Goal: Task Accomplishment & Management: Use online tool/utility

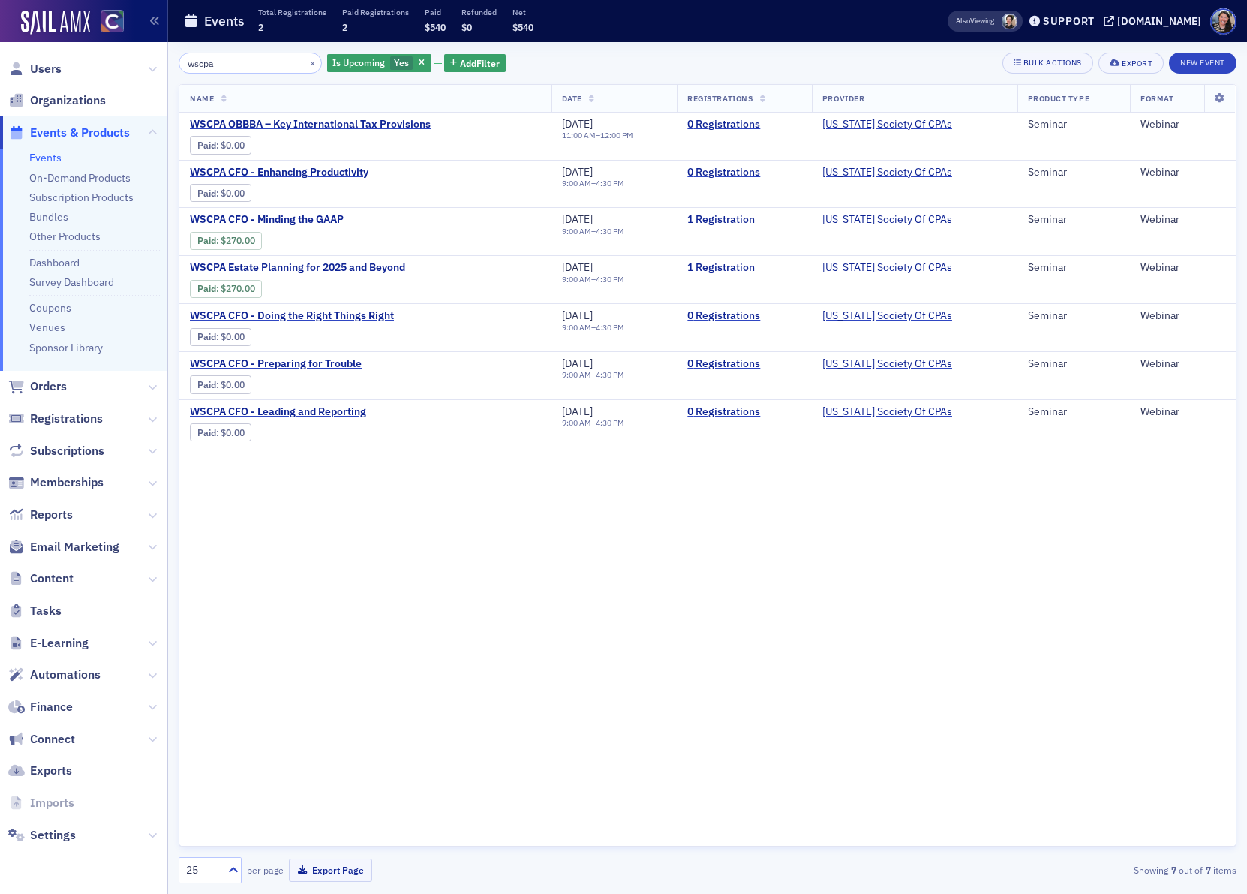
click at [223, 53] on input "wscpa" at bounding box center [250, 63] width 143 height 21
click at [218, 56] on input "wscpa" at bounding box center [250, 63] width 143 height 21
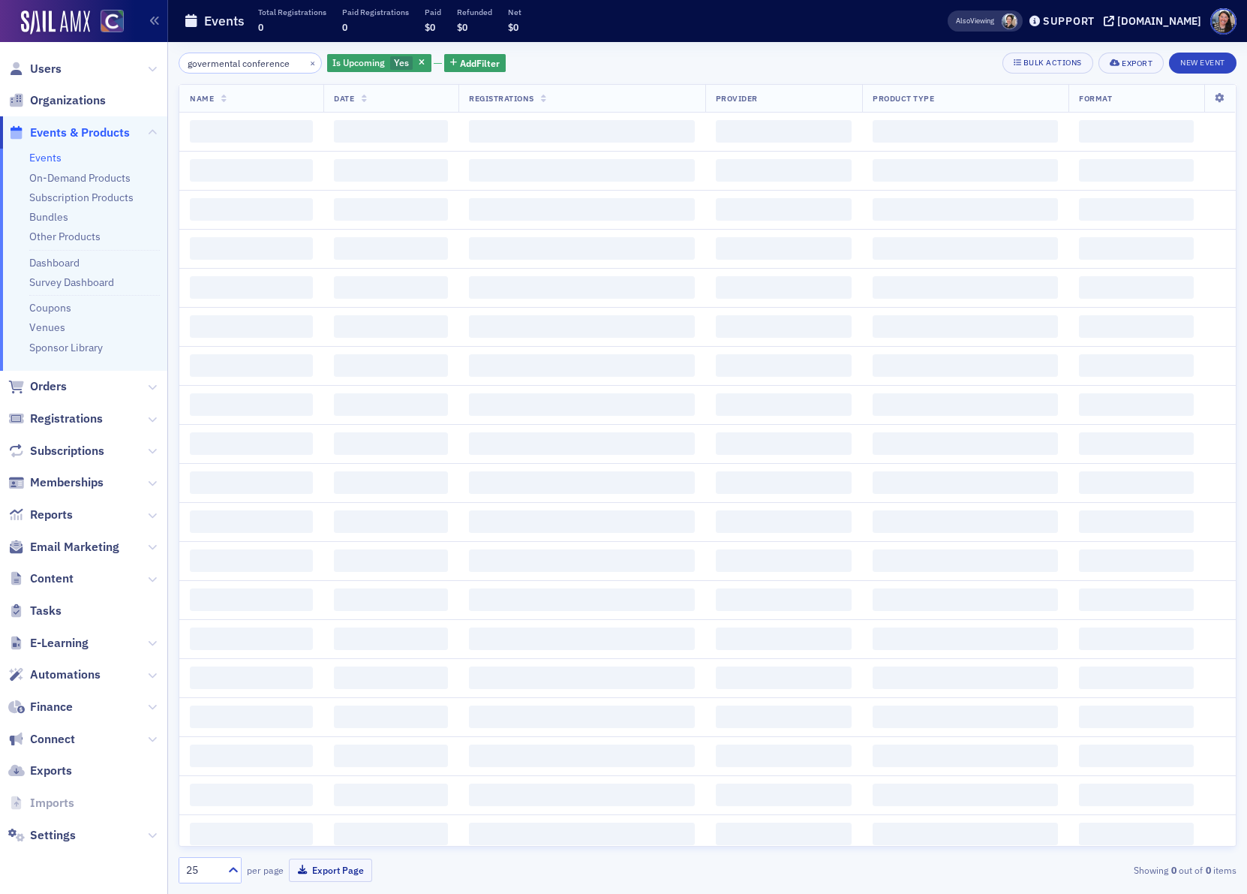
scroll to position [0, 1]
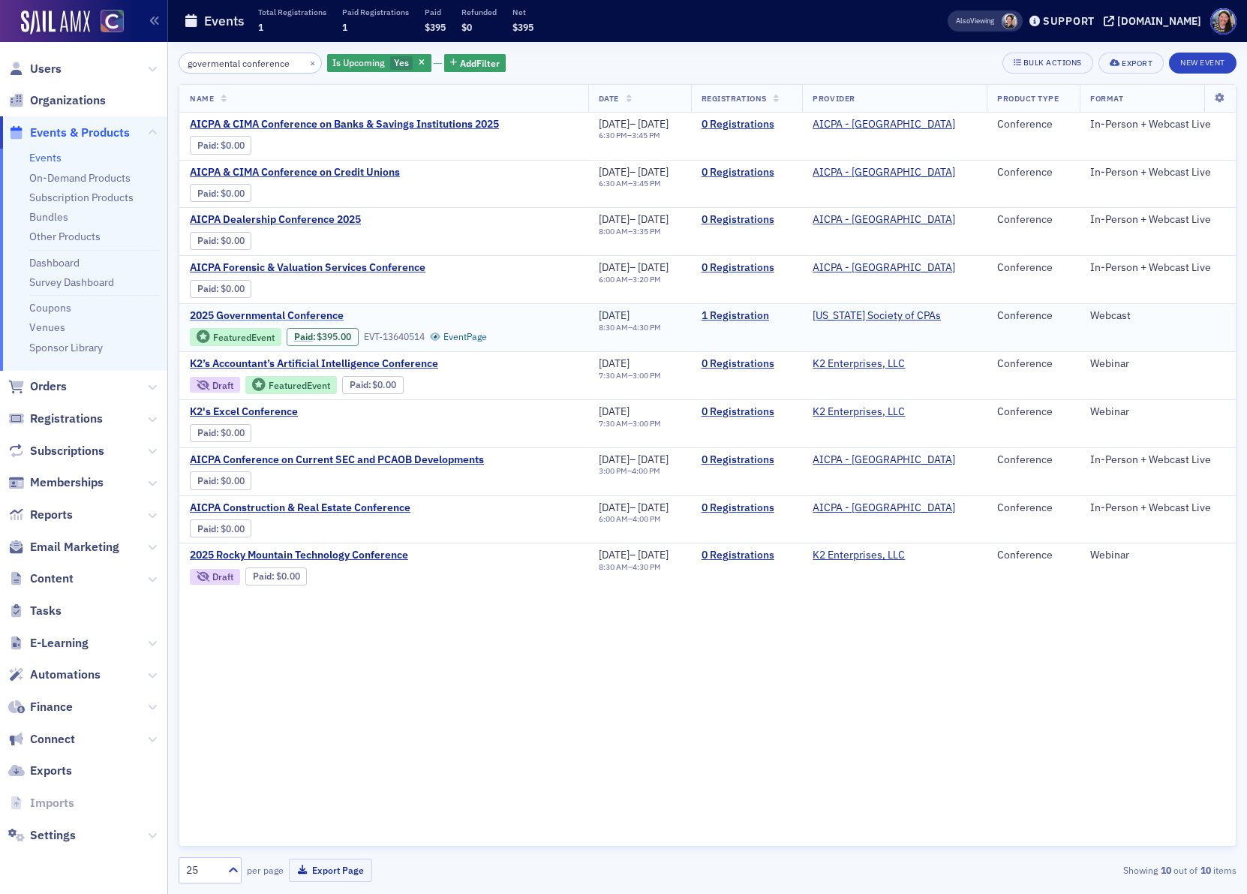
type input "govermental conference"
click at [280, 322] on span "2025 Governmental Conference" at bounding box center [316, 316] width 252 height 14
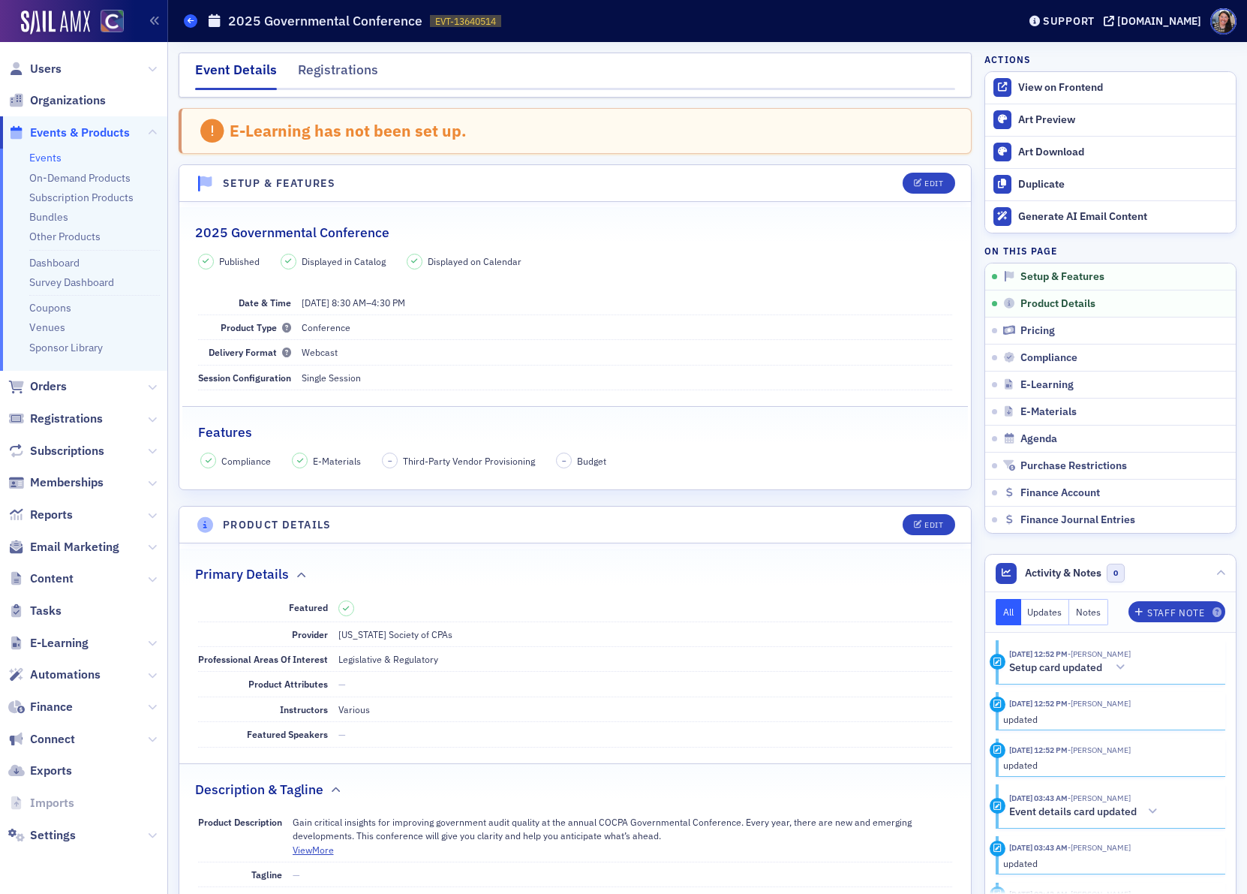
click at [193, 20] on icon at bounding box center [191, 20] width 6 height 7
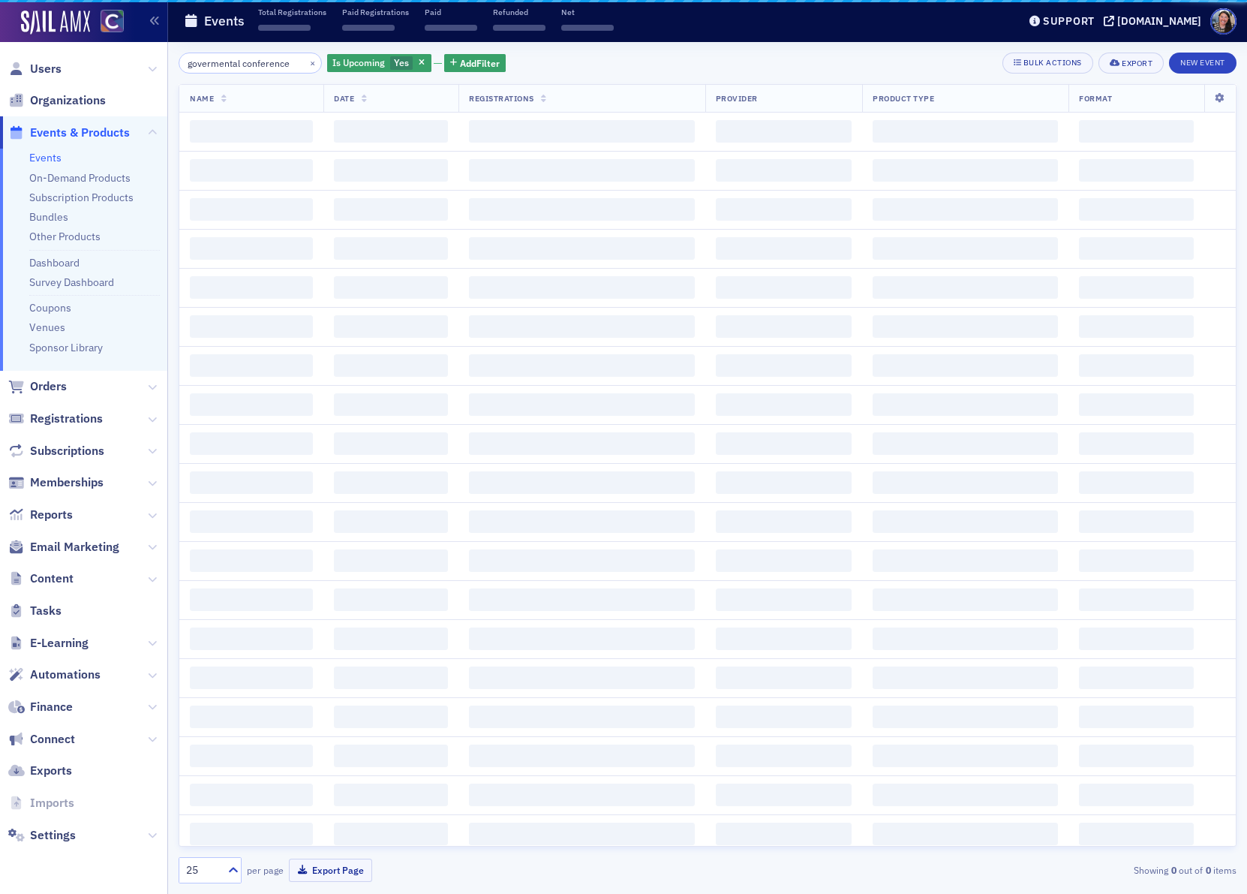
scroll to position [0, 1]
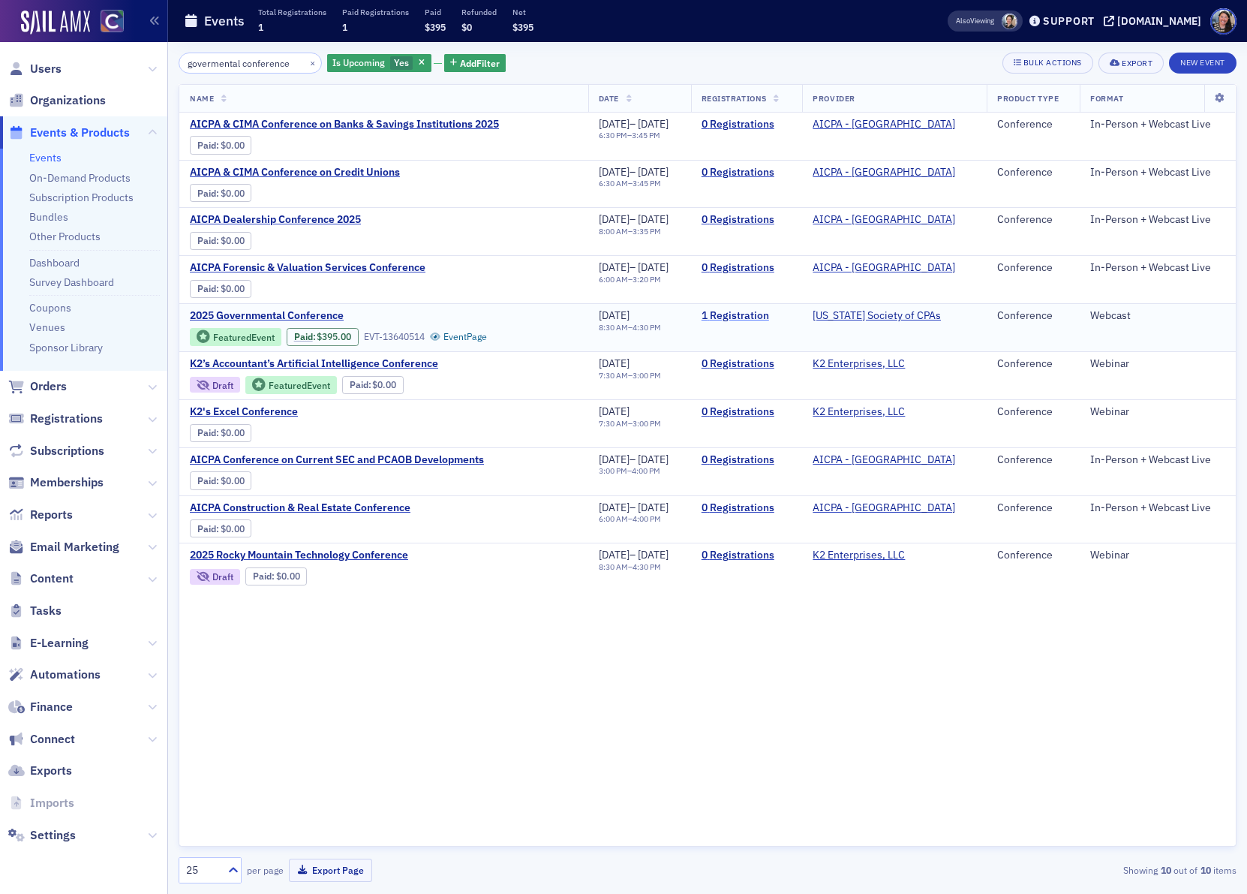
click at [792, 317] on link "1 Registration" at bounding box center [747, 316] width 91 height 14
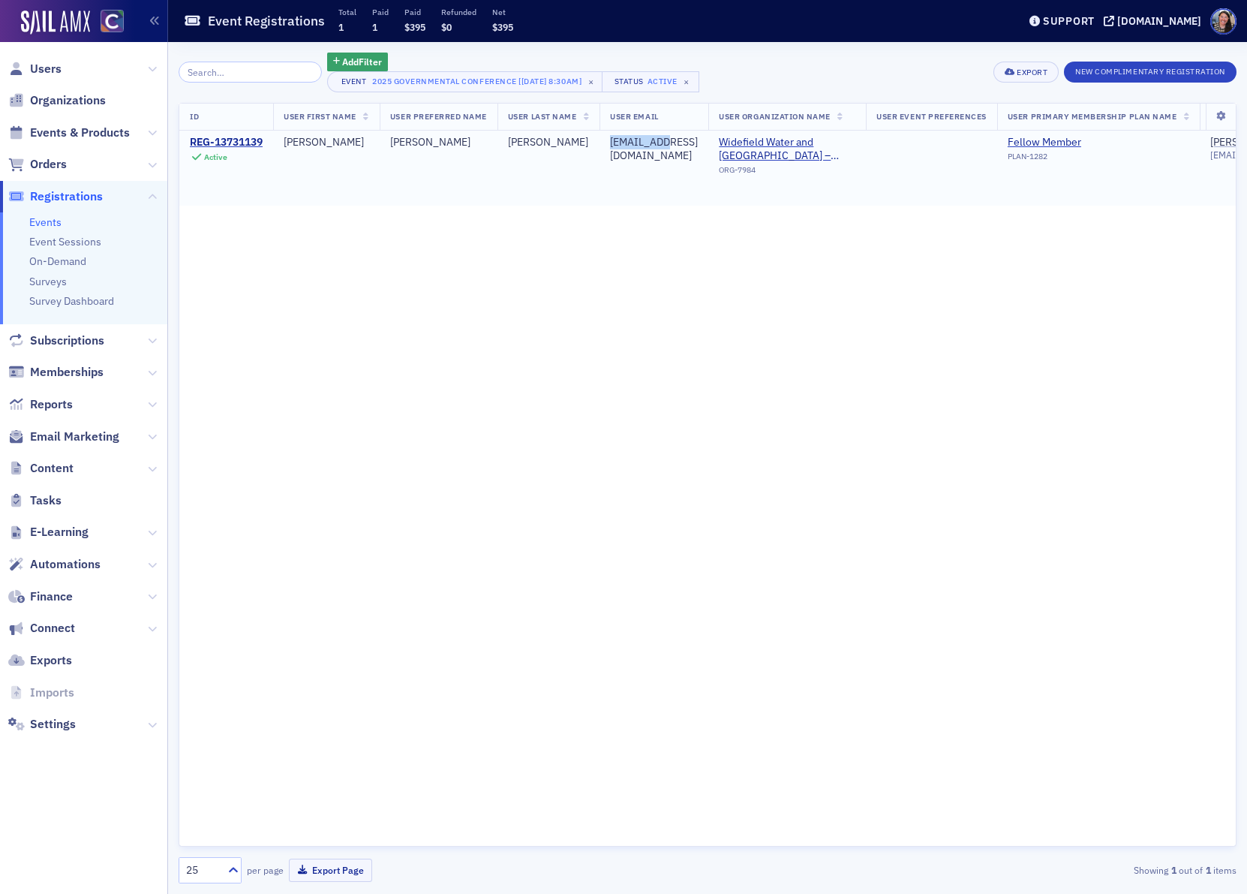
drag, startPoint x: 643, startPoint y: 145, endPoint x: 628, endPoint y: 140, distance: 15.9
click at [628, 140] on div "[EMAIL_ADDRESS][DOMAIN_NAME]" at bounding box center [654, 149] width 88 height 26
copy div "[EMAIL_ADDRESS][DOMAIN_NAME]"
click at [60, 137] on span "Events & Products" at bounding box center [80, 133] width 100 height 17
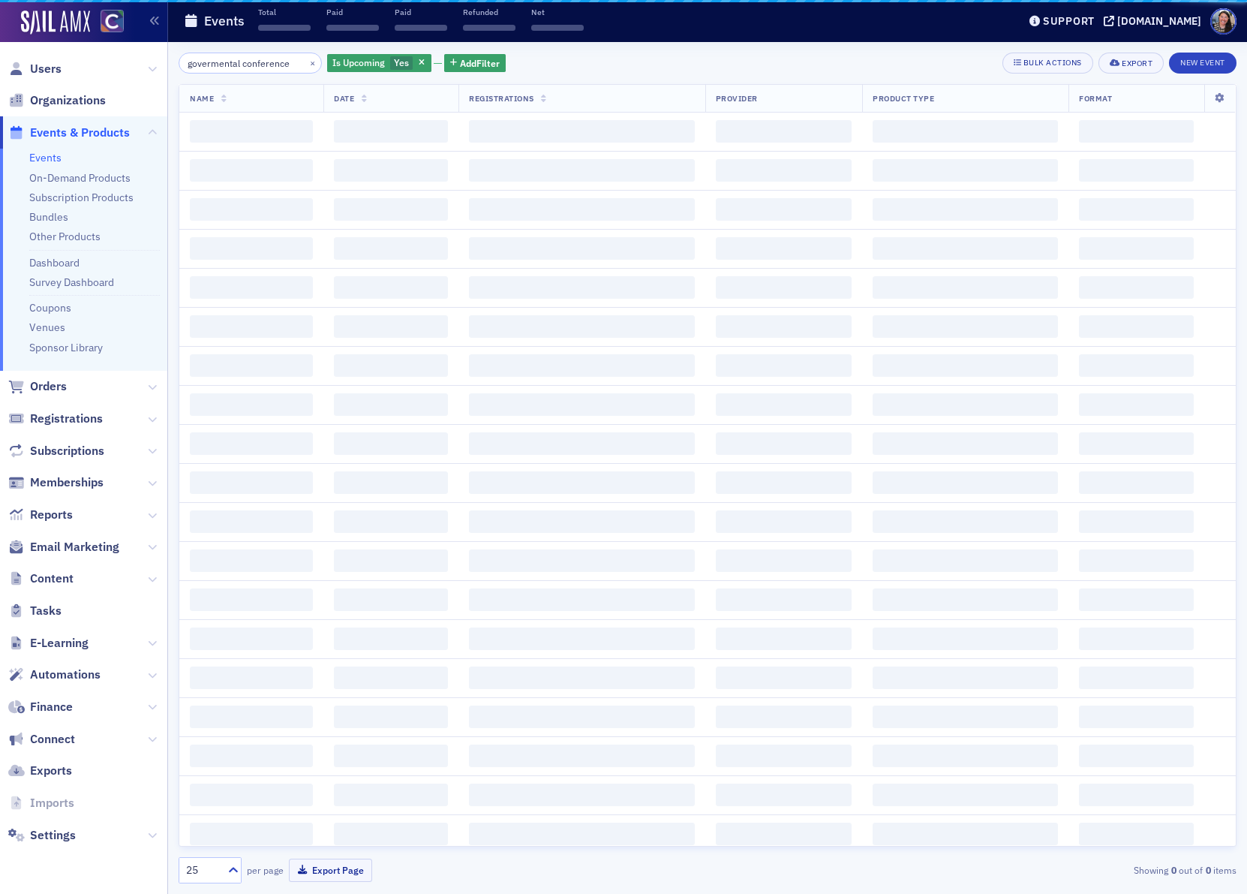
scroll to position [0, 1]
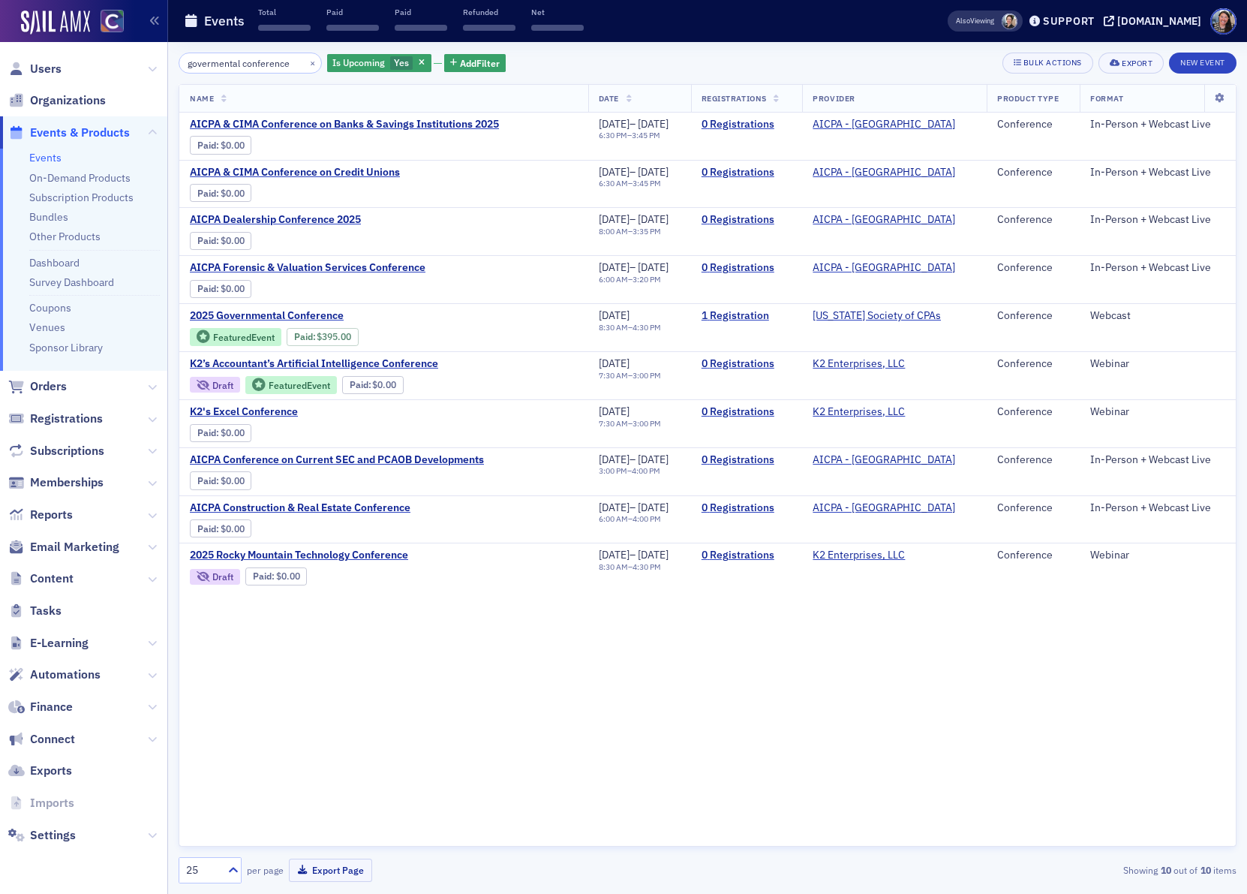
click at [235, 67] on input "govermental conference" at bounding box center [250, 63] width 143 height 21
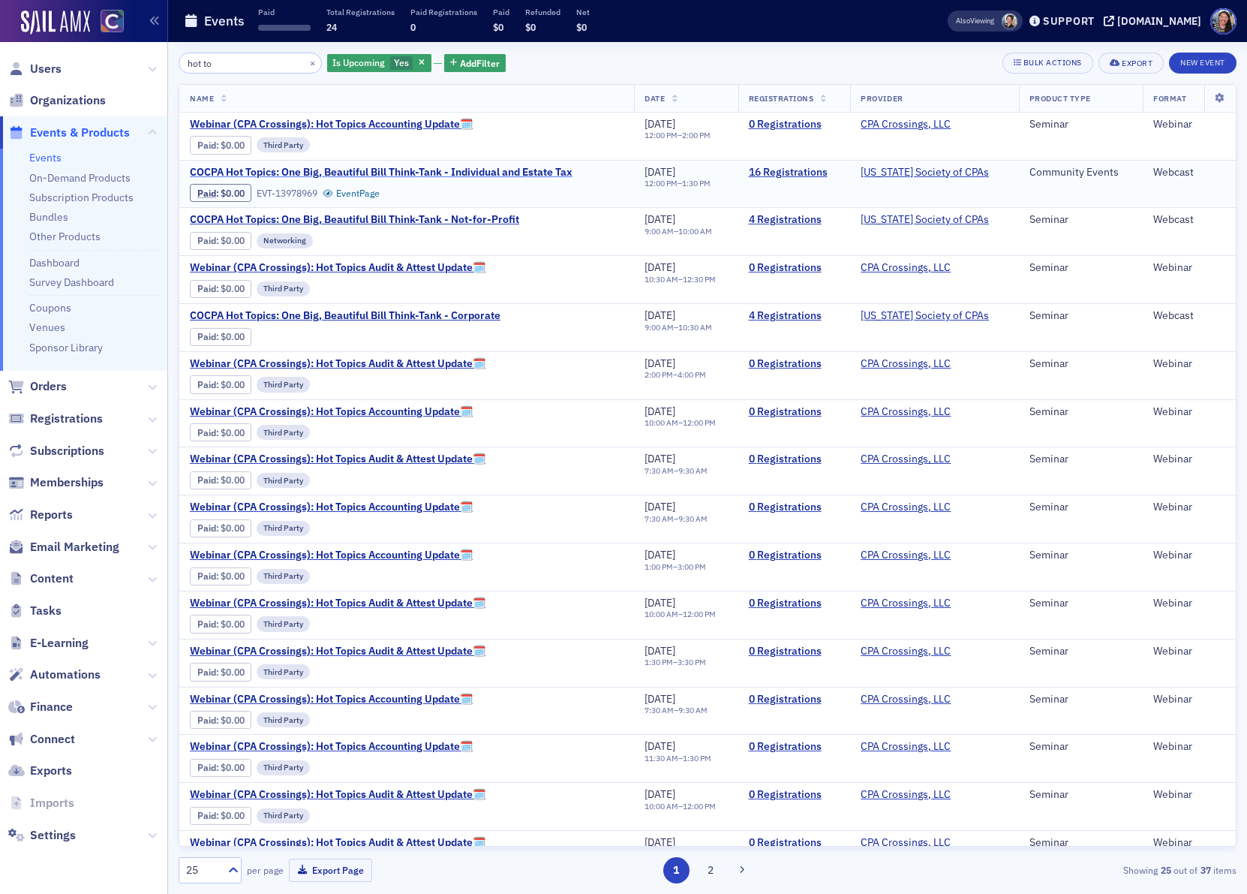
type input "hot to"
click at [496, 170] on span "COCPA Hot Topics: One Big, Beautiful Bill Think-Tank - Individual and Estate Tax" at bounding box center [381, 173] width 383 height 14
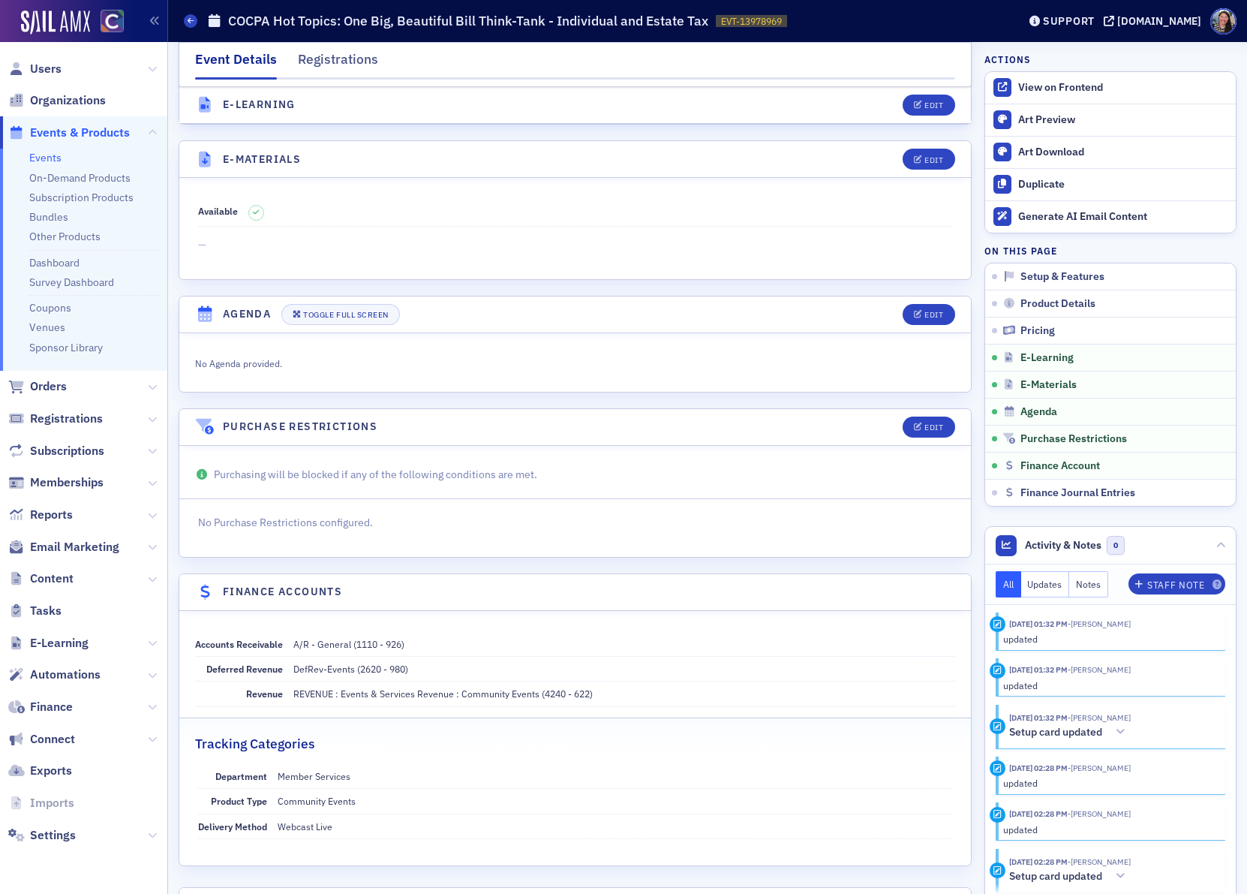
scroll to position [1788, 0]
click at [925, 434] on div "Edit" at bounding box center [934, 429] width 19 height 8
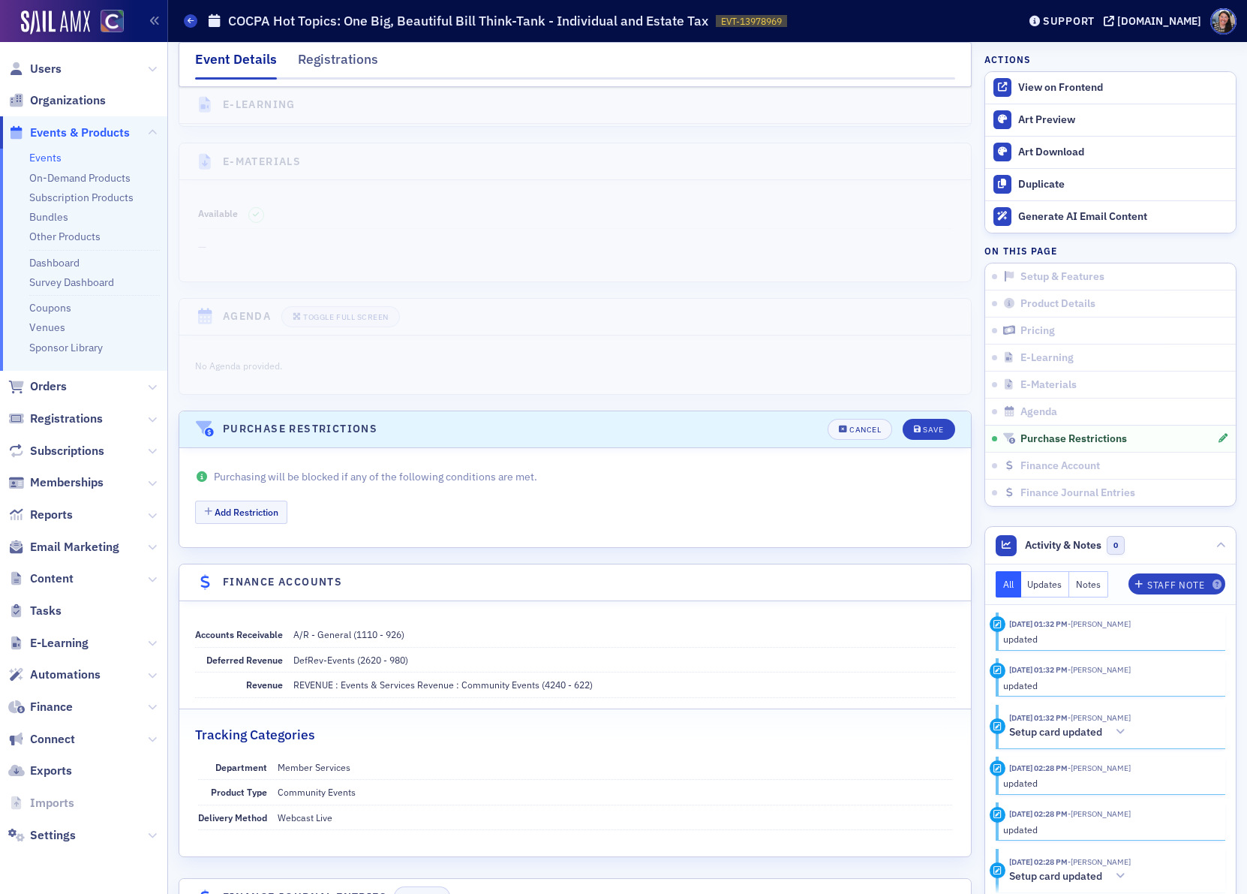
scroll to position [1860, 0]
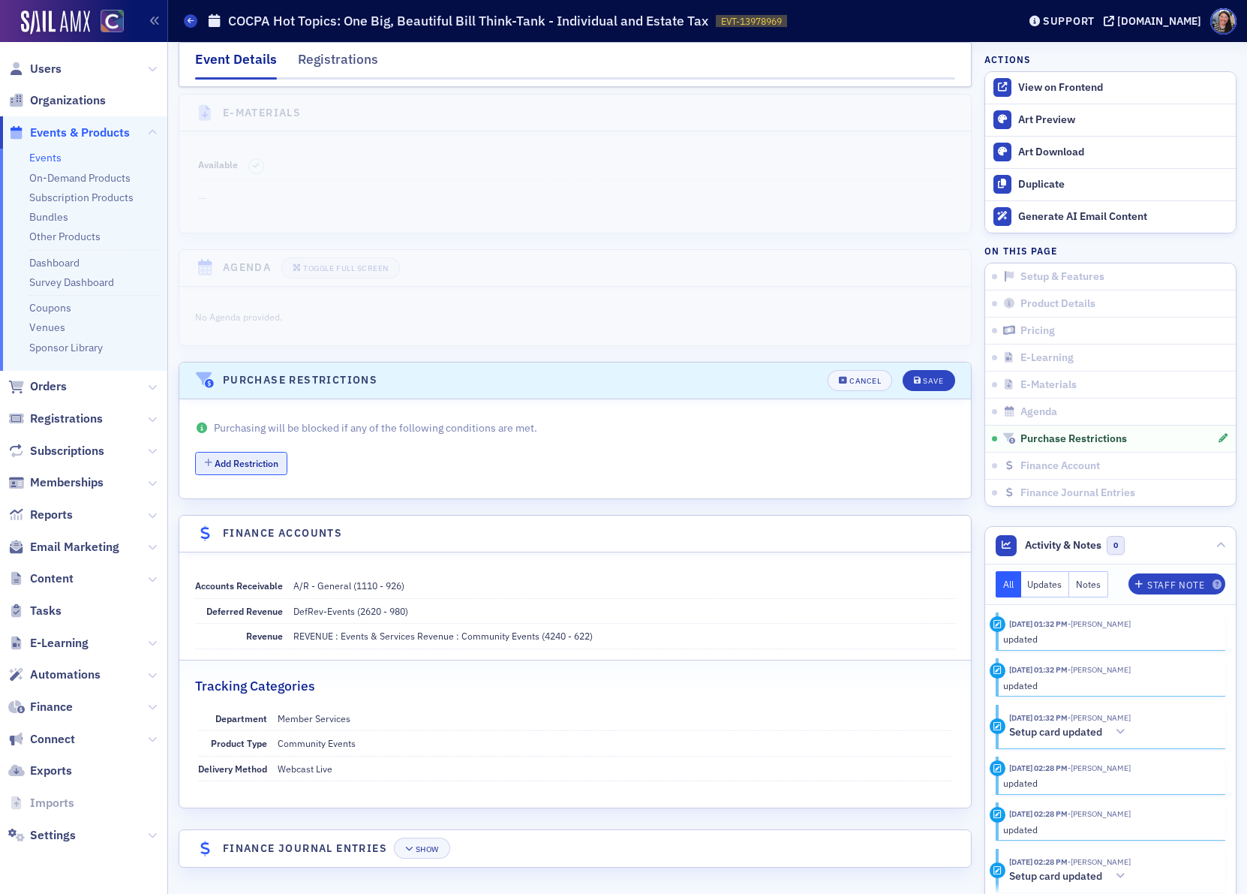
click at [256, 464] on button "Add Restriction" at bounding box center [241, 463] width 92 height 23
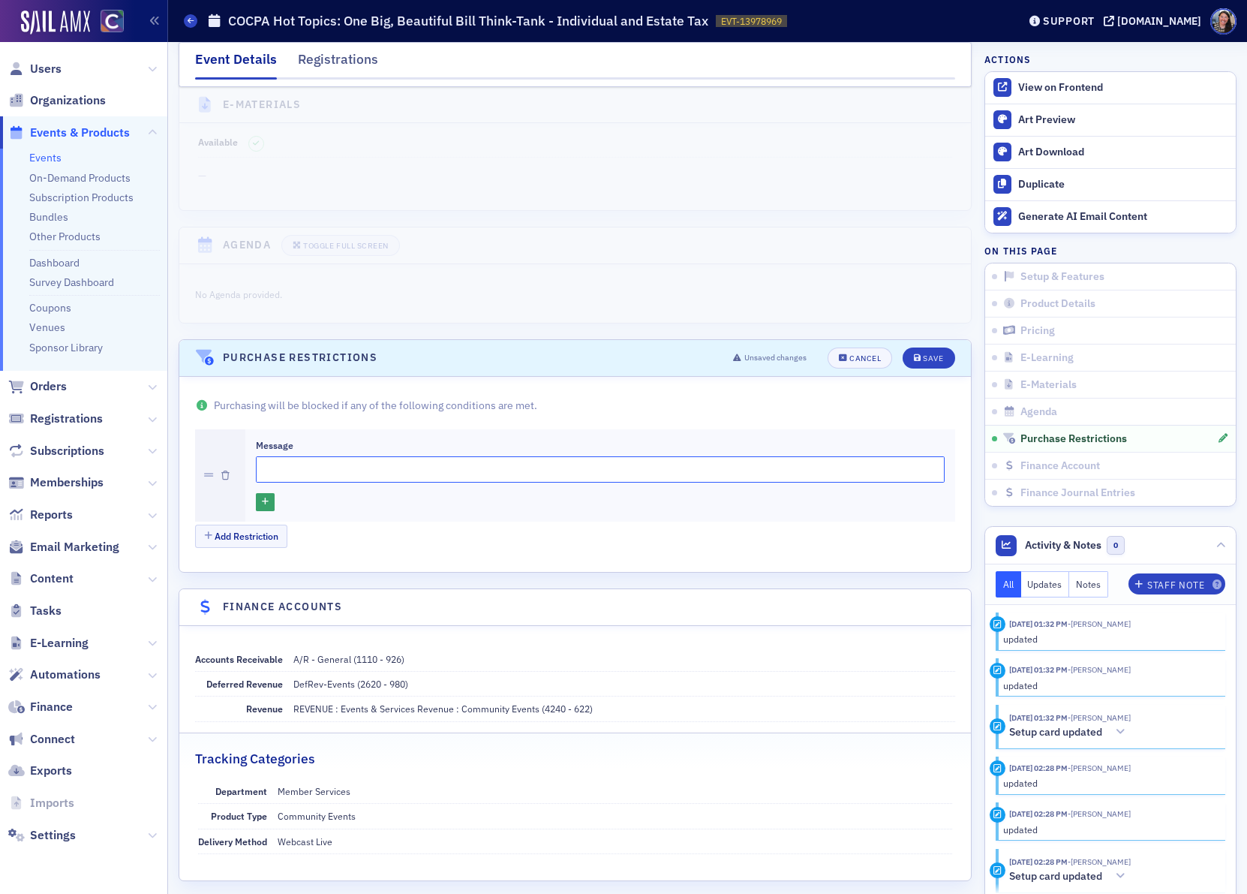
click at [277, 483] on input "Message" at bounding box center [600, 469] width 689 height 26
click at [678, 483] on input "This session is FULL. Please click on this link to be added to the waitlist, we…" at bounding box center [600, 469] width 689 height 26
click at [687, 483] on input "This session is FULL. Please click on this link to be added to the waitlist, we…" at bounding box center [600, 469] width 689 height 26
click at [930, 483] on input "This session is FULL. Please click on this link to be added to the waitlist, we…" at bounding box center [600, 469] width 689 height 26
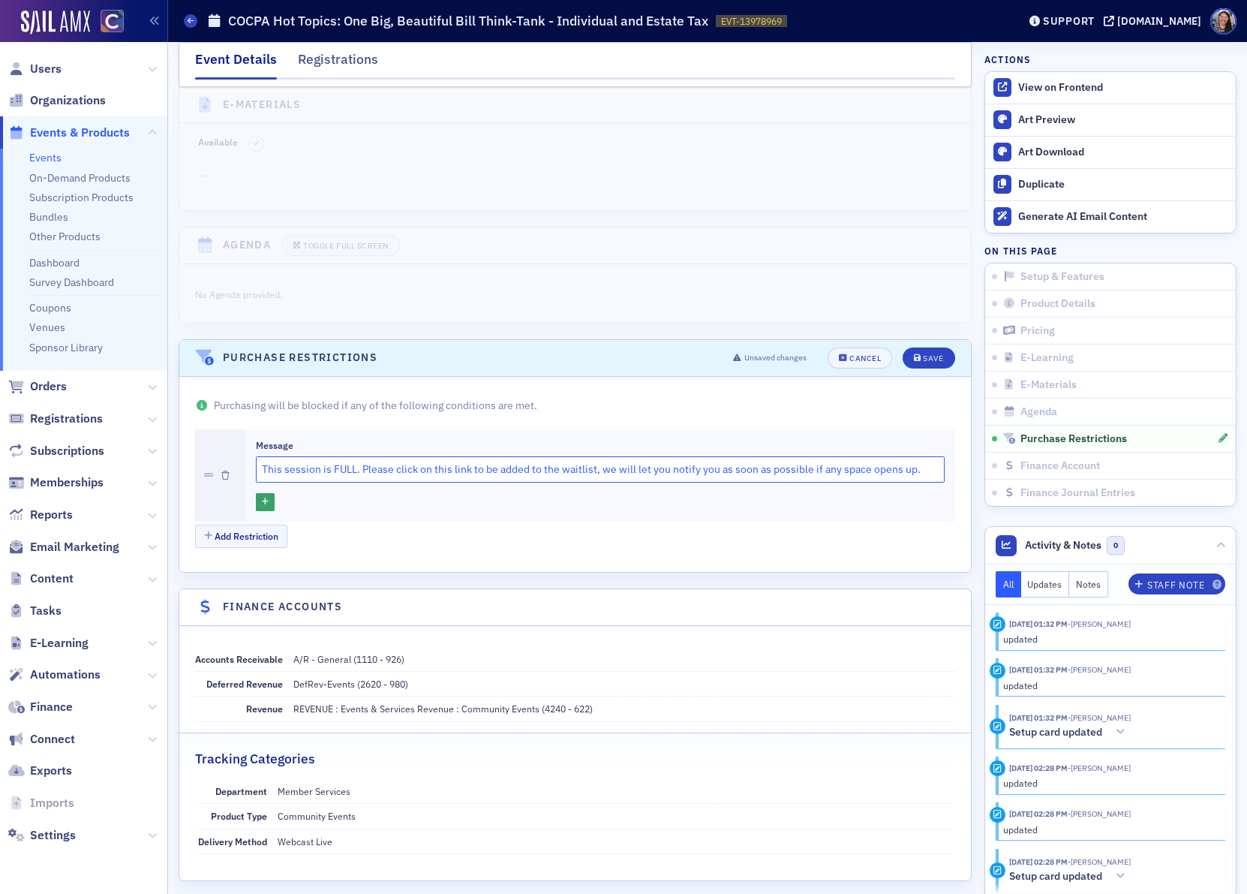
drag, startPoint x: 926, startPoint y: 489, endPoint x: 873, endPoint y: 489, distance: 53.3
click at [873, 483] on input "This session is FULL. Please click on this link to be added to the waitlist, we…" at bounding box center [600, 469] width 689 height 26
type input "This session is FULL. Please click on this link to be added to the waitlist, we…"
click at [264, 507] on icon "button" at bounding box center [265, 502] width 7 height 8
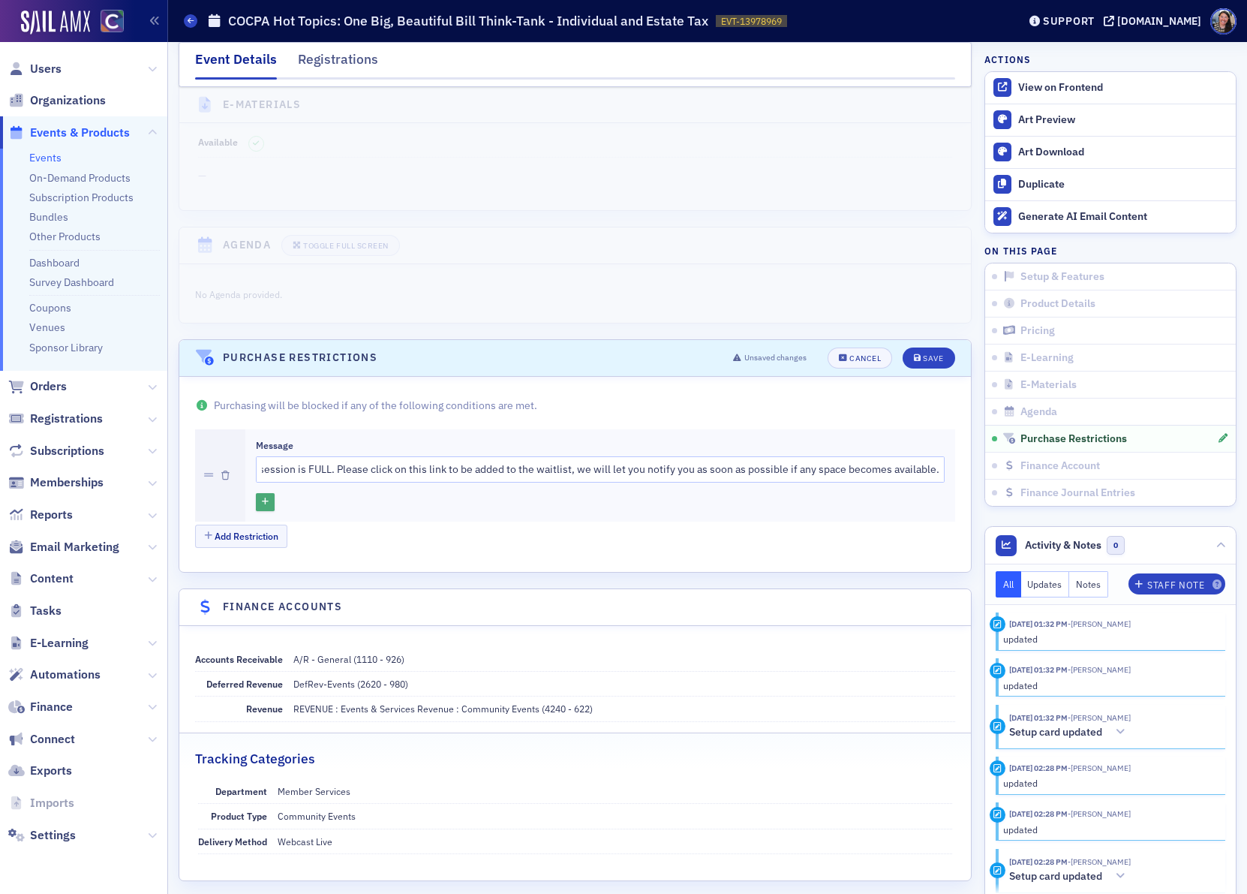
scroll to position [0, 0]
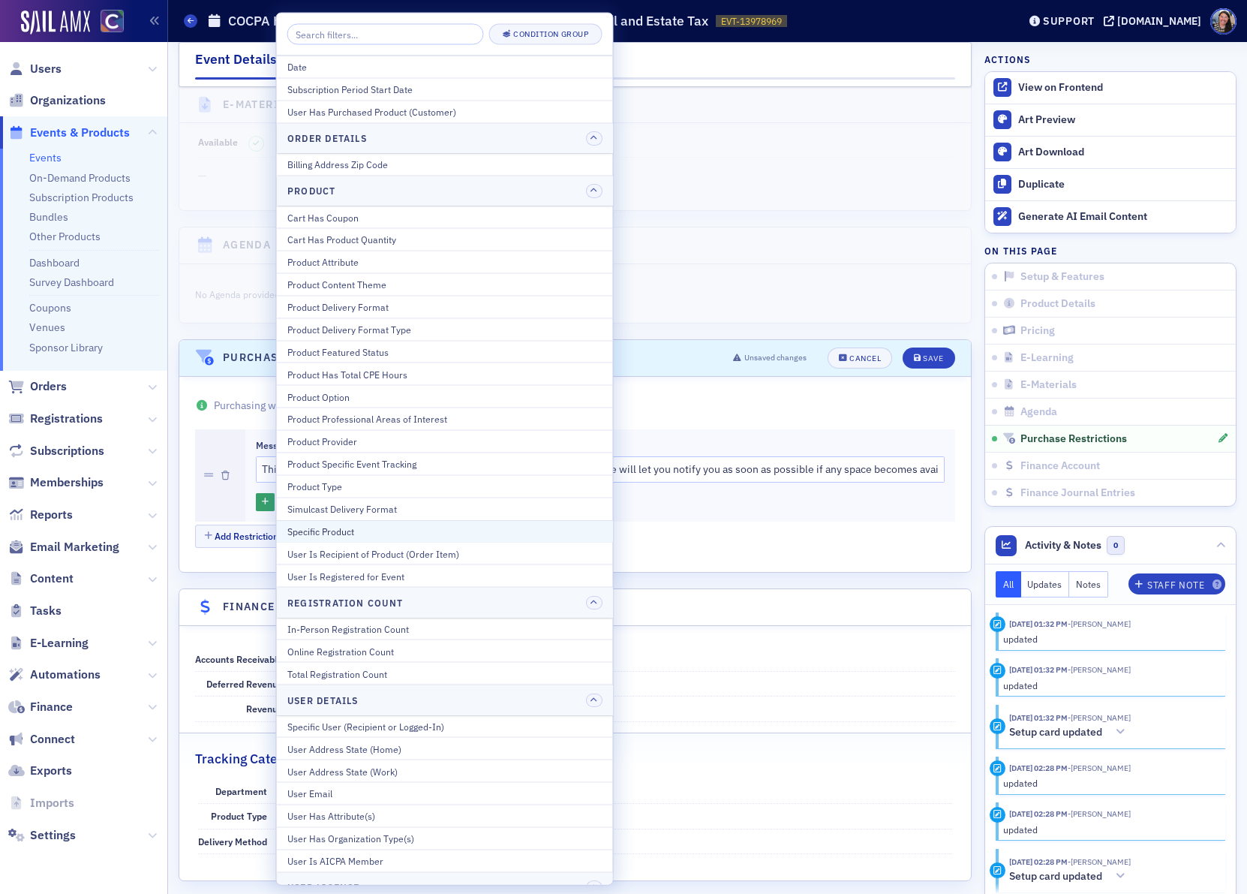
click at [328, 537] on div "Specific Product" at bounding box center [444, 531] width 315 height 14
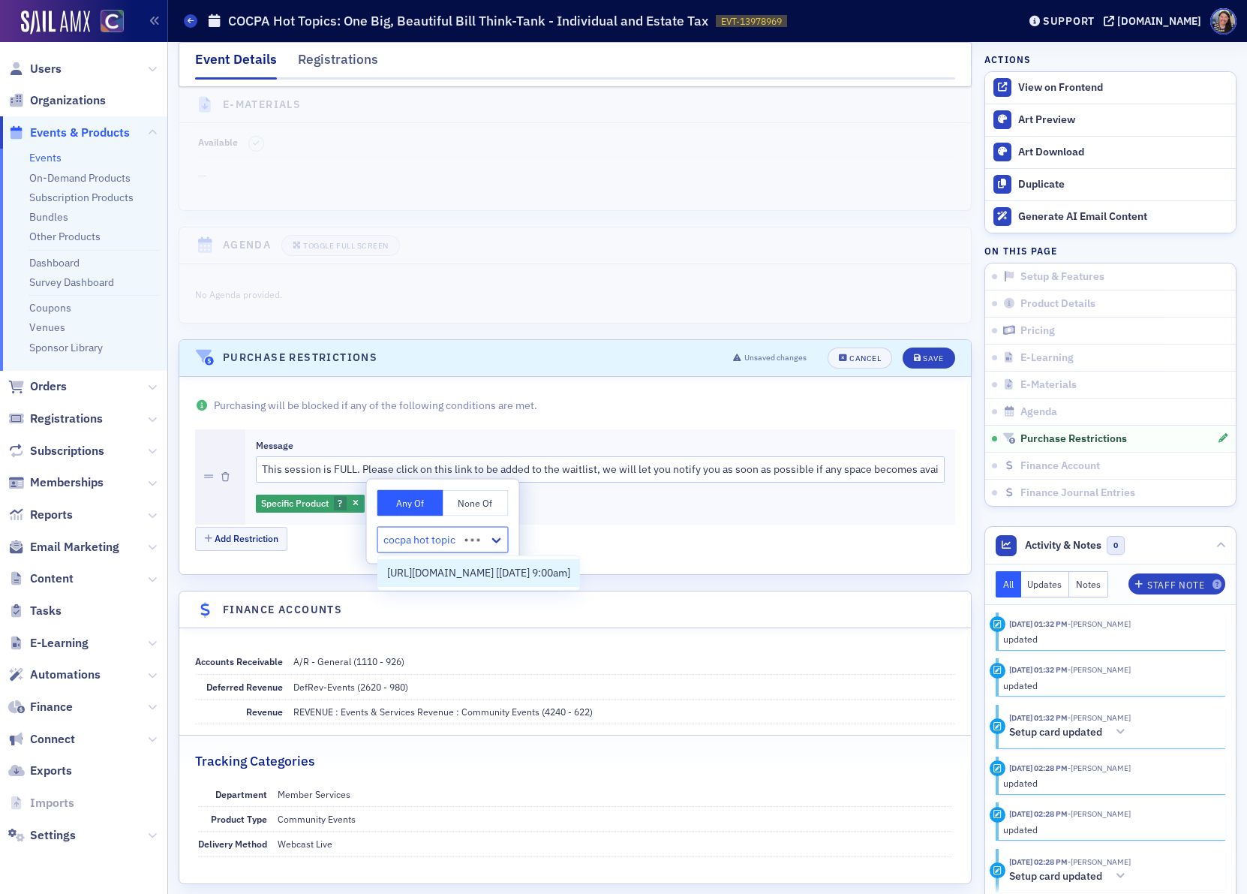
type input "cocpa hot topics"
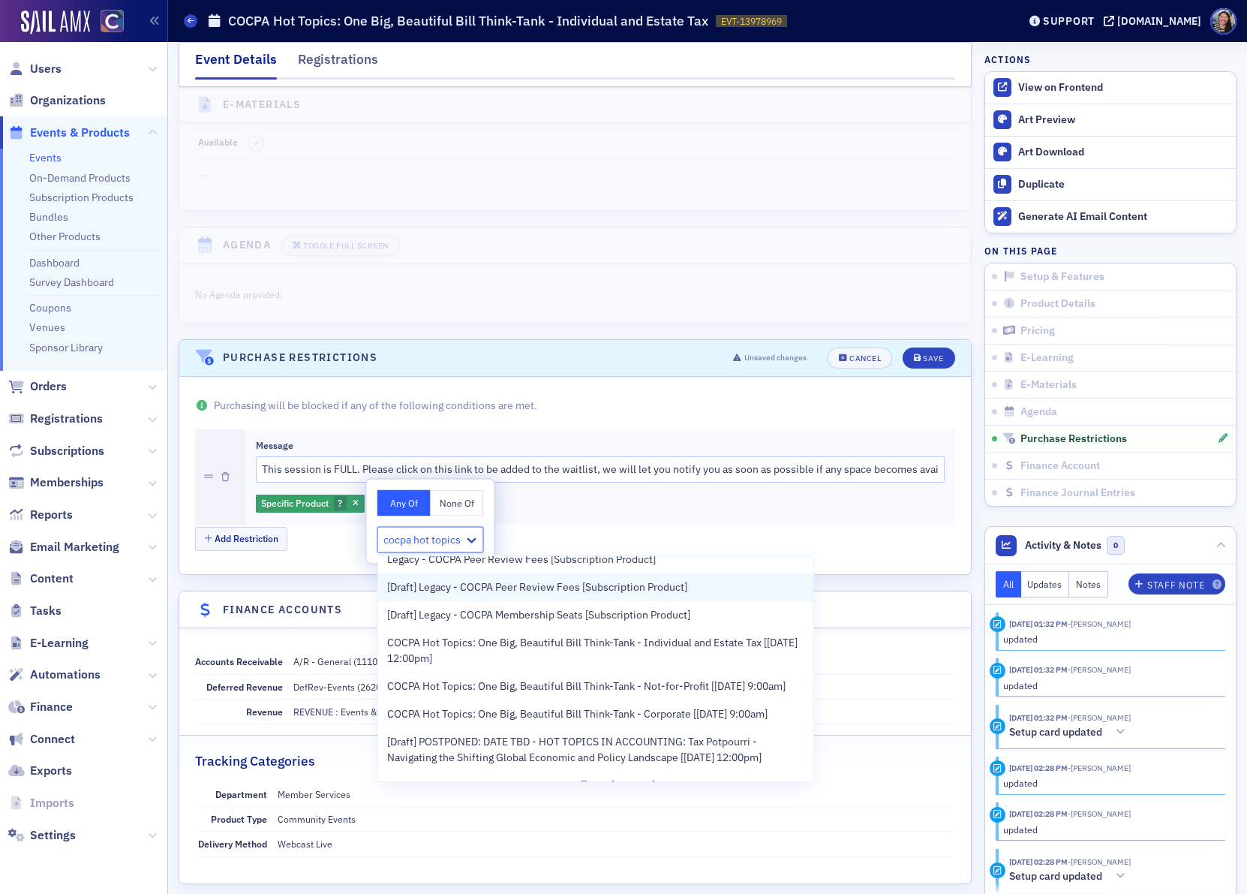
scroll to position [46, 0]
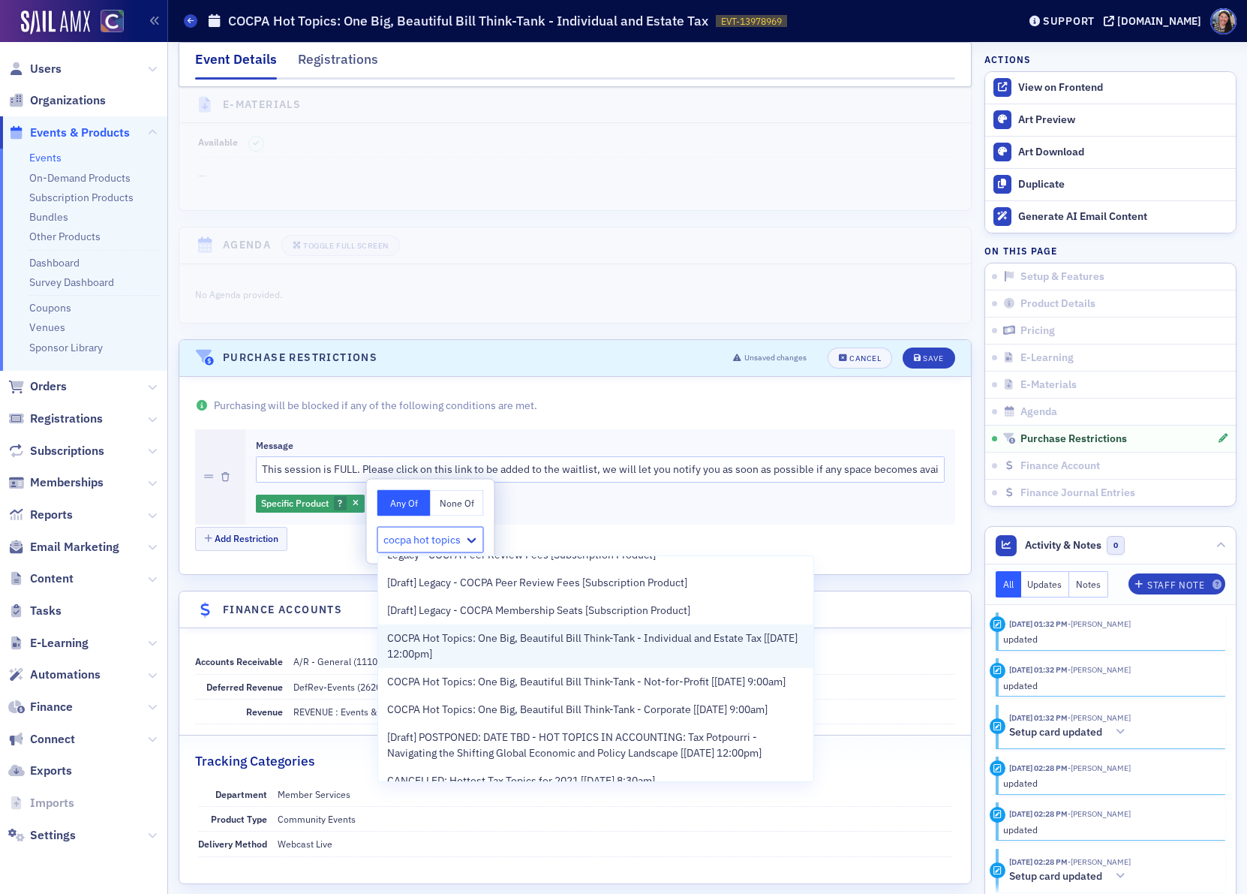
click at [414, 645] on span "COCPA Hot Topics: One Big, Beautiful Bill Think-Tank - Individual and Estate Ta…" at bounding box center [595, 646] width 417 height 32
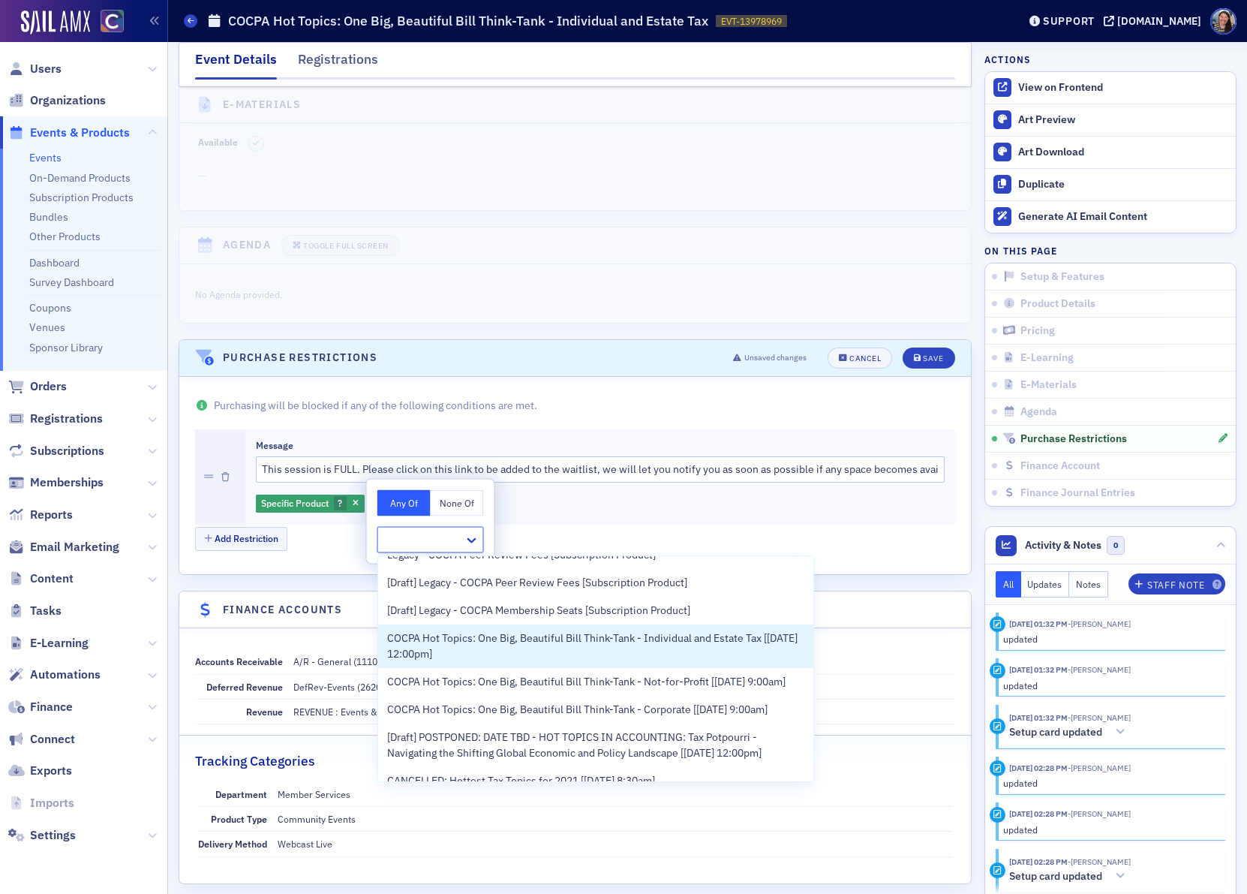
scroll to position [0, 0]
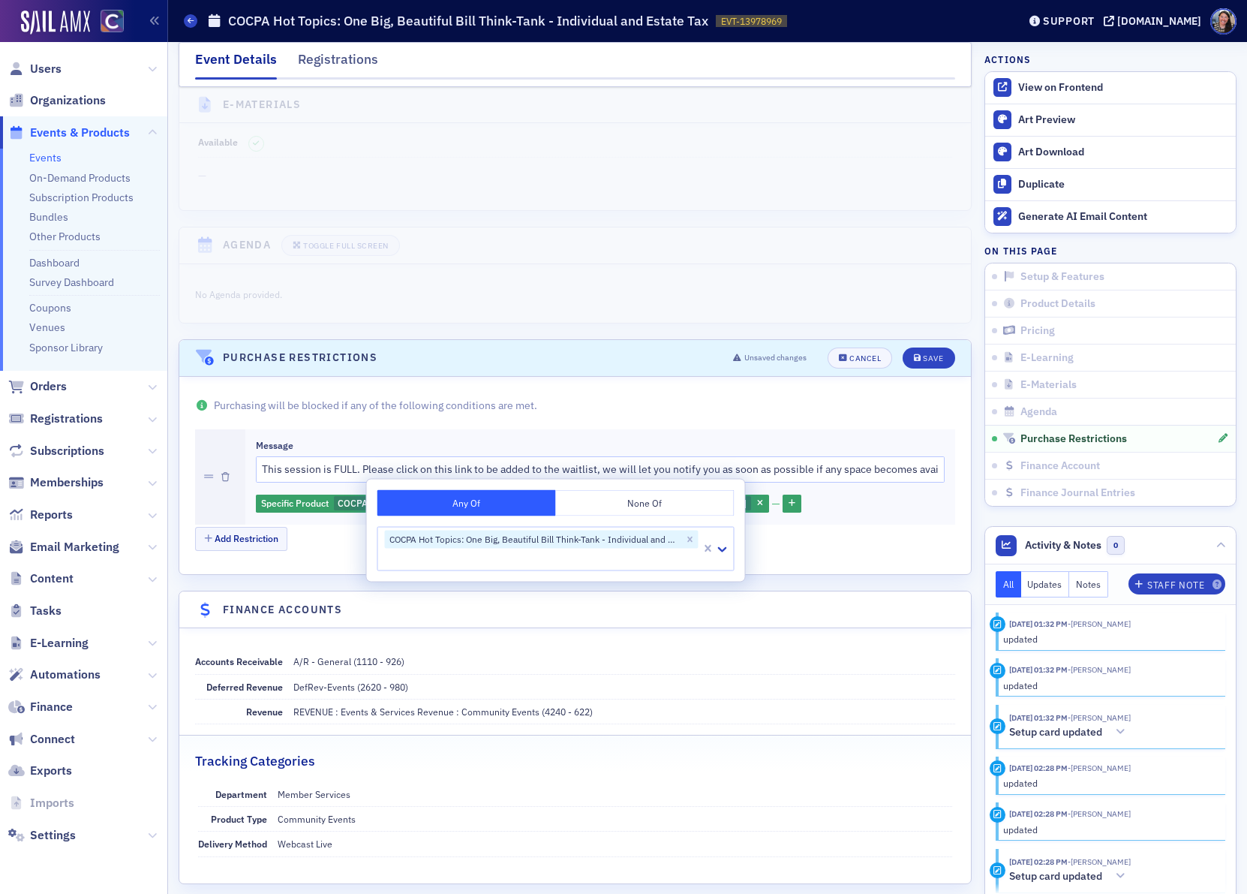
click at [891, 571] on div "Purchasing will be blocked if any of the following conditions are met. Message …" at bounding box center [575, 476] width 792 height 198
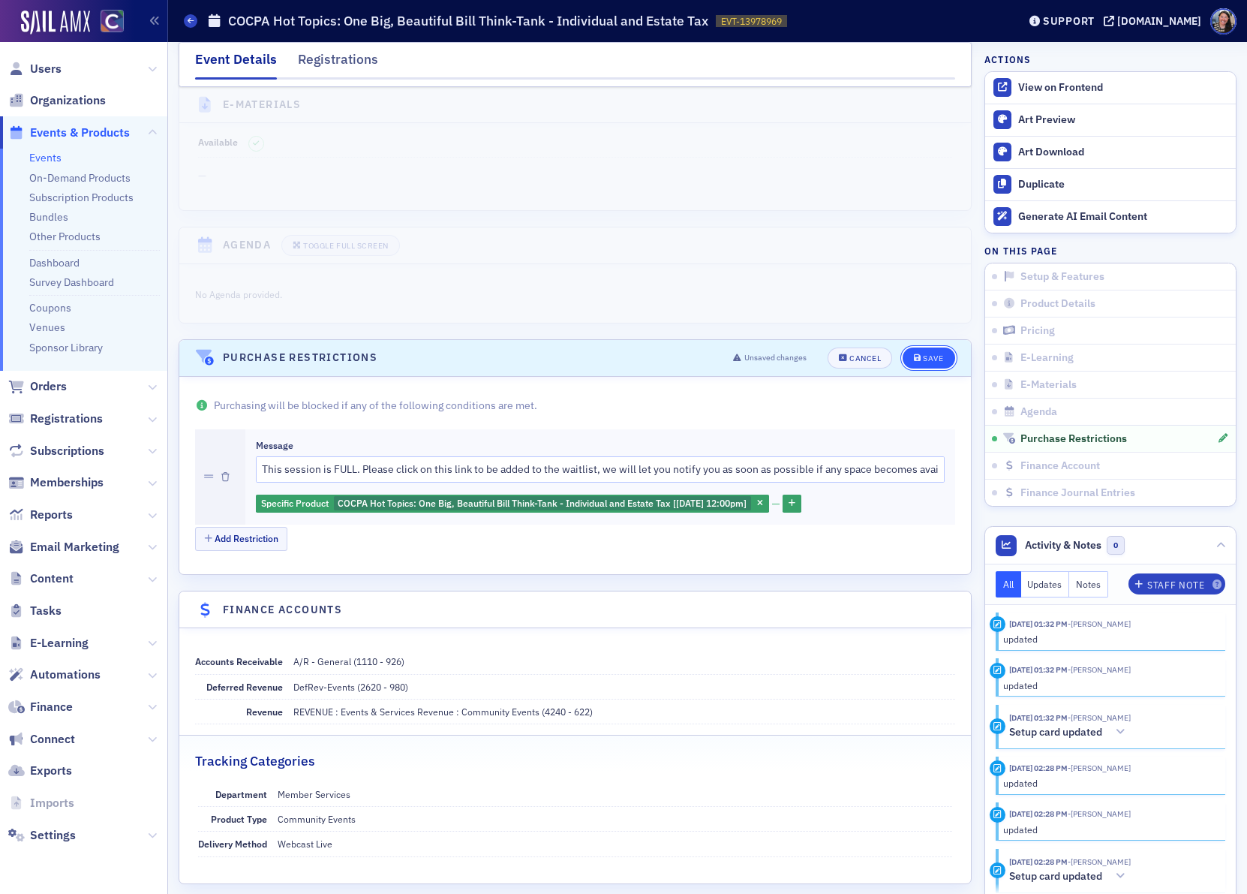
click at [933, 362] on div "Save" at bounding box center [933, 358] width 20 height 8
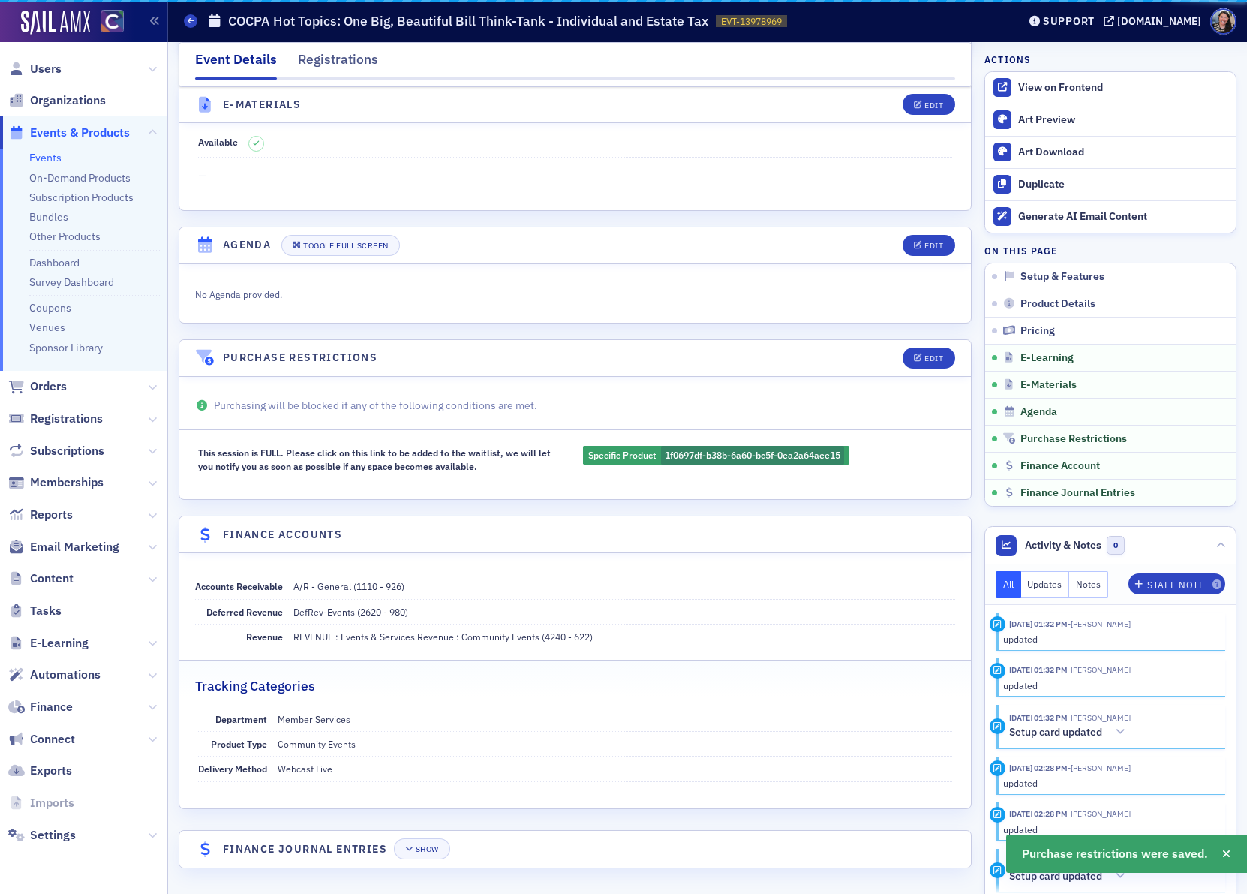
scroll to position [1883, 0]
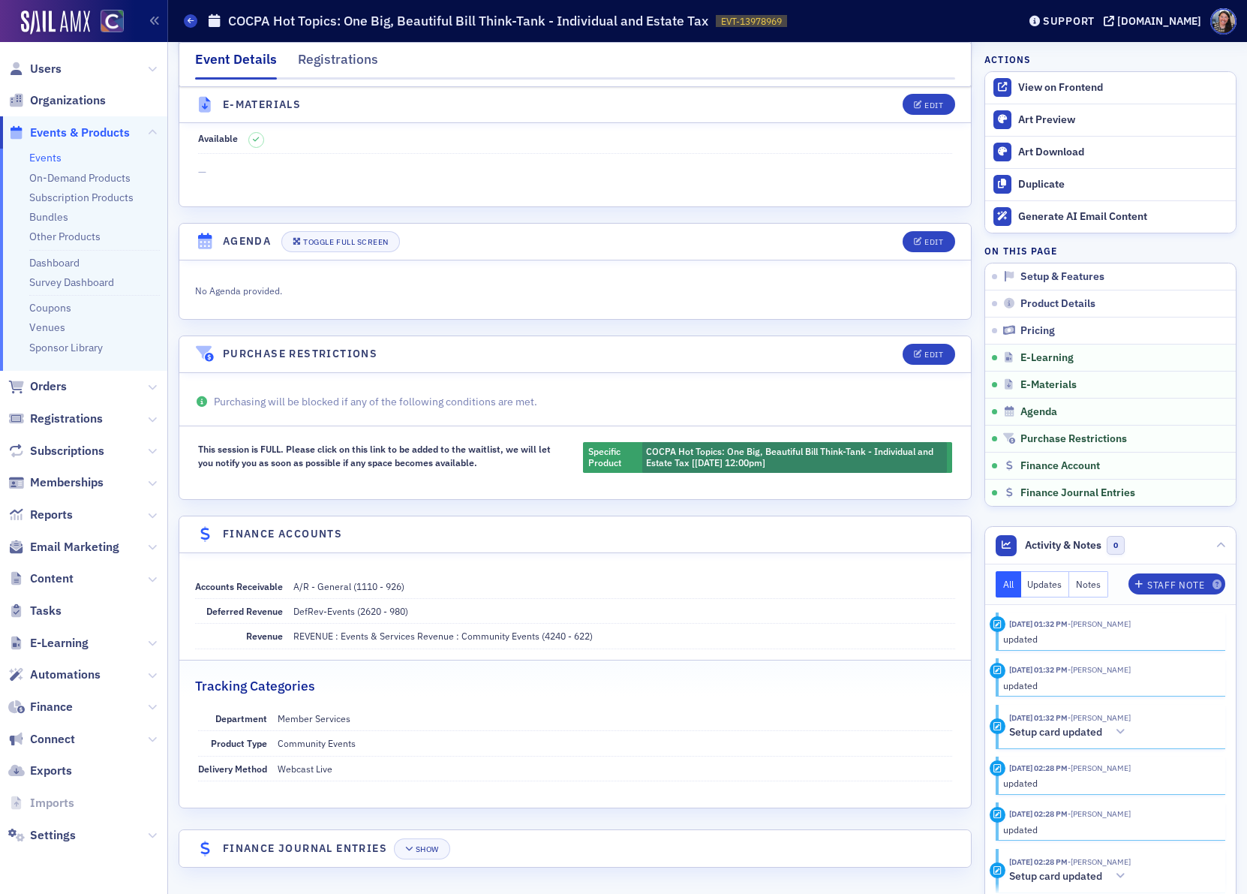
click at [353, 21] on h1 "COCPA Hot Topics: One Big, Beautiful Bill Think-Tank - Individual and Estate Tax" at bounding box center [468, 21] width 480 height 18
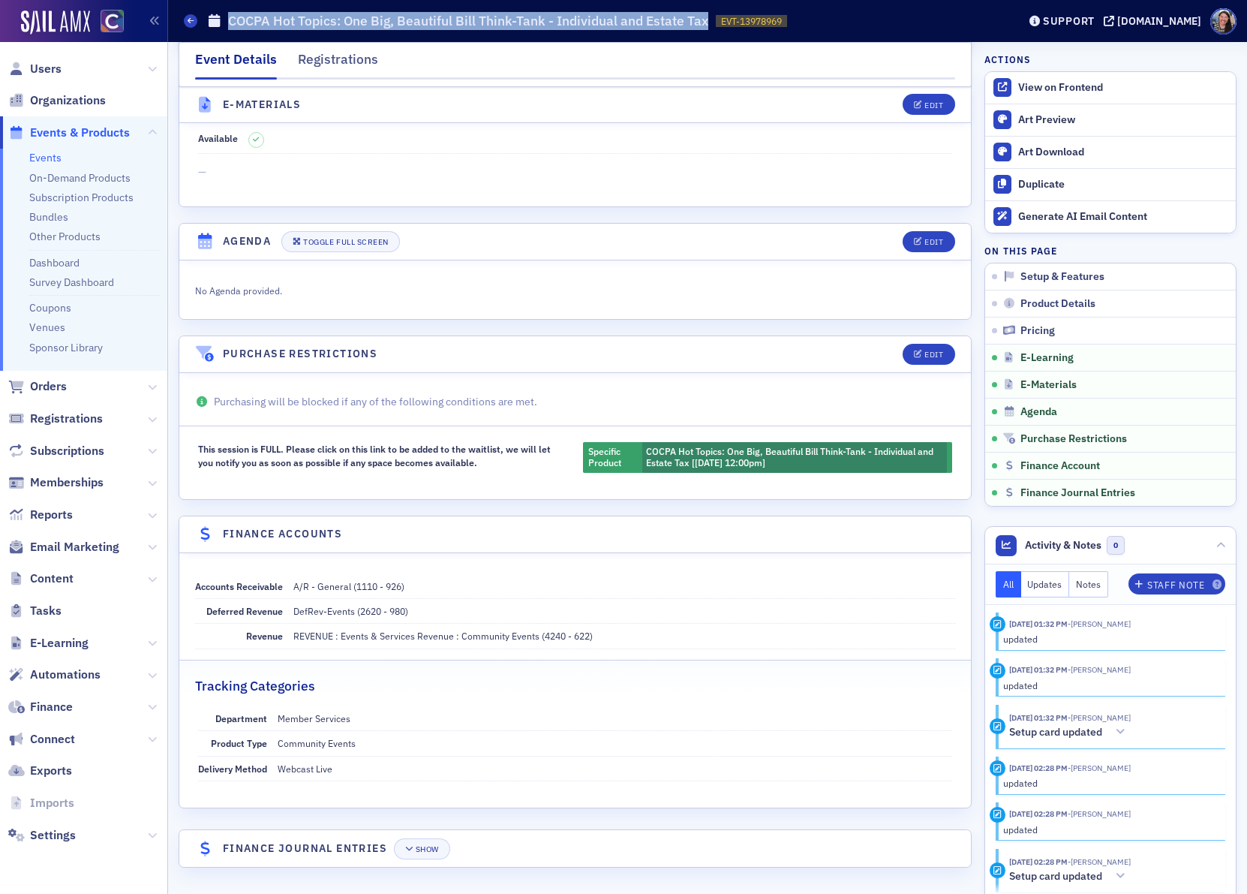
click at [353, 21] on h1 "COCPA Hot Topics: One Big, Beautiful Bill Think-Tank - Individual and Estate Tax" at bounding box center [468, 21] width 480 height 18
copy h1 "COCPA Hot Topics: One Big, Beautiful Bill Think-Tank - Individual and Estate Tax"
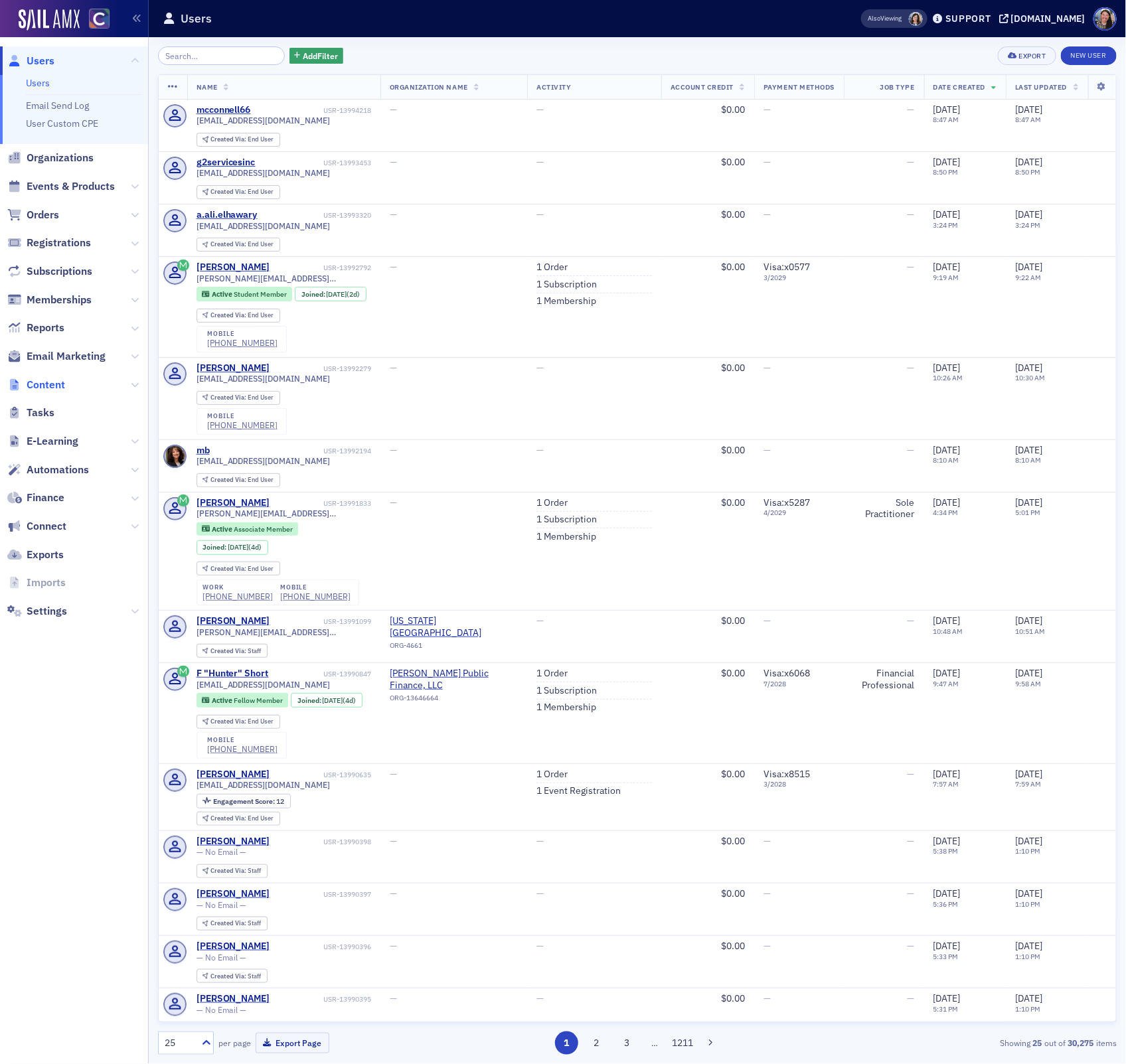
click at [45, 381] on span "Content" at bounding box center [46, 385] width 39 height 15
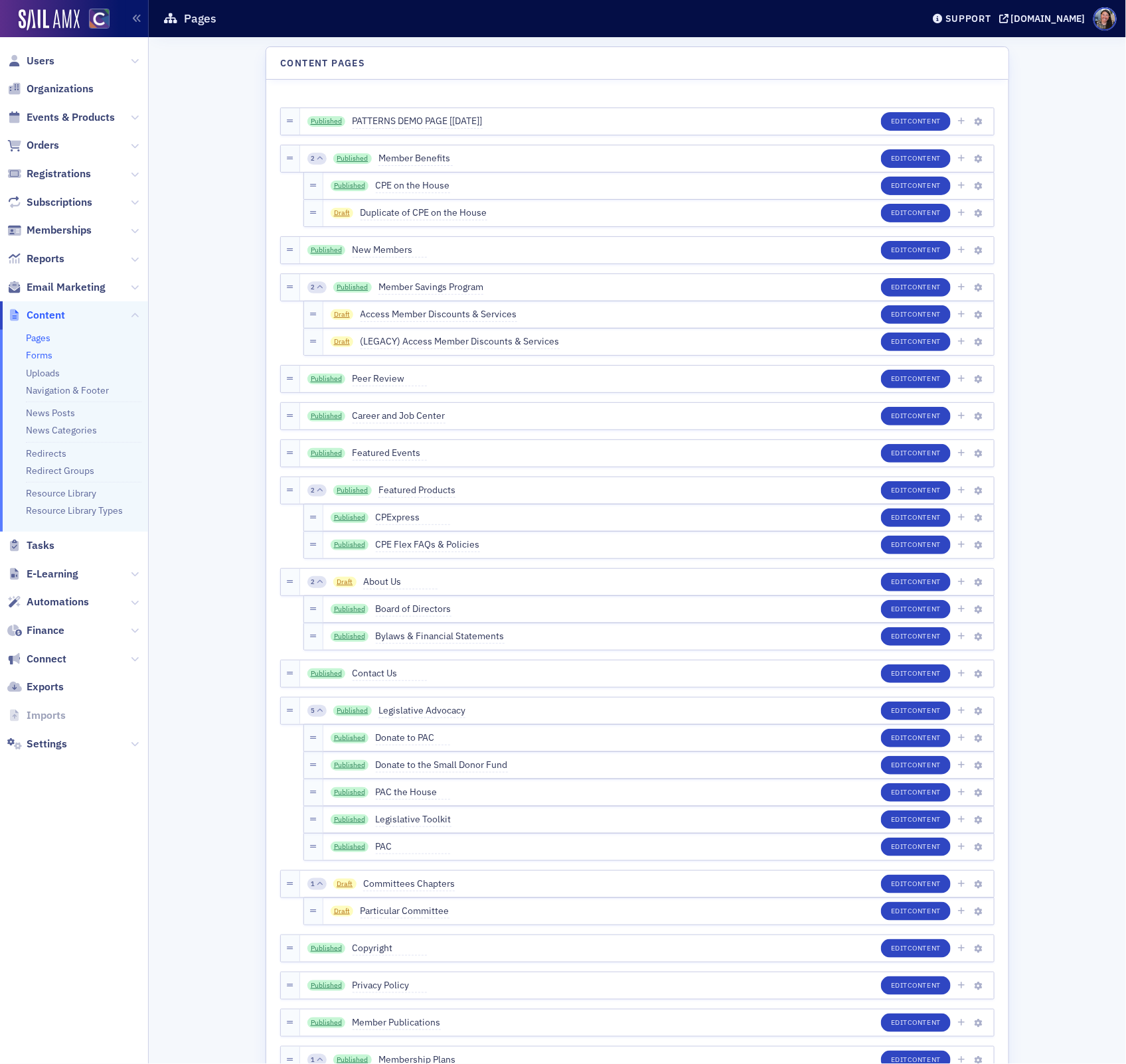
click at [43, 355] on link "Forms" at bounding box center [39, 356] width 27 height 12
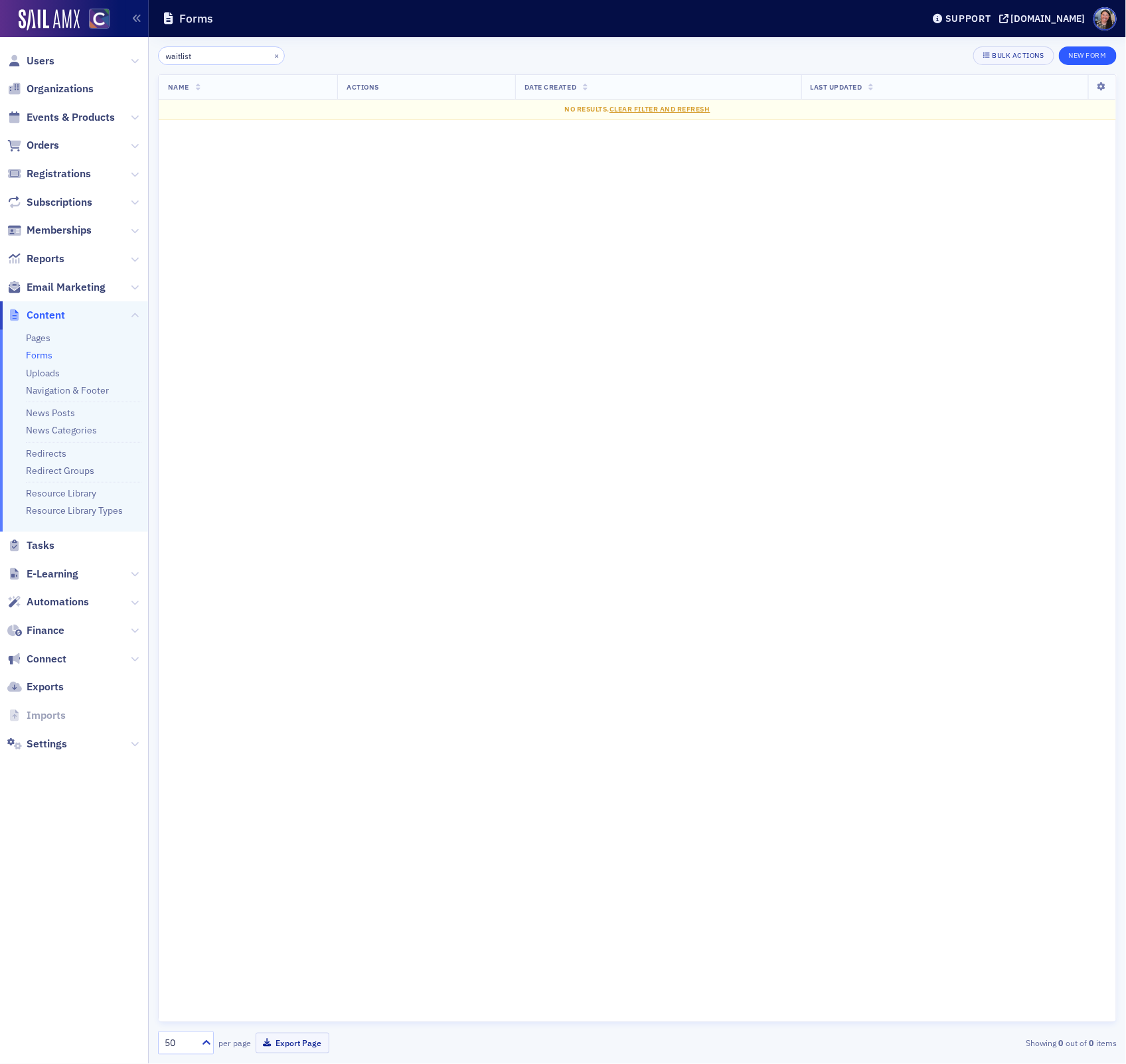
type input "waitlist"
click at [1080, 52] on button "New Form" at bounding box center [1087, 56] width 57 height 19
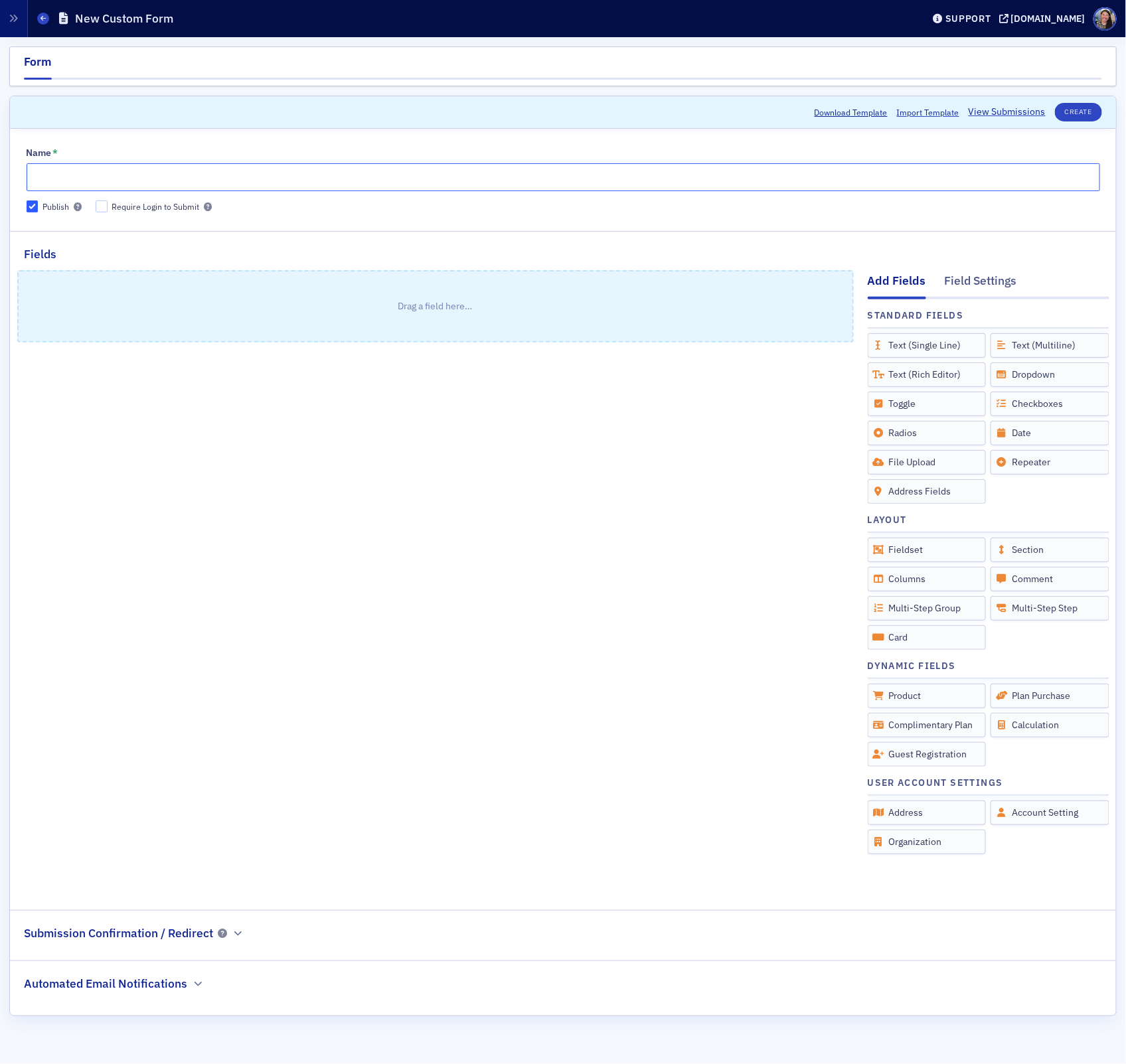
click at [53, 186] on input "Name *" at bounding box center [563, 178] width 1073 height 28
paste input "COCPA Hot Topics: One Big, Beautiful Bill Think-Tank - Individual and Estate Tax"
type input "COCPA Hot Topics: One Big, Beautiful Bill Think-Tank - Individual and Estate Tax"
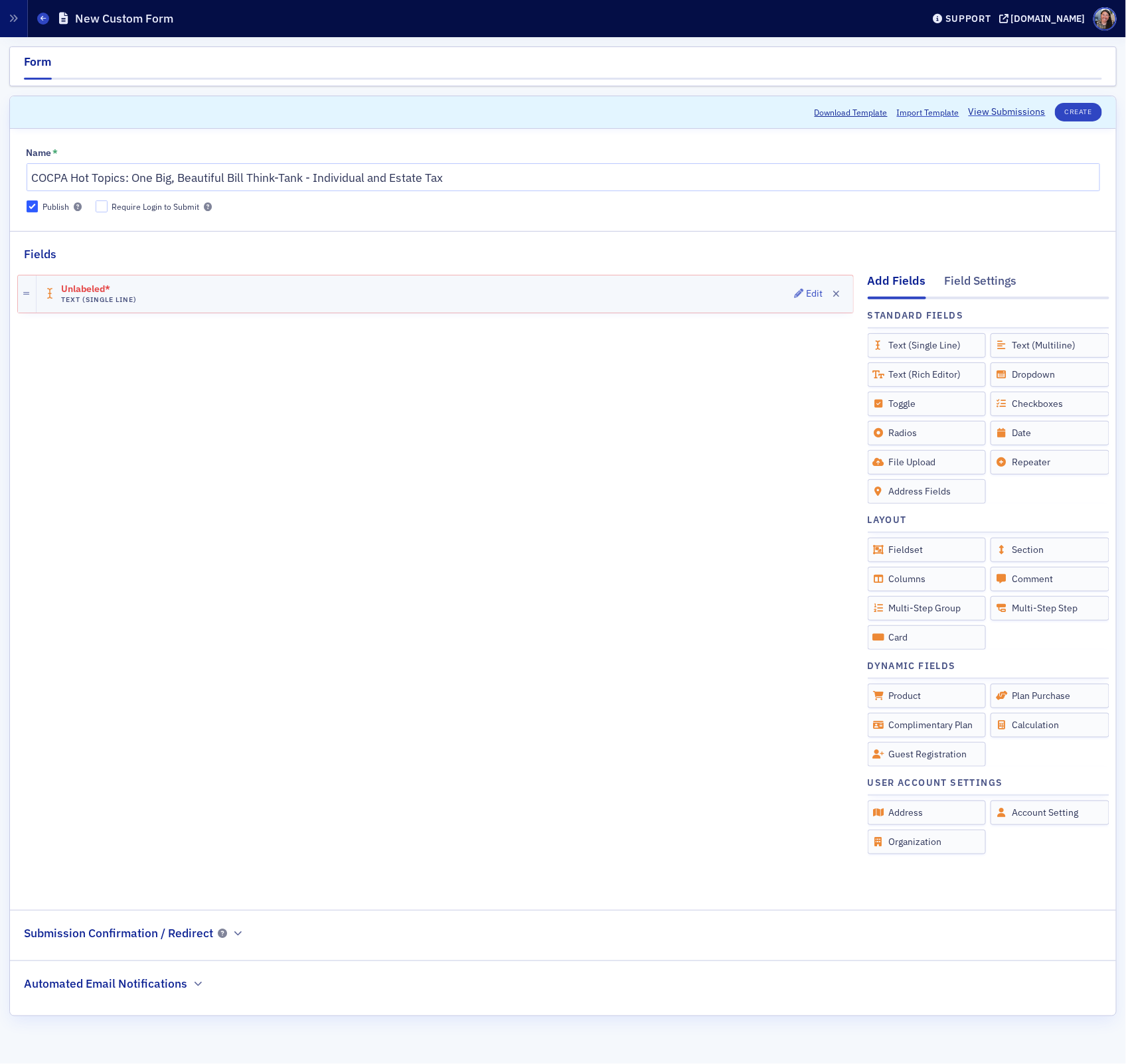
click at [199, 299] on div "Unlabeled* Text (Single Line) Edit" at bounding box center [444, 294] width 816 height 37
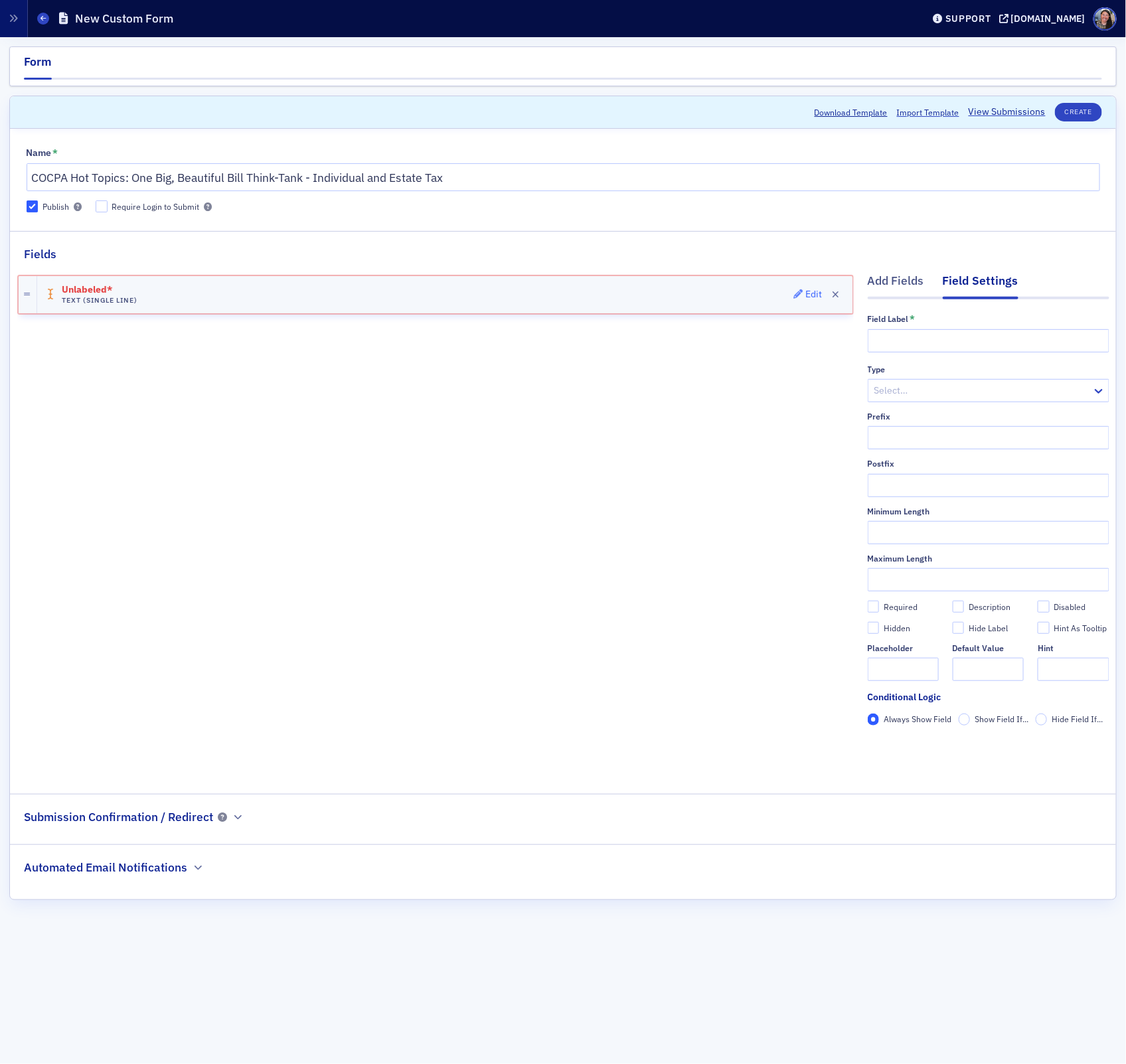
click at [810, 291] on div "Edit" at bounding box center [813, 295] width 17 height 7
click at [965, 330] on input "text" at bounding box center [988, 341] width 241 height 23
type input "N"
type input "Member Name"
click at [670, 369] on div "Member Name Text (Single Line) Edit" at bounding box center [436, 518] width 837 height 512
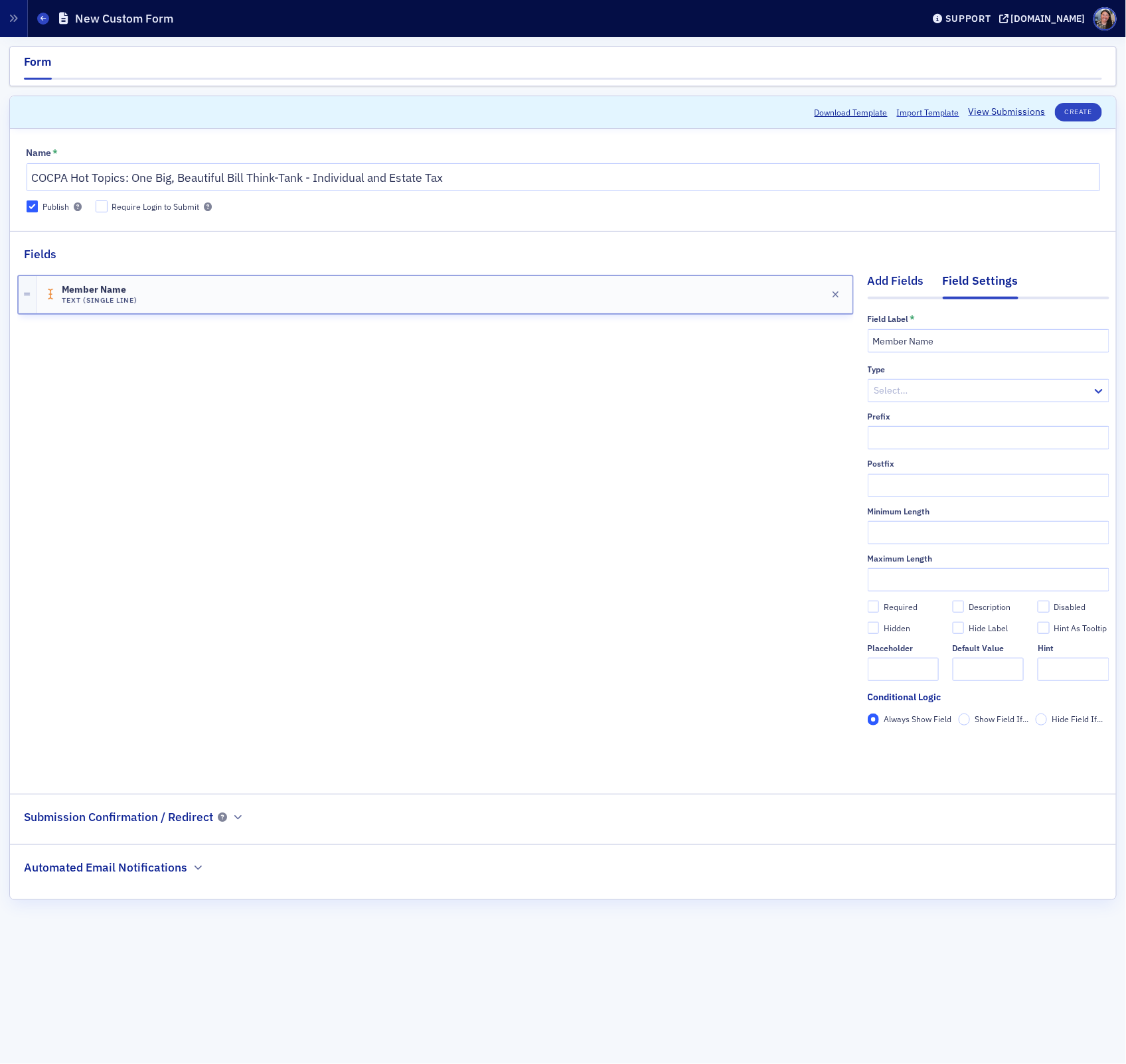
click at [914, 283] on div "Add Fields" at bounding box center [896, 285] width 57 height 25
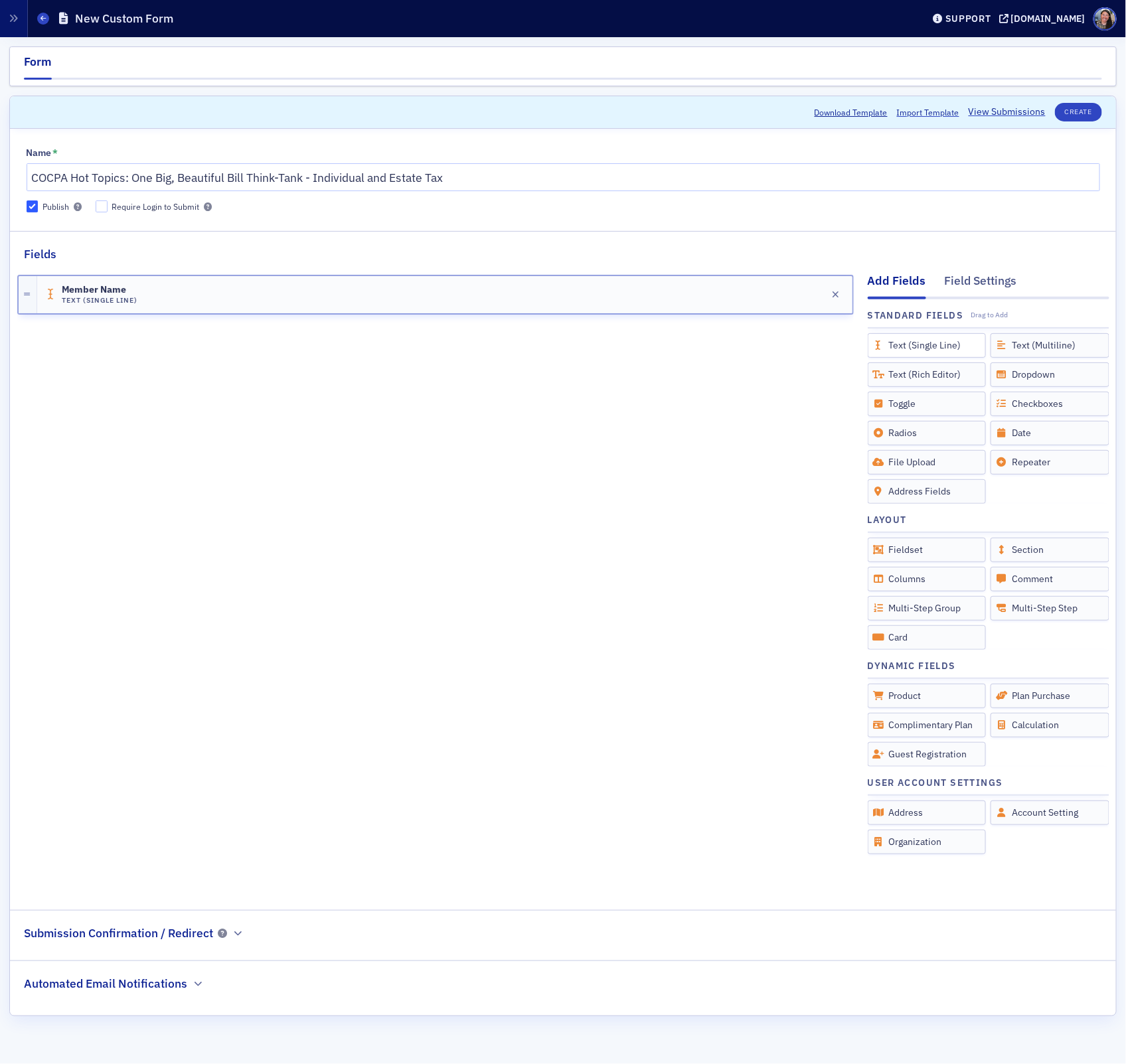
click at [915, 348] on div "Text (Single Line)" at bounding box center [927, 346] width 119 height 25
drag, startPoint x: 915, startPoint y: 347, endPoint x: 713, endPoint y: 314, distance: 204.7
click at [703, 315] on div "Add Fields Field Settings Standard Fields Drag to Add Text (Single Line) Text (…" at bounding box center [563, 577] width 1092 height 628
click at [135, 208] on div "Require Login to Submit" at bounding box center [156, 206] width 88 height 11
click at [108, 208] on input "Require Login to Submit" at bounding box center [102, 207] width 12 height 12
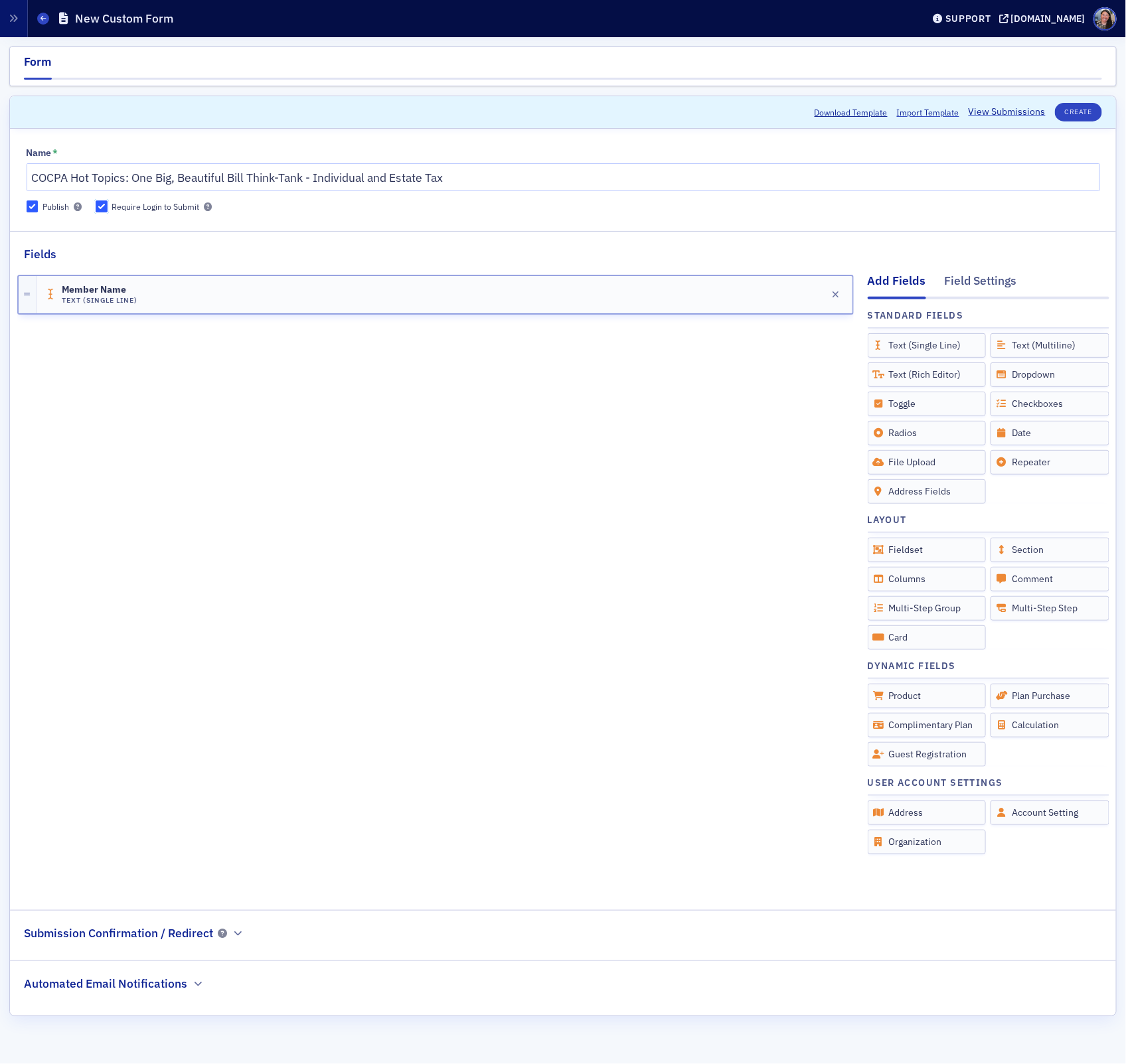
checkbox input "true"
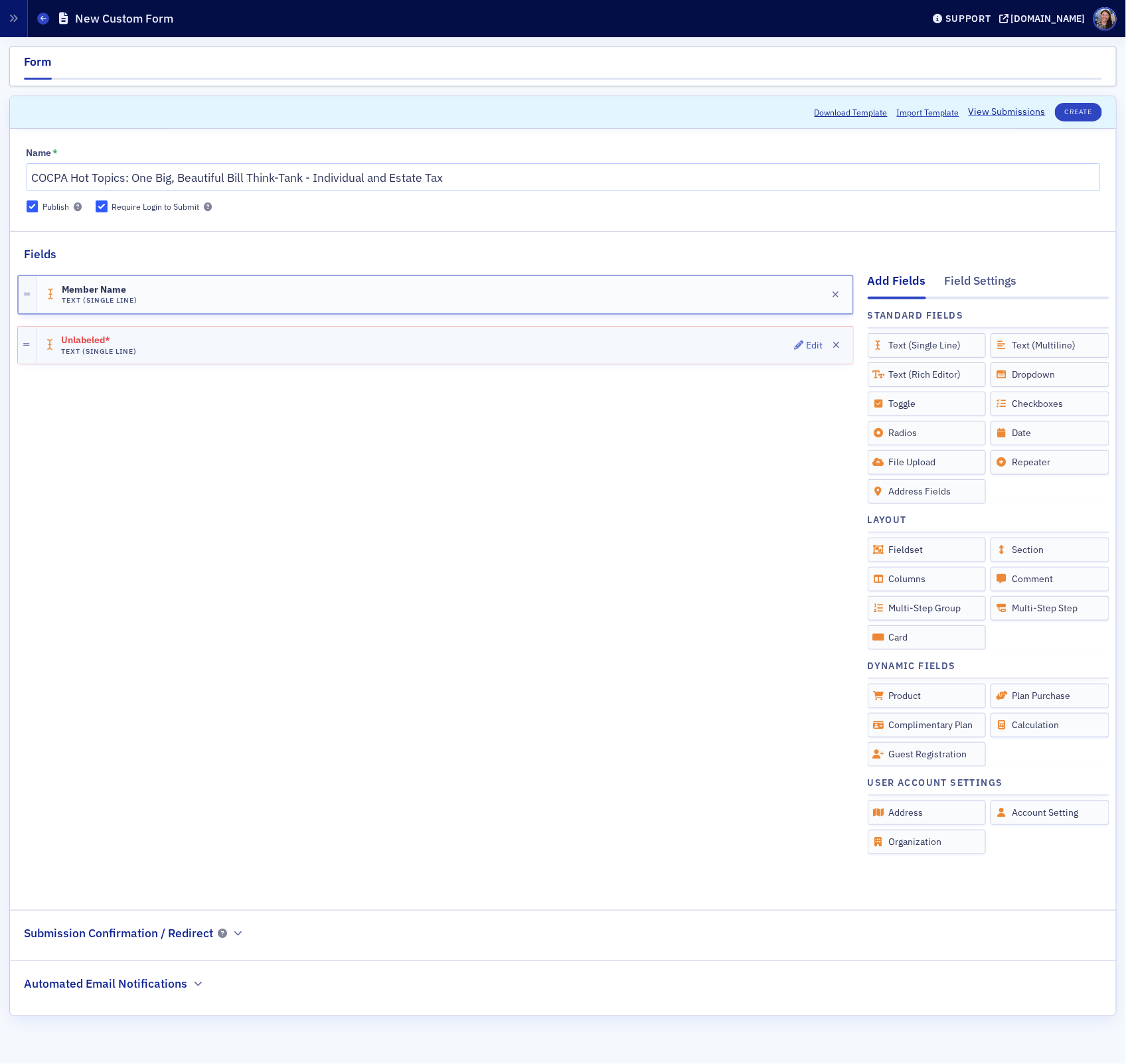
click at [734, 348] on div "Unlabeled* Text (Single Line) Edit" at bounding box center [444, 345] width 816 height 37
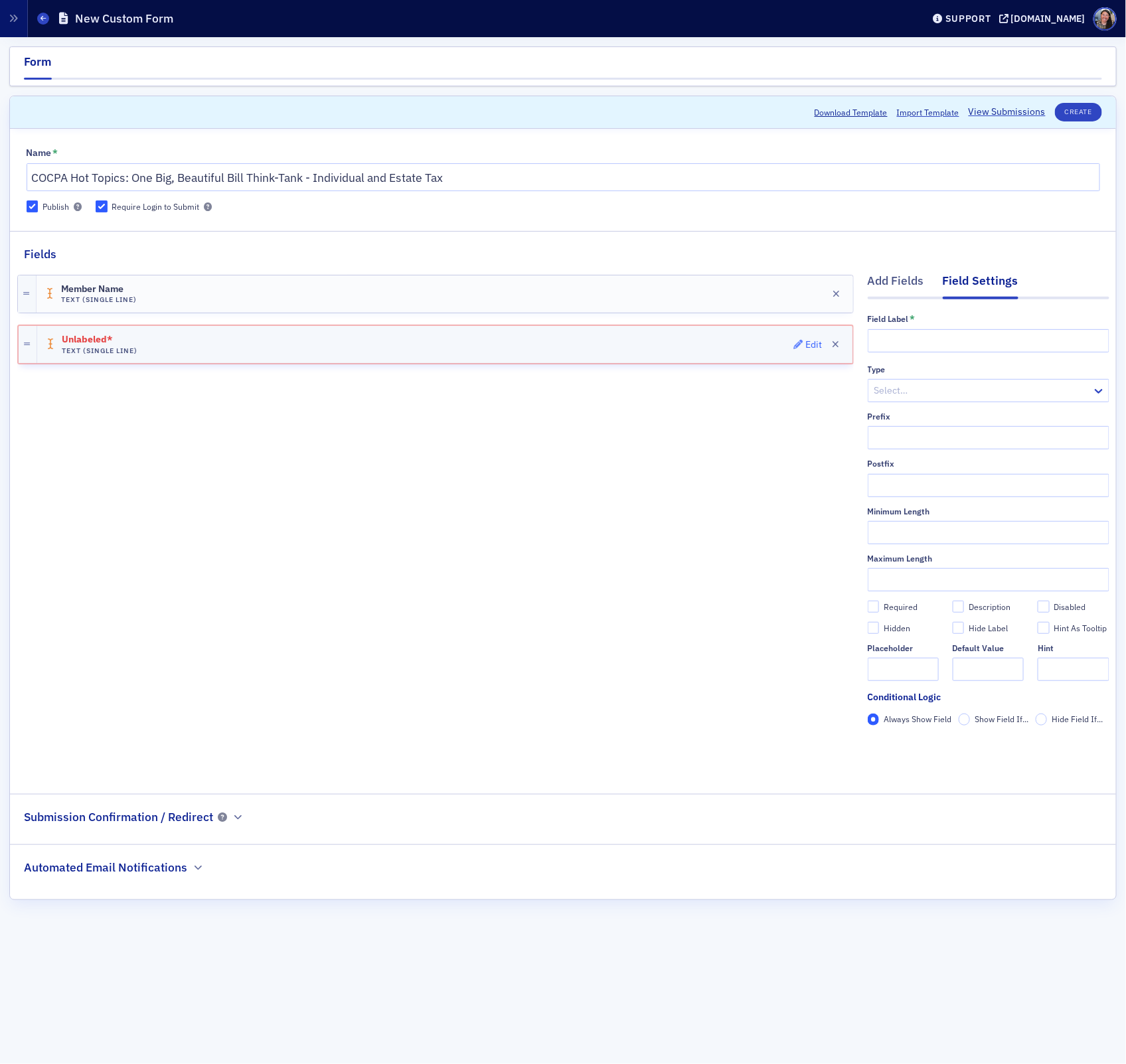
click at [810, 348] on div "Edit" at bounding box center [813, 345] width 17 height 7
click at [701, 339] on div "Unlabeled* Text (Single Line) Edit" at bounding box center [445, 344] width 816 height 37
click at [923, 342] on input "text" at bounding box center [988, 341] width 241 height 23
type input "Best way to contact you:"
click at [440, 317] on div at bounding box center [436, 319] width 837 height 12
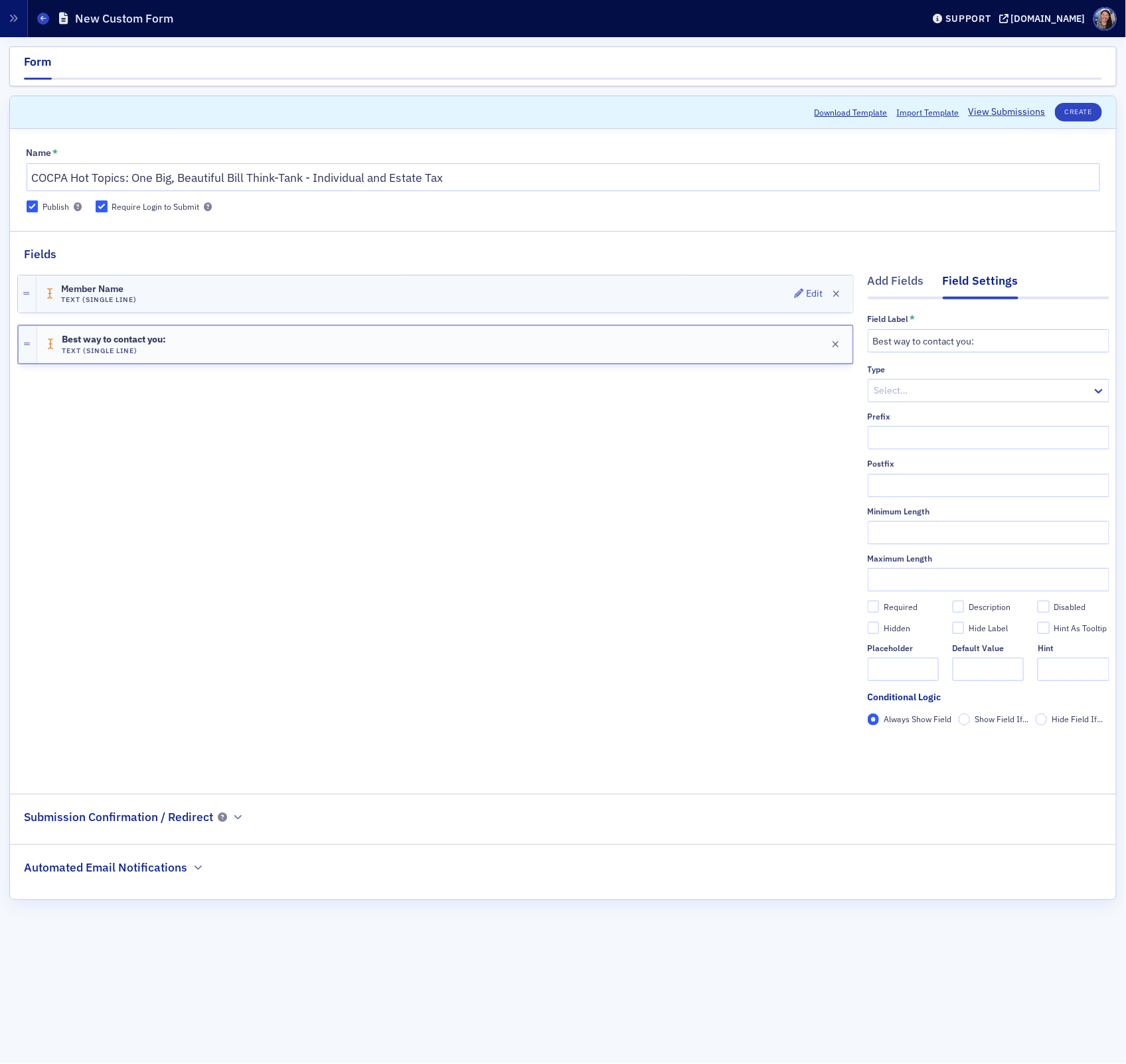
click at [435, 298] on div "Member Name Text (Single Line) Edit" at bounding box center [444, 294] width 816 height 37
click at [486, 369] on div at bounding box center [436, 371] width 837 height 12
click at [624, 351] on div "Best way to contact you: Text (Single Line) Edit" at bounding box center [444, 345] width 816 height 37
drag, startPoint x: 1069, startPoint y: 341, endPoint x: 587, endPoint y: 334, distance: 482.1
click at [588, 335] on div "Add Fields Field Settings Field Label * Best way to contact you: Type Select… P…" at bounding box center [563, 518] width 1092 height 512
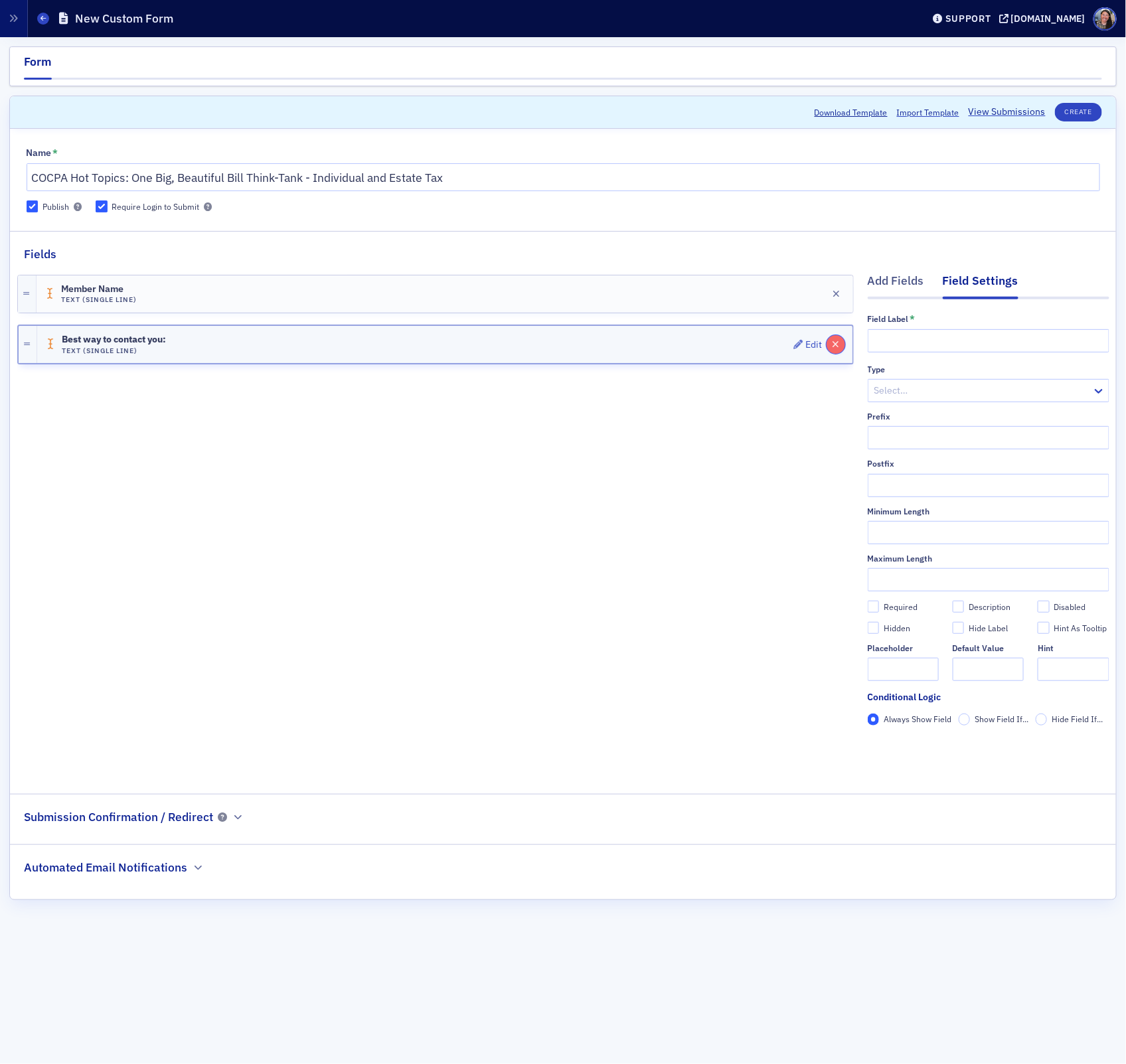
click at [838, 344] on icon "button" at bounding box center [836, 344] width 7 height 10
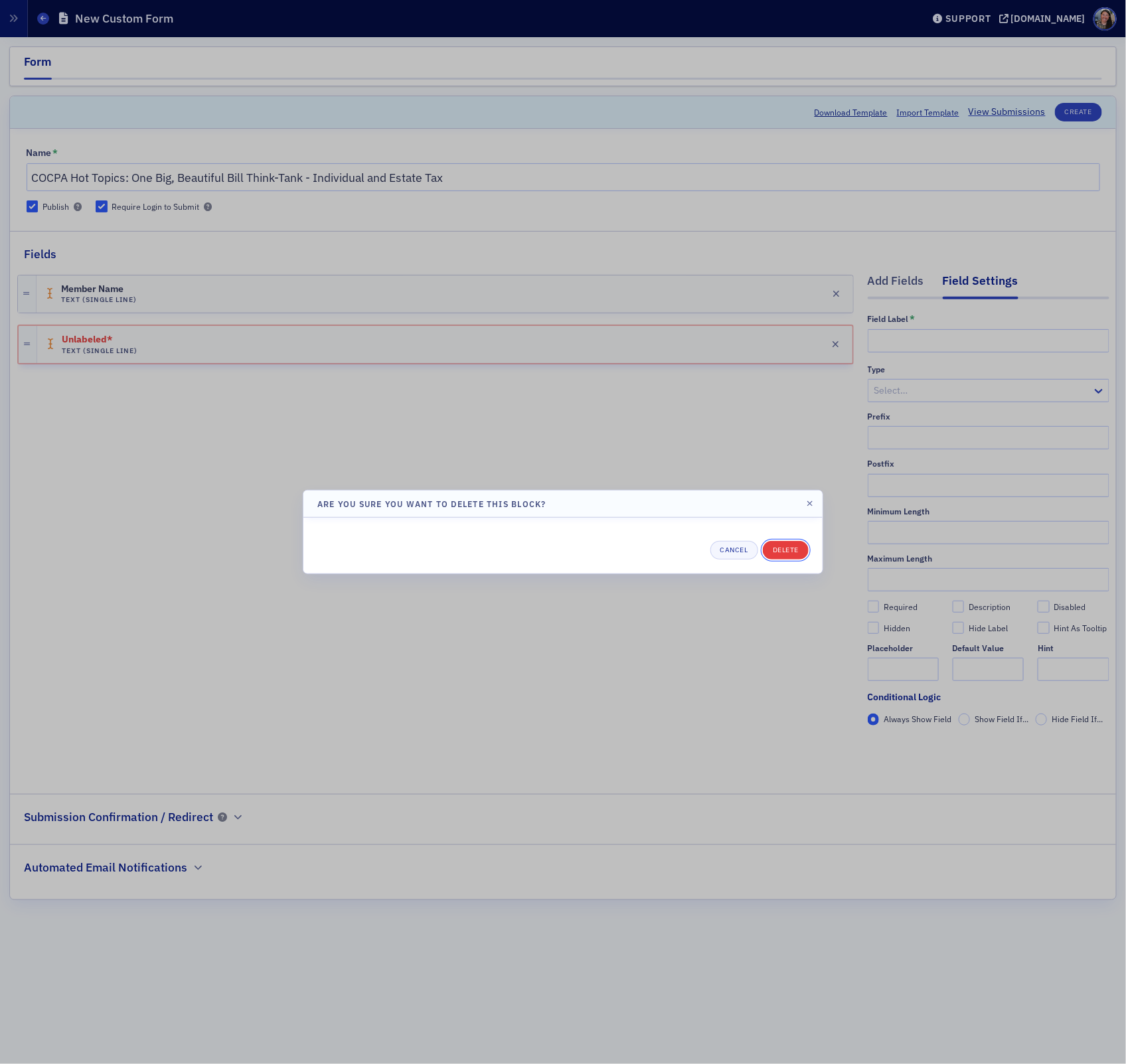
click at [788, 552] on button "Delete" at bounding box center [785, 550] width 46 height 19
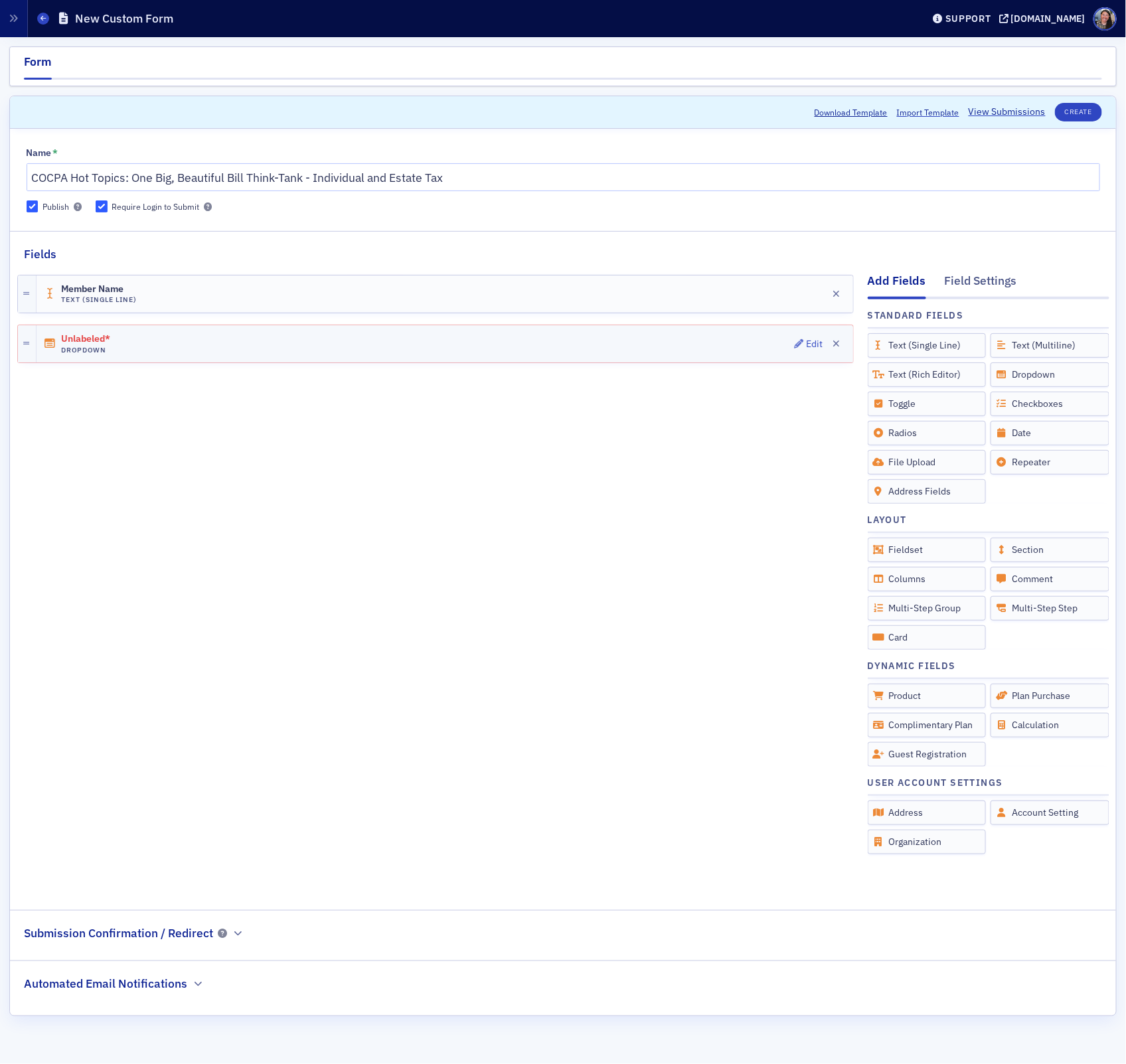
click at [709, 349] on div "Unlabeled* Dropdown Edit" at bounding box center [444, 344] width 816 height 37
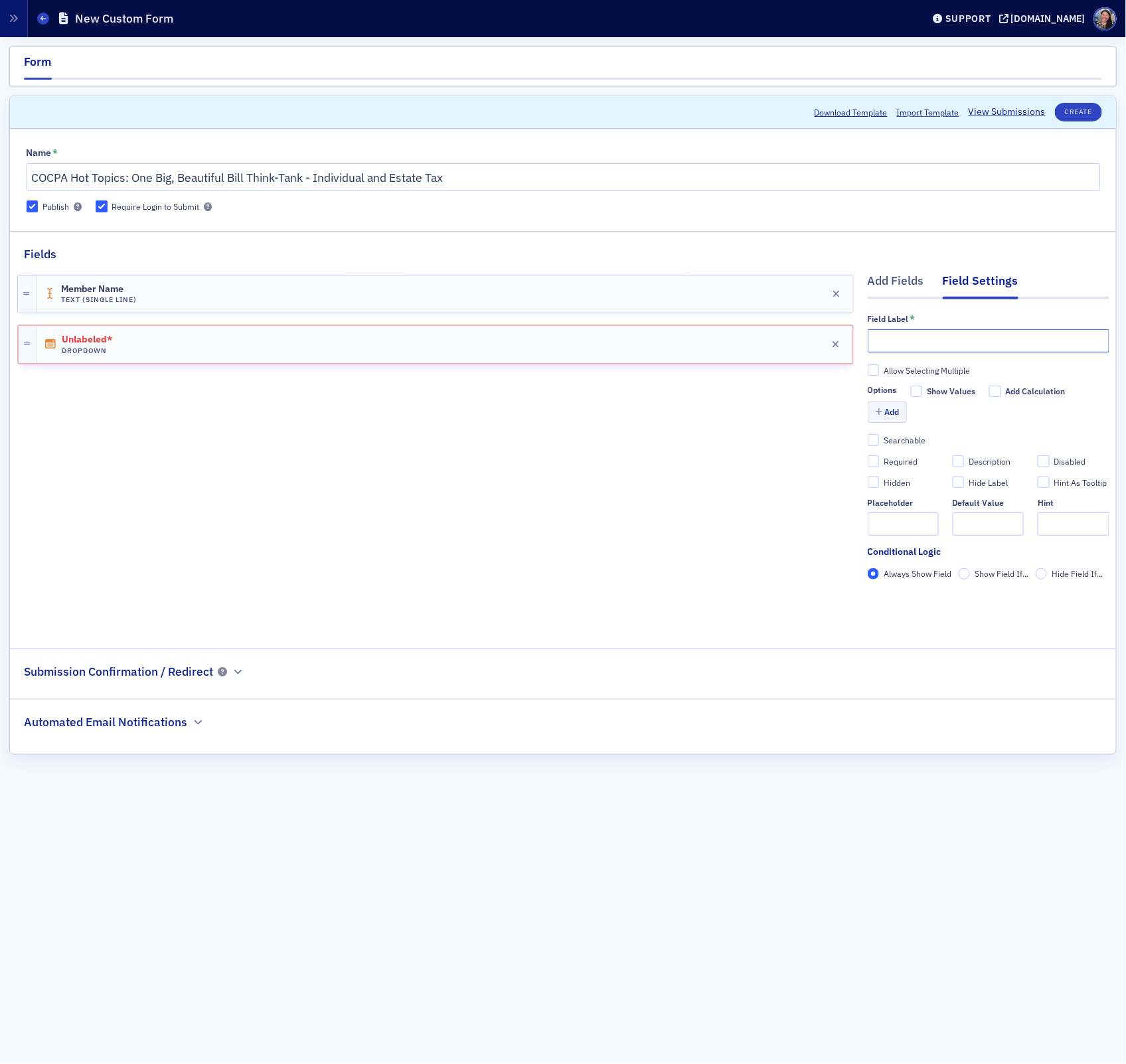
click at [892, 336] on input "text" at bounding box center [988, 341] width 241 height 23
paste input "Best way to contact you:"
type input "Best way to contact you:"
click at [899, 417] on button "Add" at bounding box center [887, 411] width 40 height 20
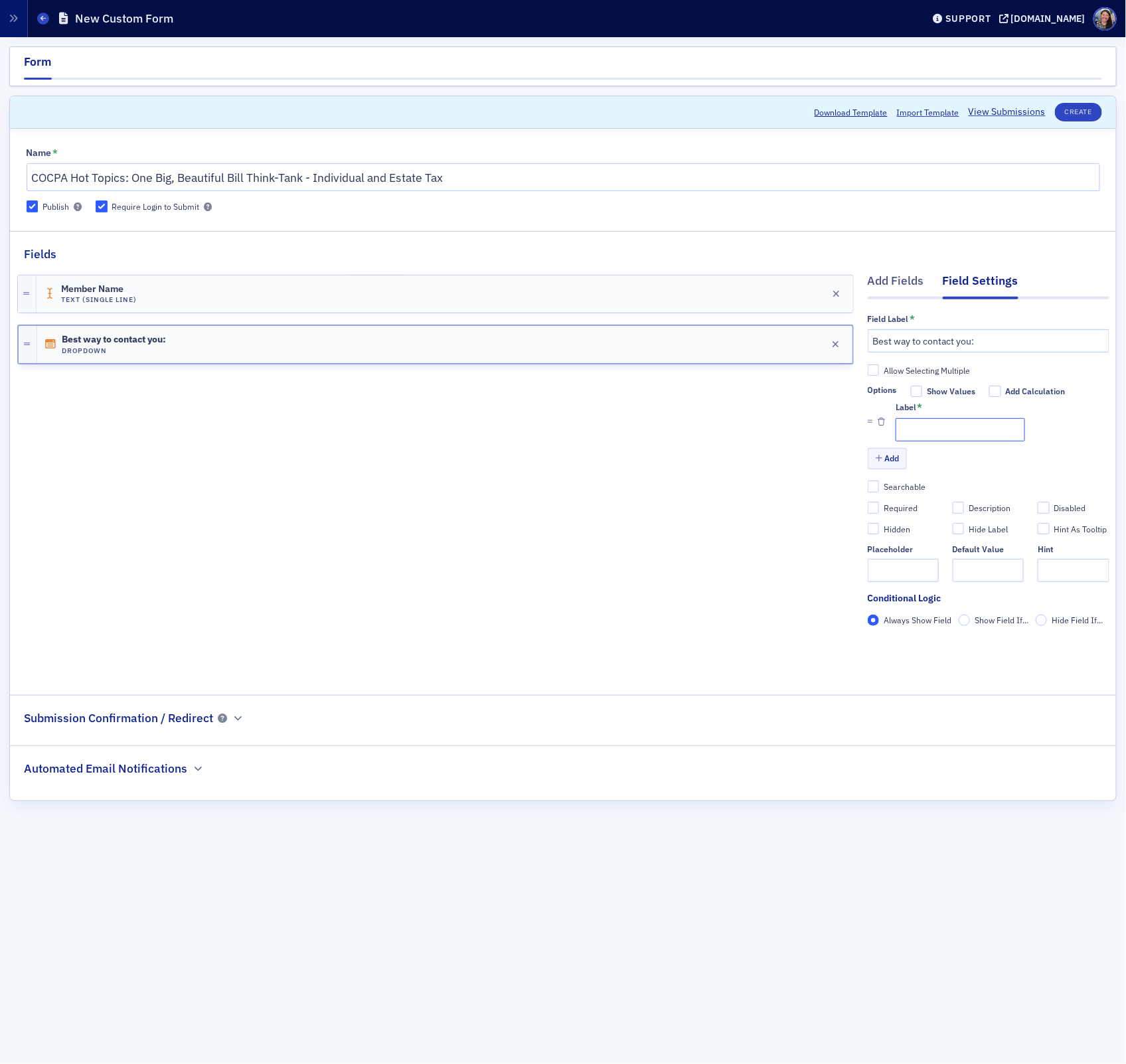
click at [922, 428] on input "Label *" at bounding box center [960, 430] width 129 height 23
type input "Phone"
click at [886, 459] on button "Add" at bounding box center [887, 458] width 40 height 20
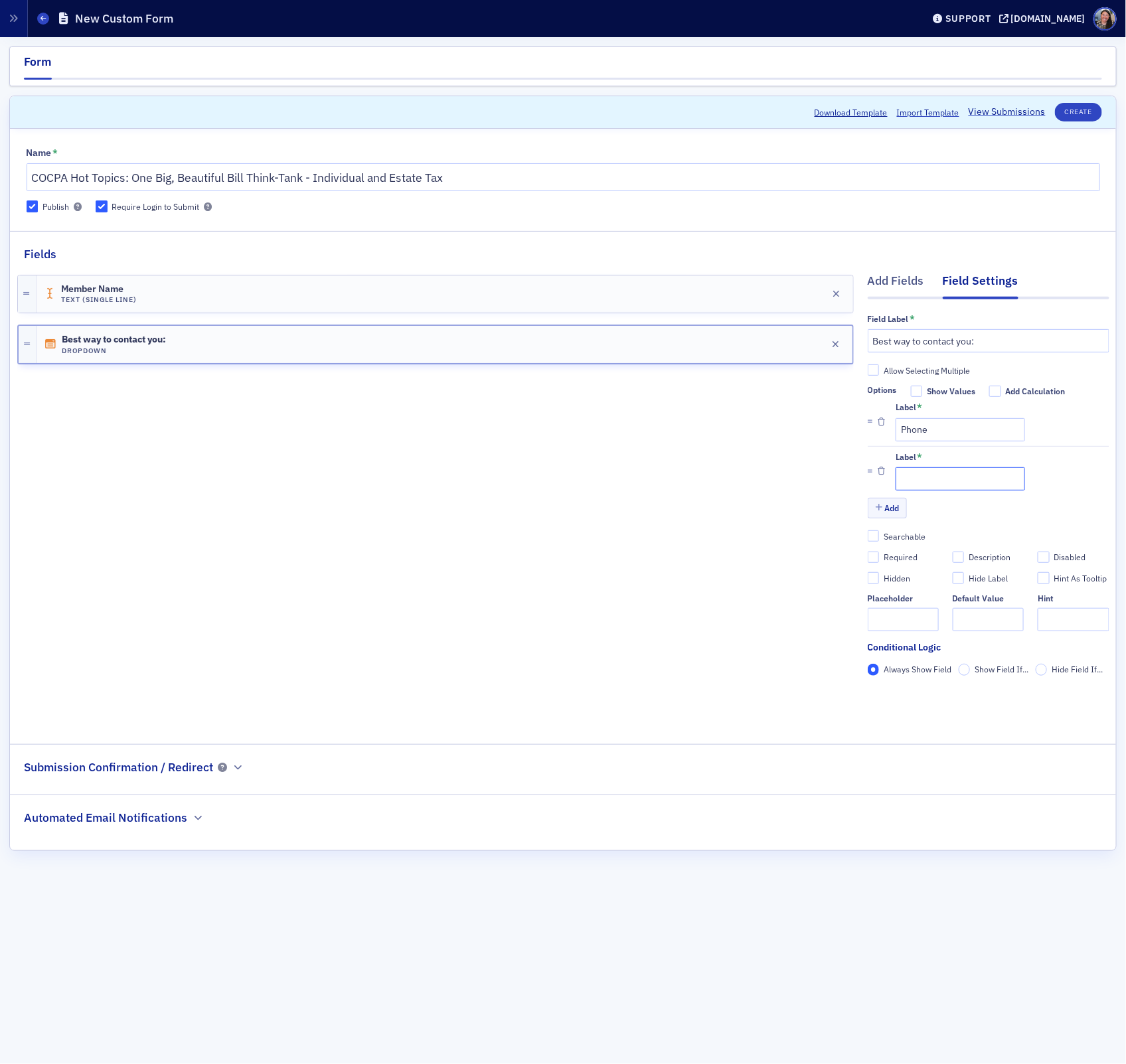
click at [916, 474] on input "Label *" at bounding box center [960, 478] width 129 height 23
type input "Email"
click at [885, 513] on button "Add" at bounding box center [887, 508] width 40 height 20
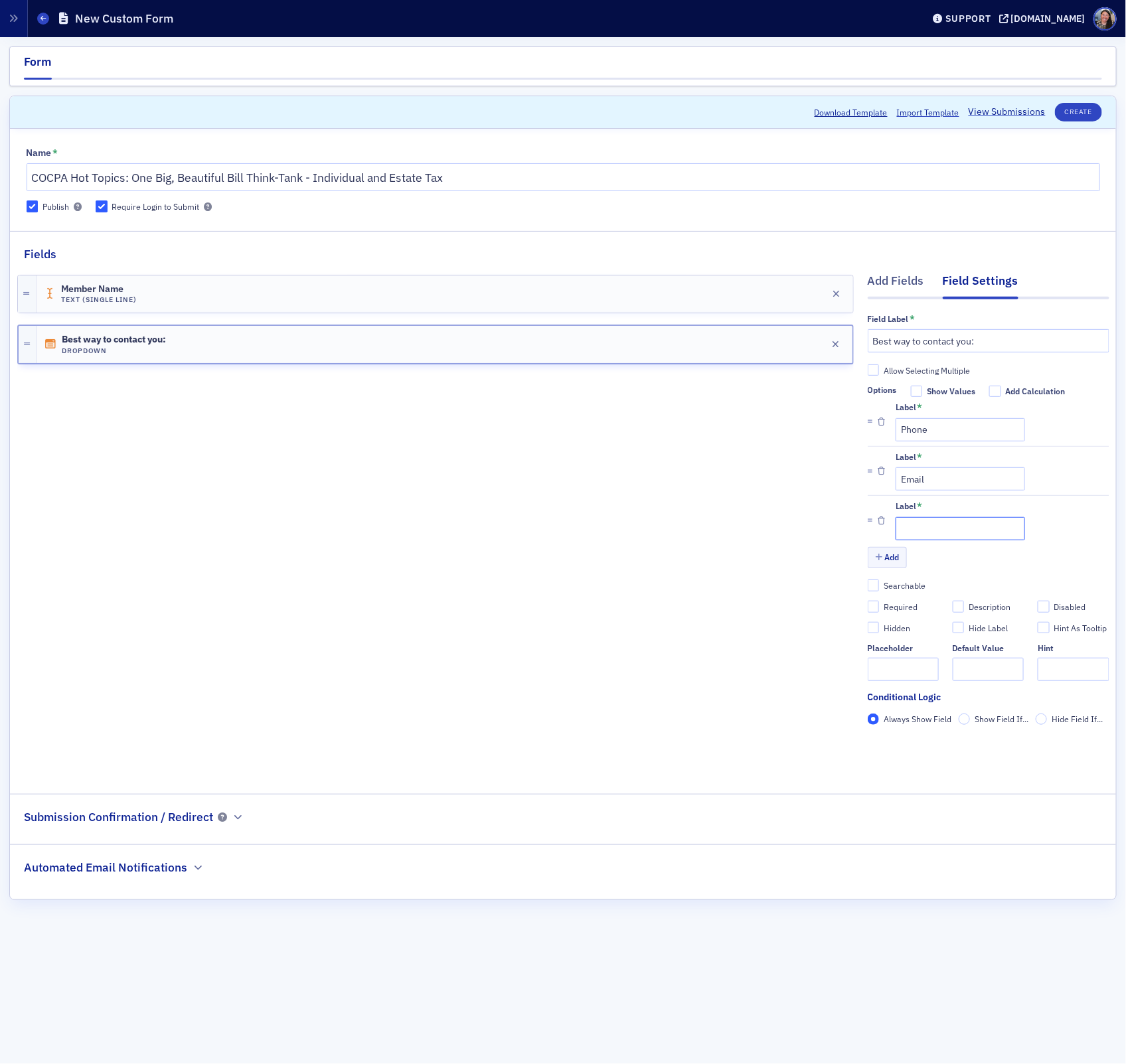
click at [909, 533] on input "Label *" at bounding box center [960, 529] width 129 height 23
type input "Text Message"
click at [628, 432] on div "Member Name Text (Single Line) Edit Best way to contact you: Dropdown Edit" at bounding box center [436, 518] width 837 height 512
click at [900, 287] on div "Add Fields" at bounding box center [896, 285] width 57 height 25
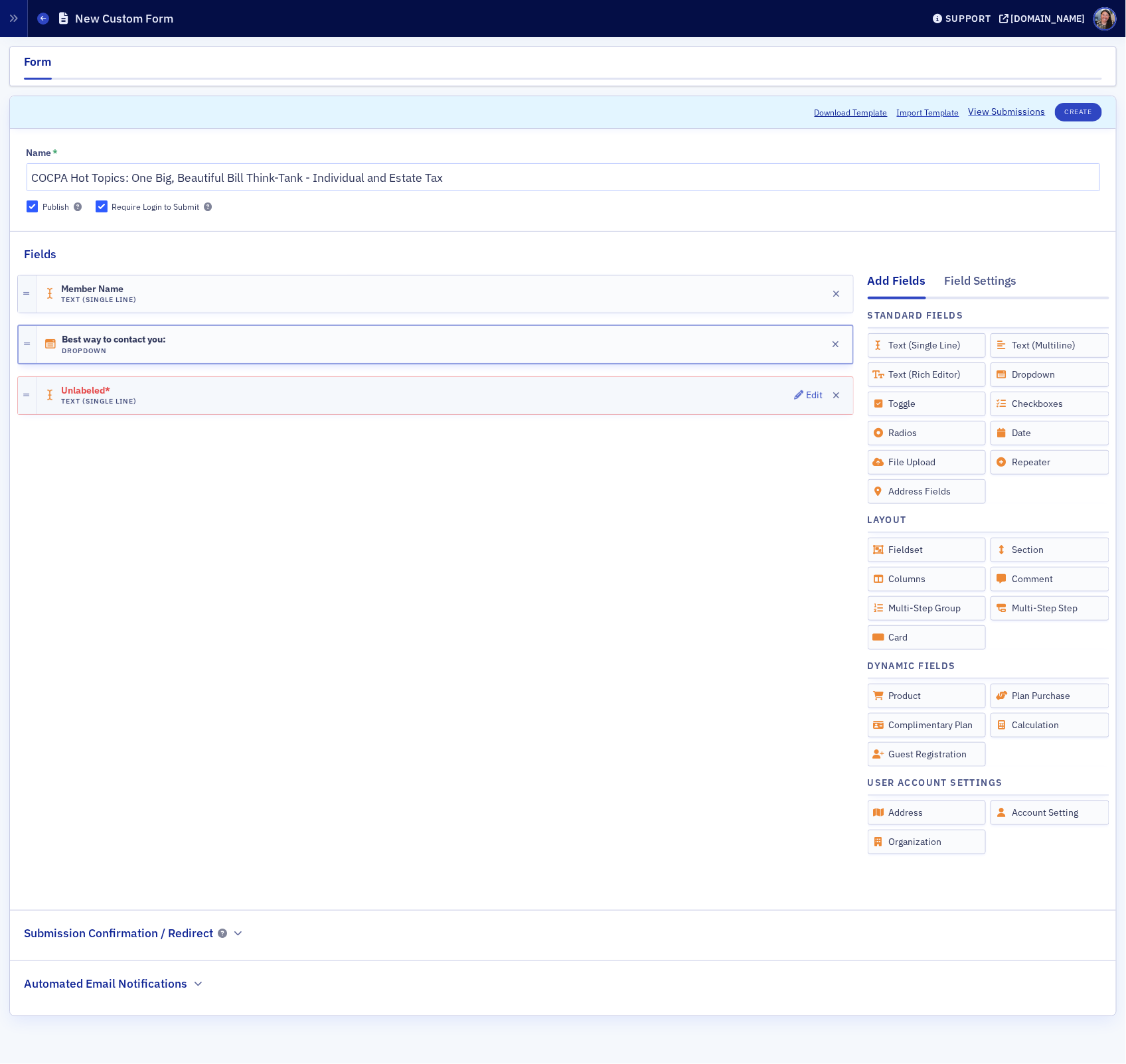
click at [686, 404] on div "Unlabeled* Text (Single Line) Edit" at bounding box center [444, 395] width 816 height 37
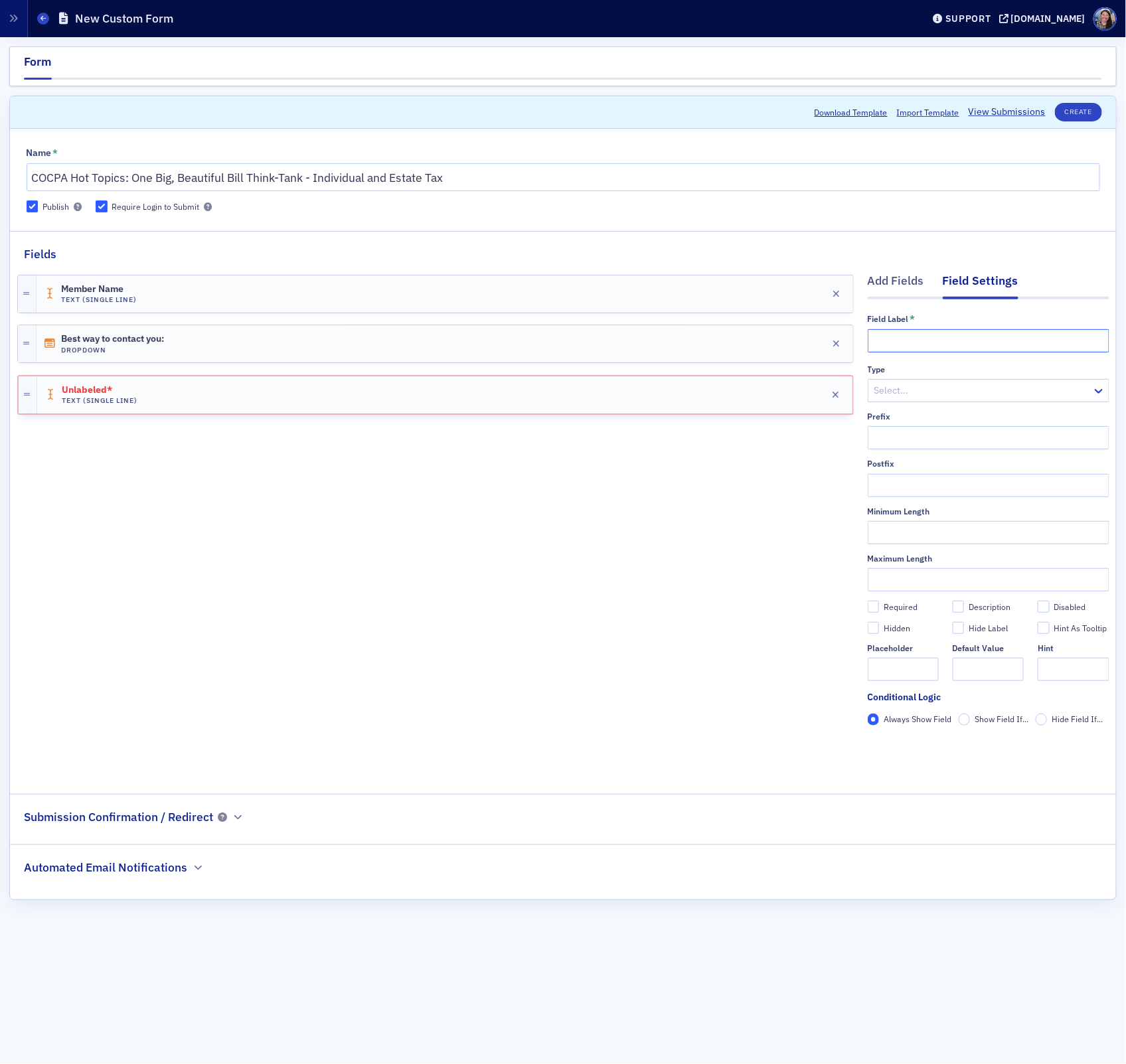
click at [924, 343] on input "text" at bounding box center [988, 341] width 241 height 23
type input "Please provide the best phone number"
click at [494, 341] on div "Best way to contact you: Dropdown Edit" at bounding box center [444, 344] width 816 height 37
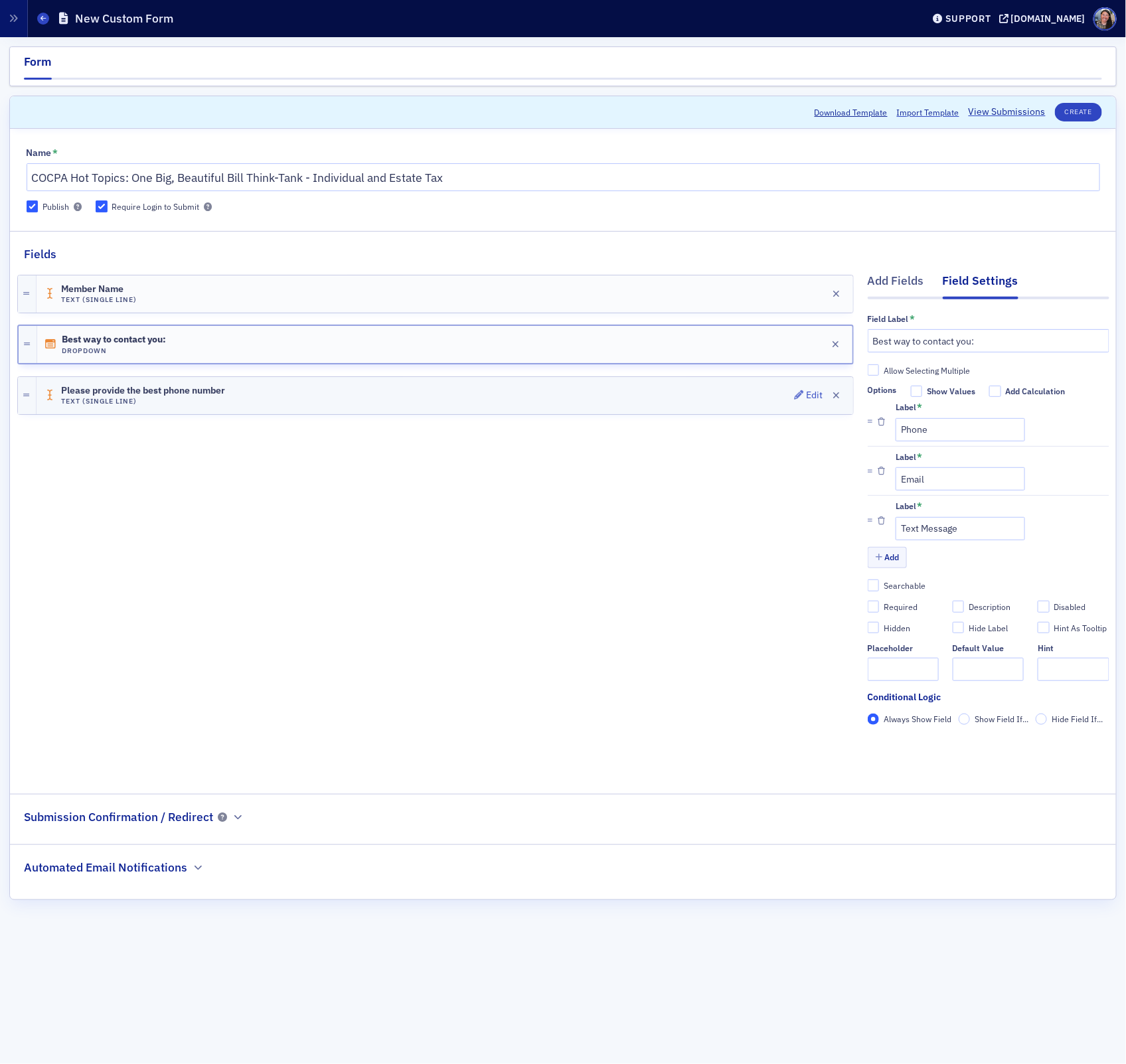
click at [707, 397] on div "Please provide the best phone number Text (Single Line) Edit" at bounding box center [444, 395] width 816 height 37
click at [1048, 348] on input "Please provide the best phone number" at bounding box center [988, 341] width 241 height 23
type input "Please provide the best phone number to reach you on weekdays between 8 am-5 pm…"
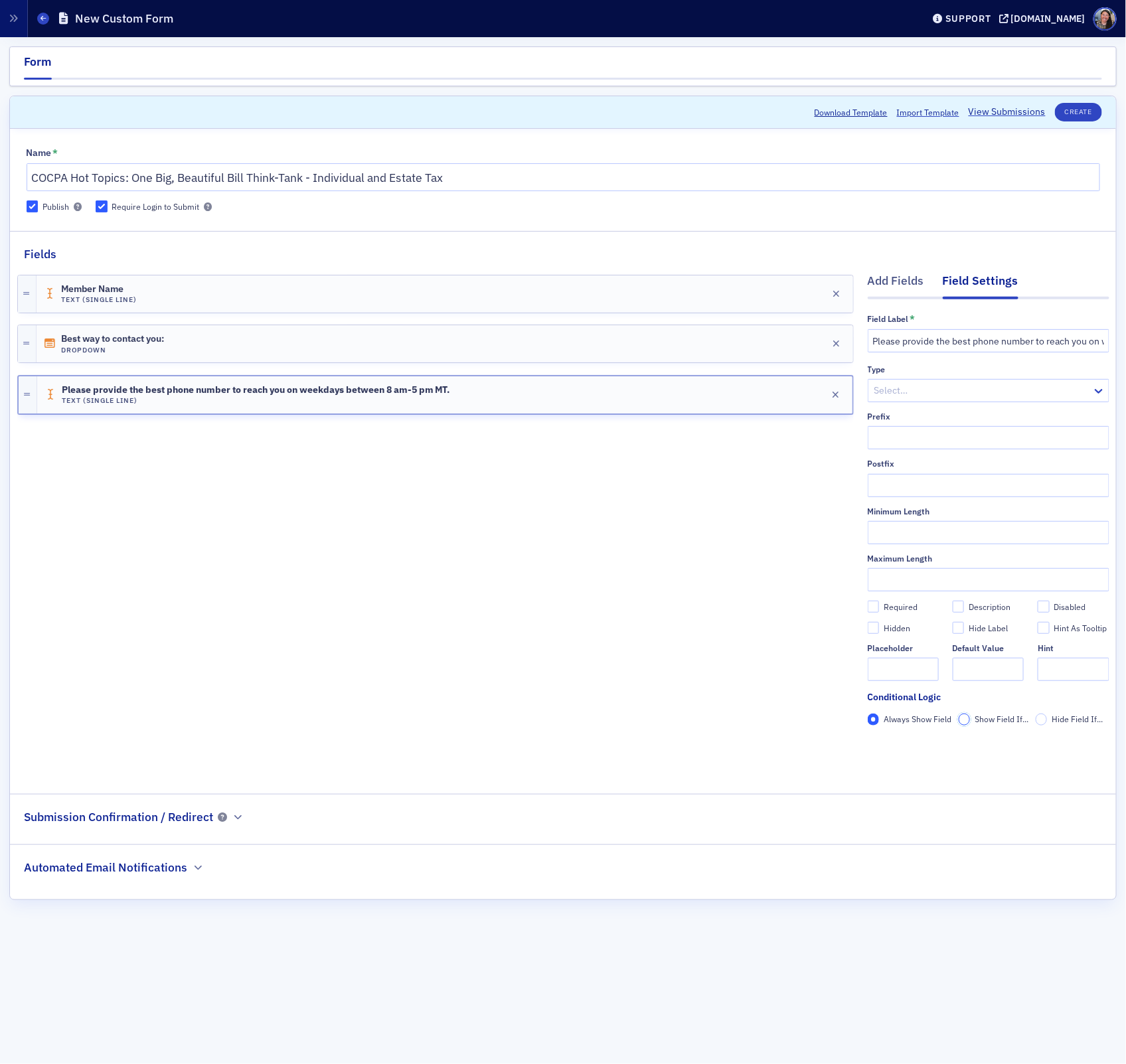
click at [962, 720] on input "Show Field If..." at bounding box center [965, 720] width 12 height 12
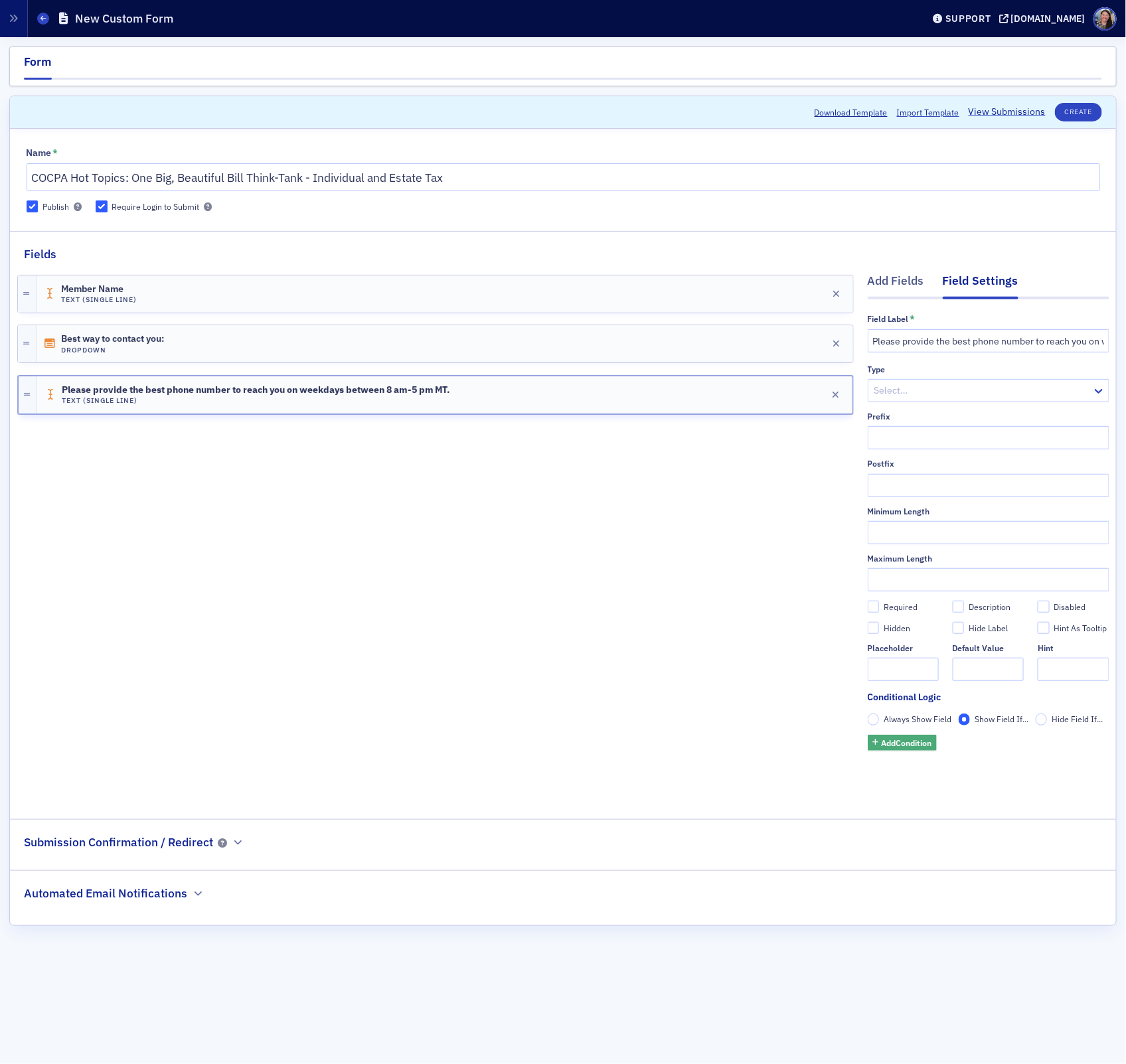
click at [912, 741] on span "Add Condition" at bounding box center [906, 743] width 50 height 12
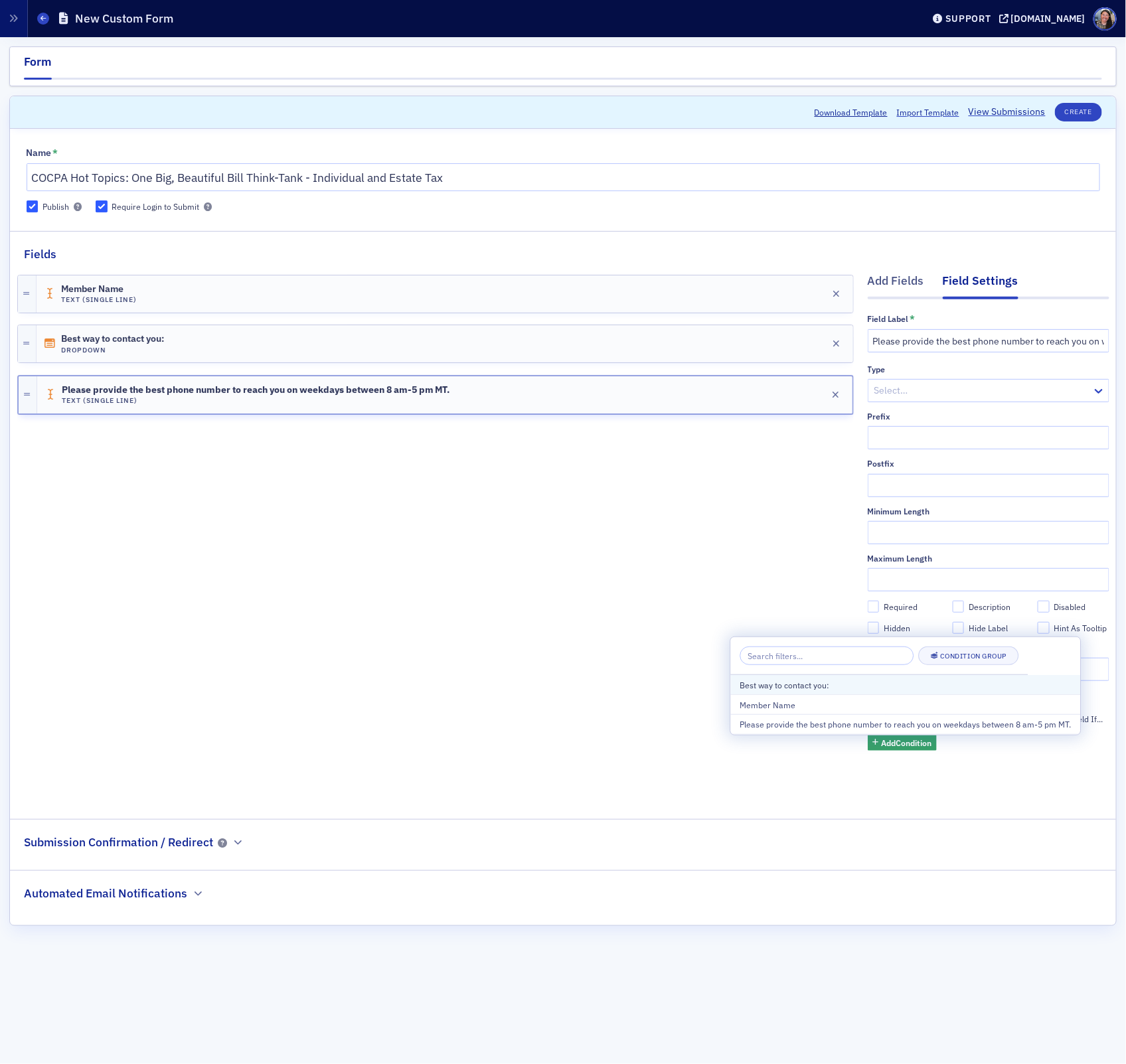
click at [793, 682] on div "Best way to contact you:" at bounding box center [906, 685] width 331 height 12
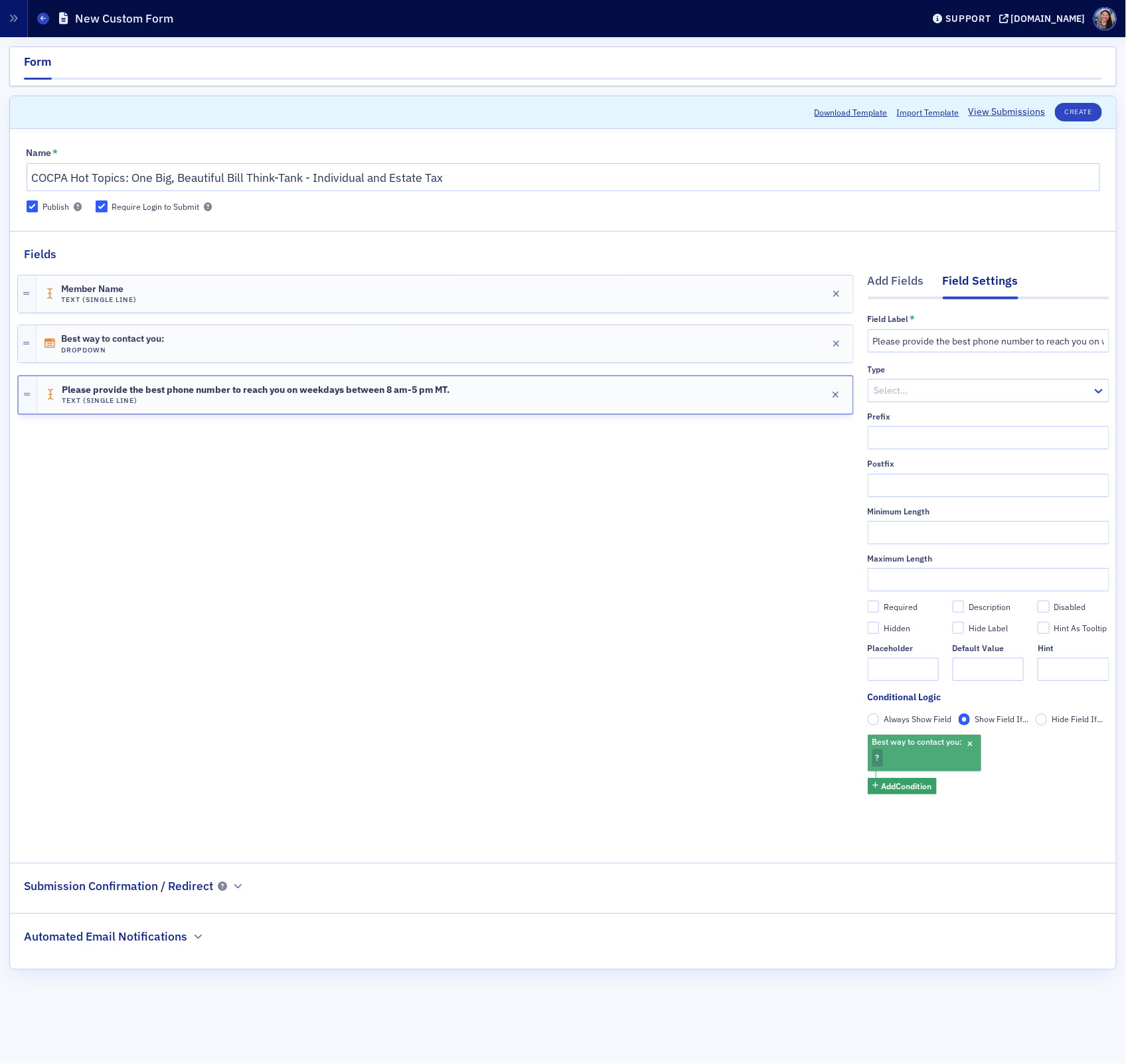
click at [880, 756] on span "?" at bounding box center [877, 758] width 11 height 18
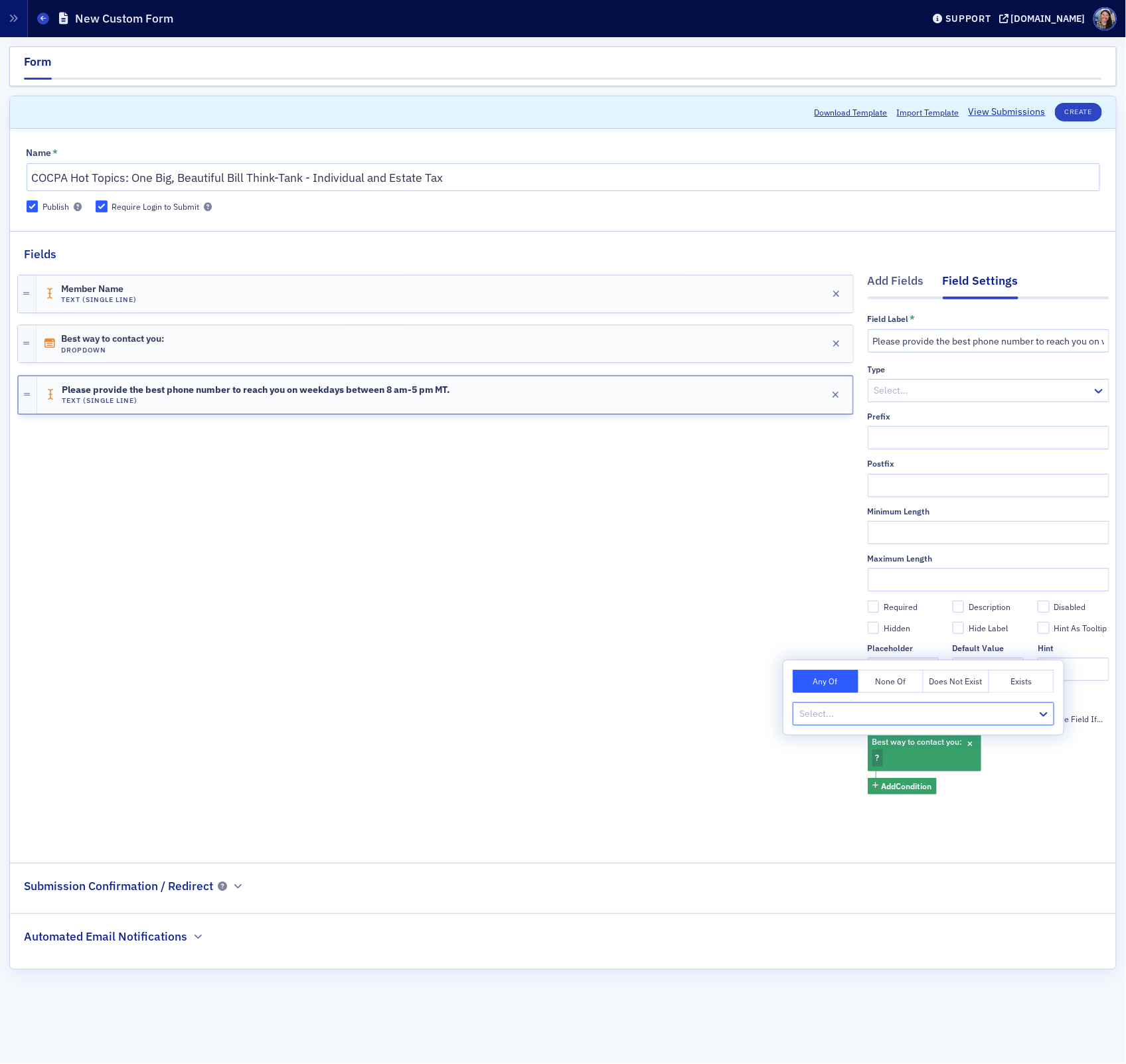
type input "p"
click at [882, 737] on div "Phone" at bounding box center [924, 743] width 246 height 14
click at [586, 776] on div "Member Name Text (Single Line) Edit Best way to contact you: Dropdown Edit Plea…" at bounding box center [436, 553] width 837 height 581
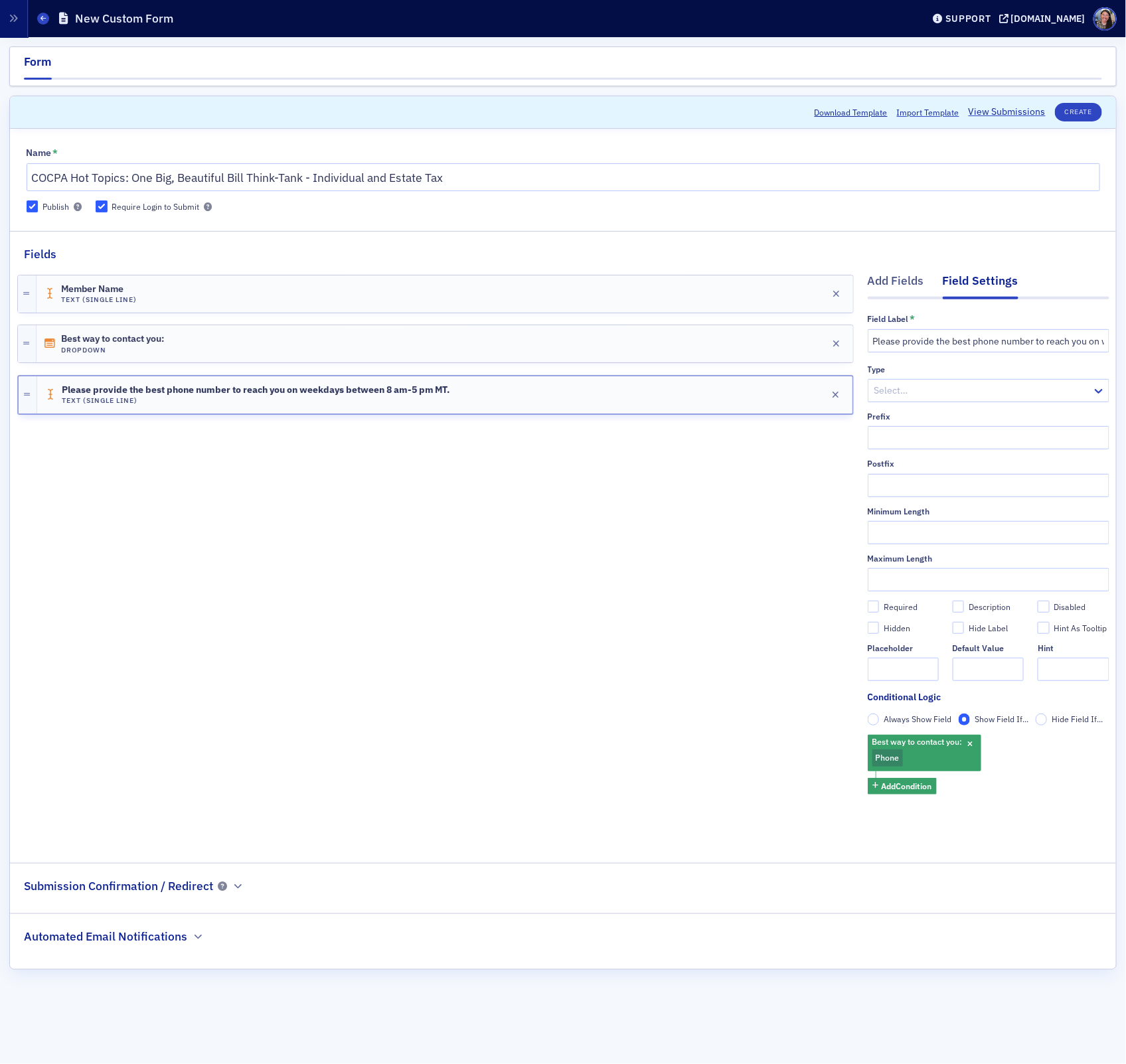
click at [445, 474] on div "Member Name Text (Single Line) Edit Best way to contact you: Dropdown Edit Plea…" at bounding box center [436, 553] width 837 height 581
click at [900, 282] on div "Add Fields" at bounding box center [896, 285] width 57 height 25
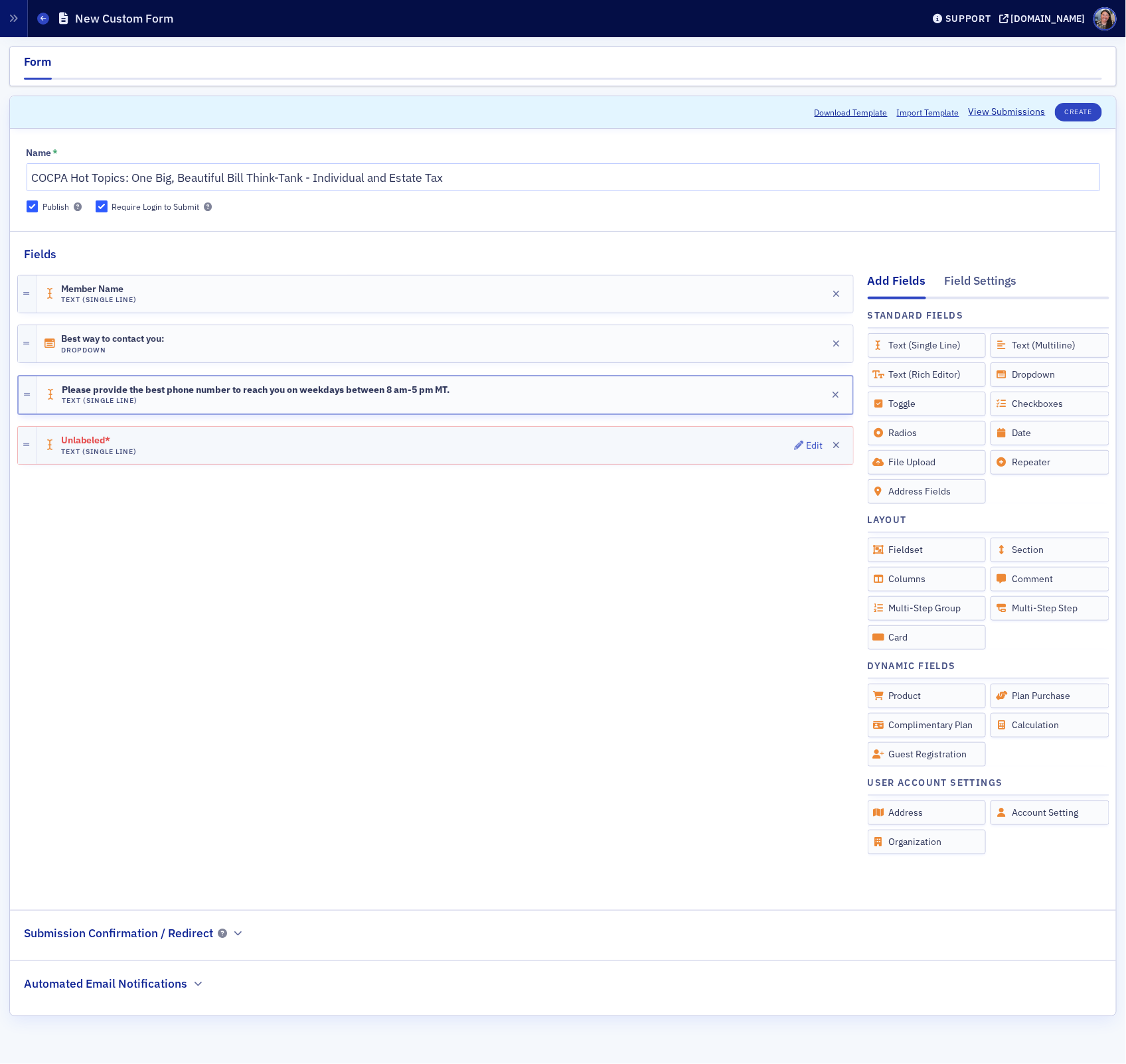
click at [724, 443] on div "Unlabeled* Text (Single Line) Edit" at bounding box center [444, 446] width 816 height 37
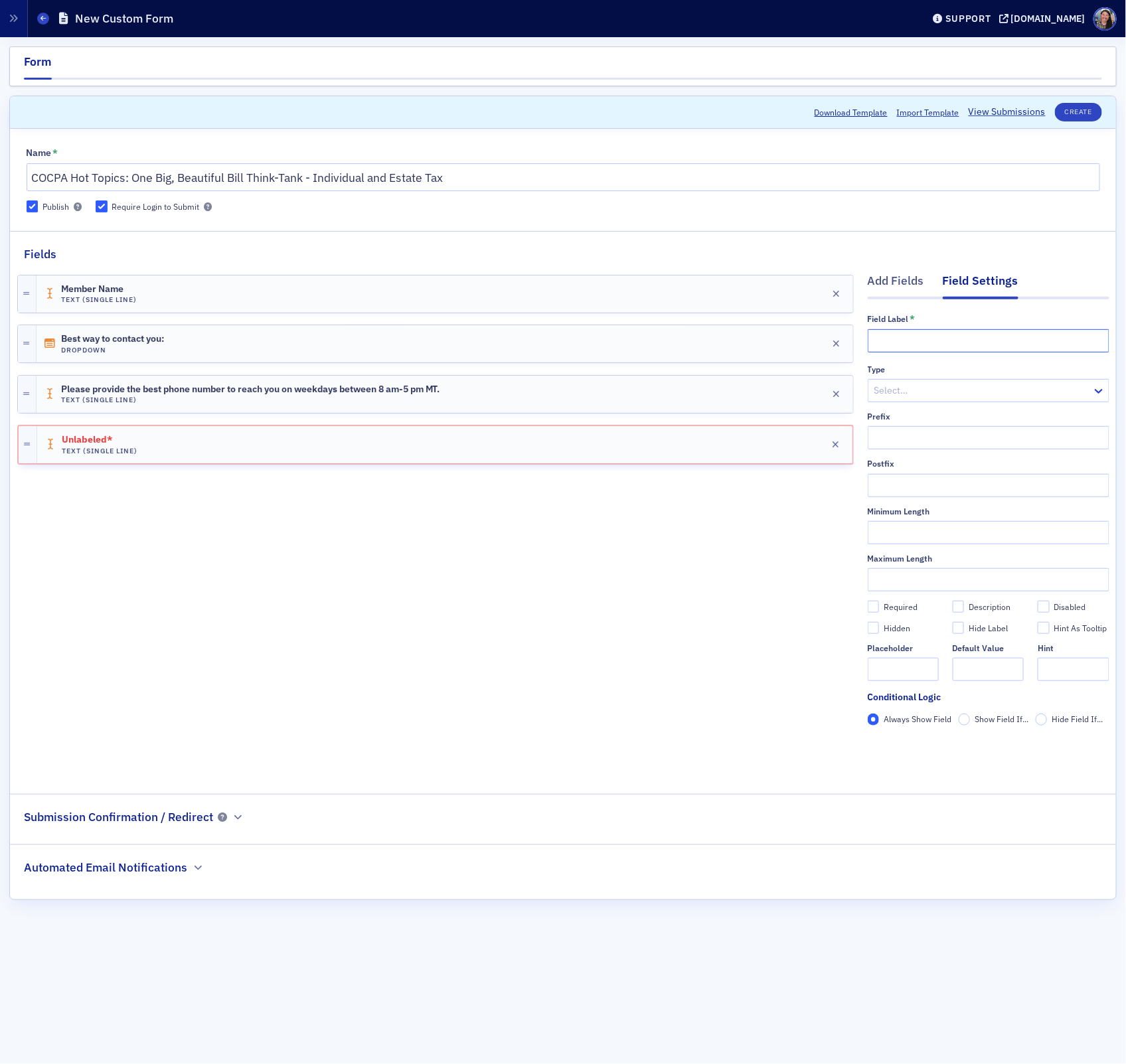
click at [946, 339] on input "text" at bounding box center [988, 341] width 241 height 23
type input "What is the best email address to"
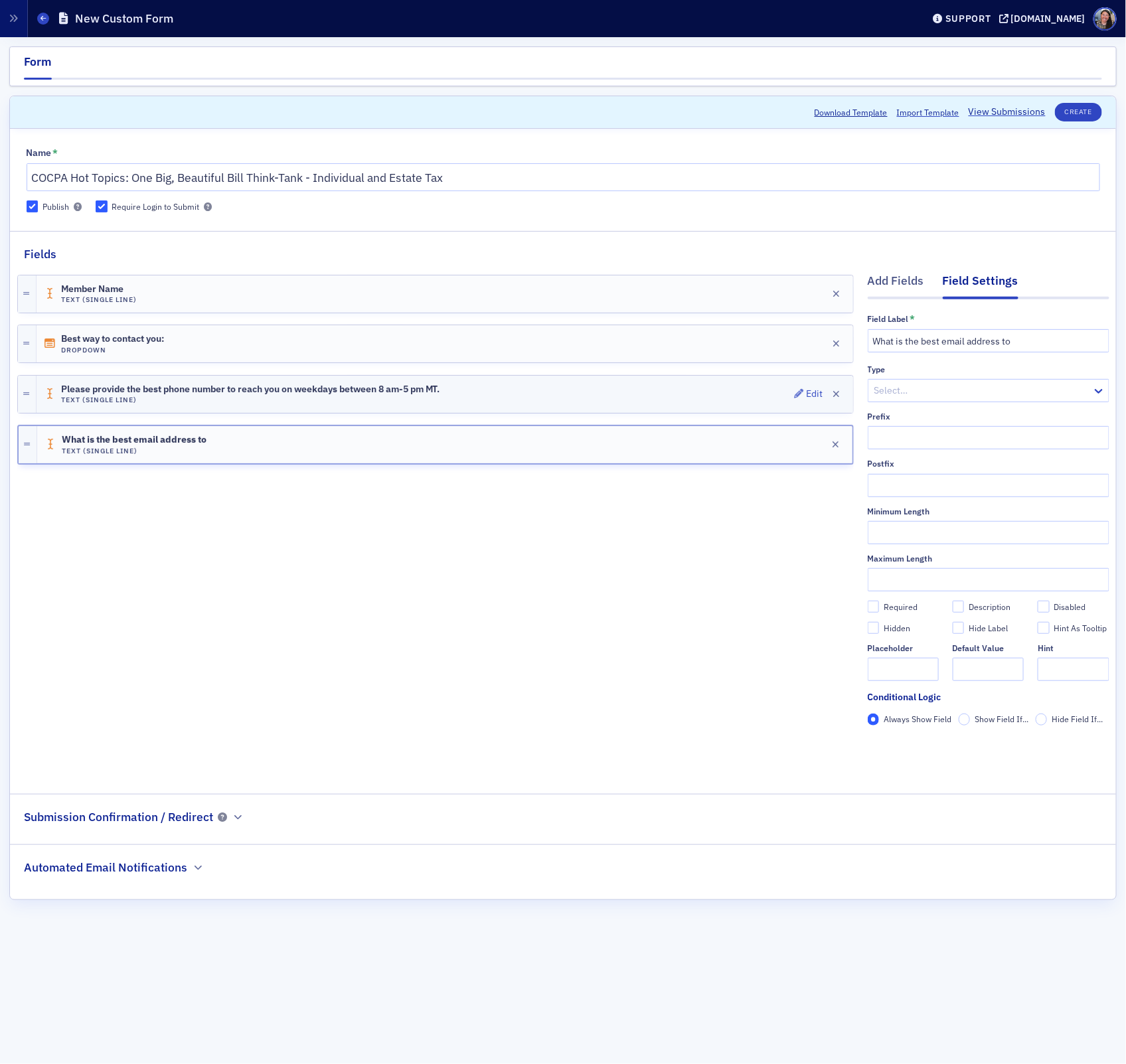
click at [500, 396] on div "Please provide the best phone number to reach you on weekdays between 8 am-5 pm…" at bounding box center [444, 394] width 816 height 37
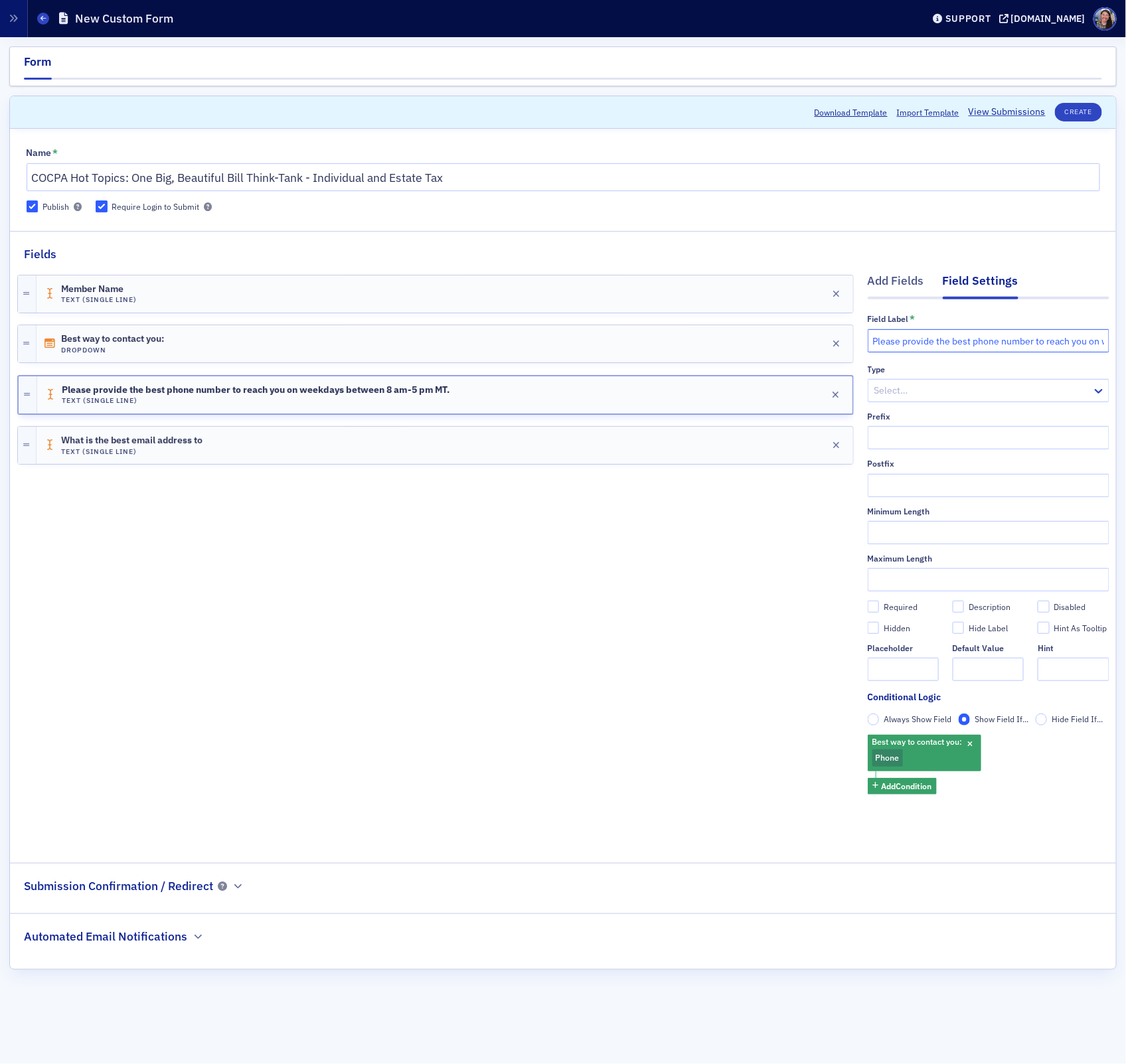
click at [944, 339] on input "Please provide the best phone number to reach you on weekdays between 8 am-5 pm…" at bounding box center [988, 341] width 241 height 23
click at [229, 389] on span "Please provide the best phone number to reach you on weekdays between 8 am-5 pm…" at bounding box center [256, 390] width 388 height 11
click at [941, 339] on input "Please provide the best phone number to reach you on weekdays between 8 am-5 pm…" at bounding box center [988, 341] width 241 height 23
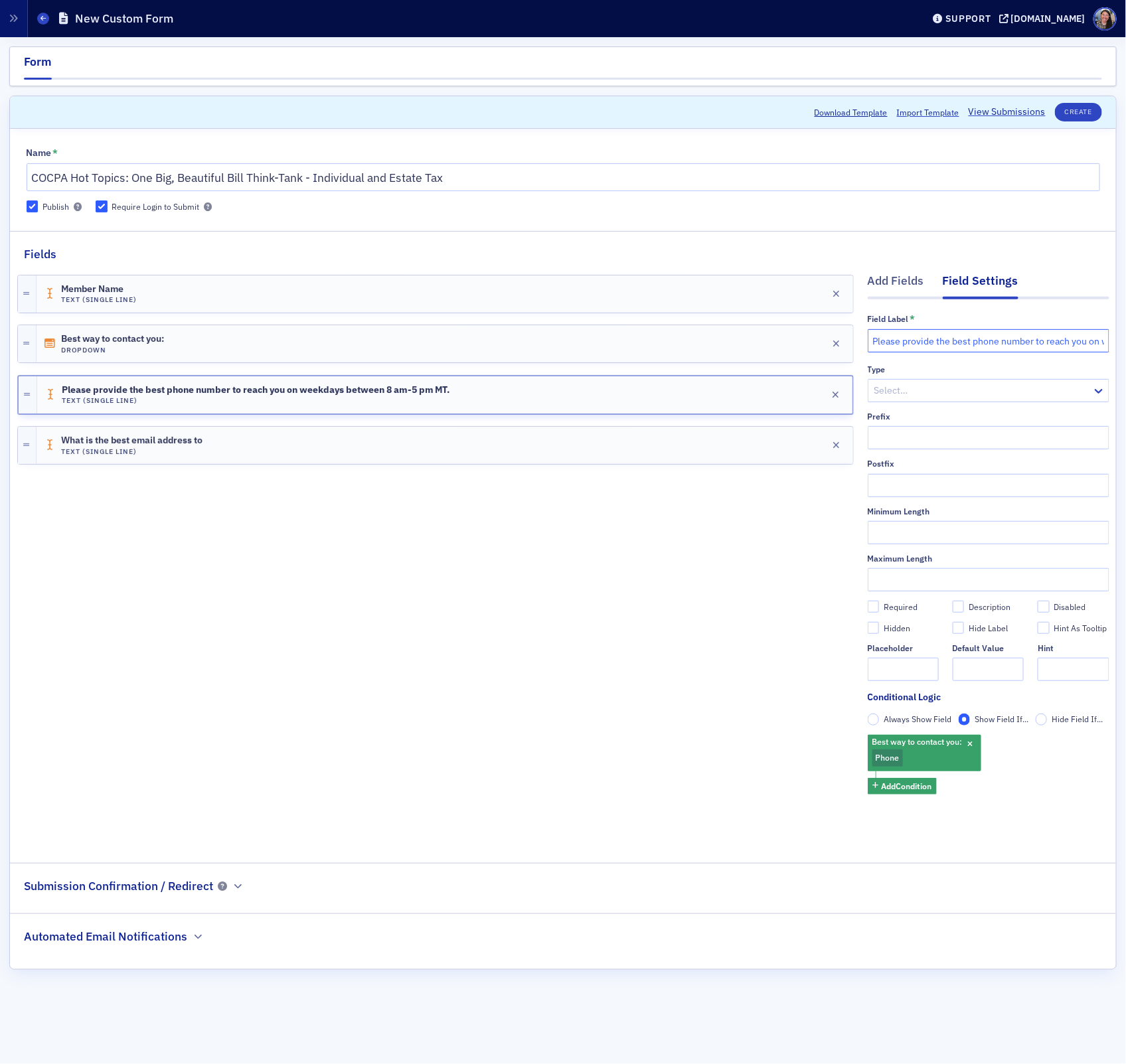
click at [941, 339] on input "Please provide the best phone number to reach you on weekdays between 8 am-5 pm…" at bounding box center [988, 341] width 241 height 23
click at [942, 339] on input "Please provide the best phone number to reach you on weekdays between 8 am-5 pm…" at bounding box center [988, 341] width 241 height 23
paste input "share the best phone number to reach you on weekdays between 8 a.m. and 5 p.m."
type input "Please share the best phone number to reach you on weekdays between 8 a.m. and …"
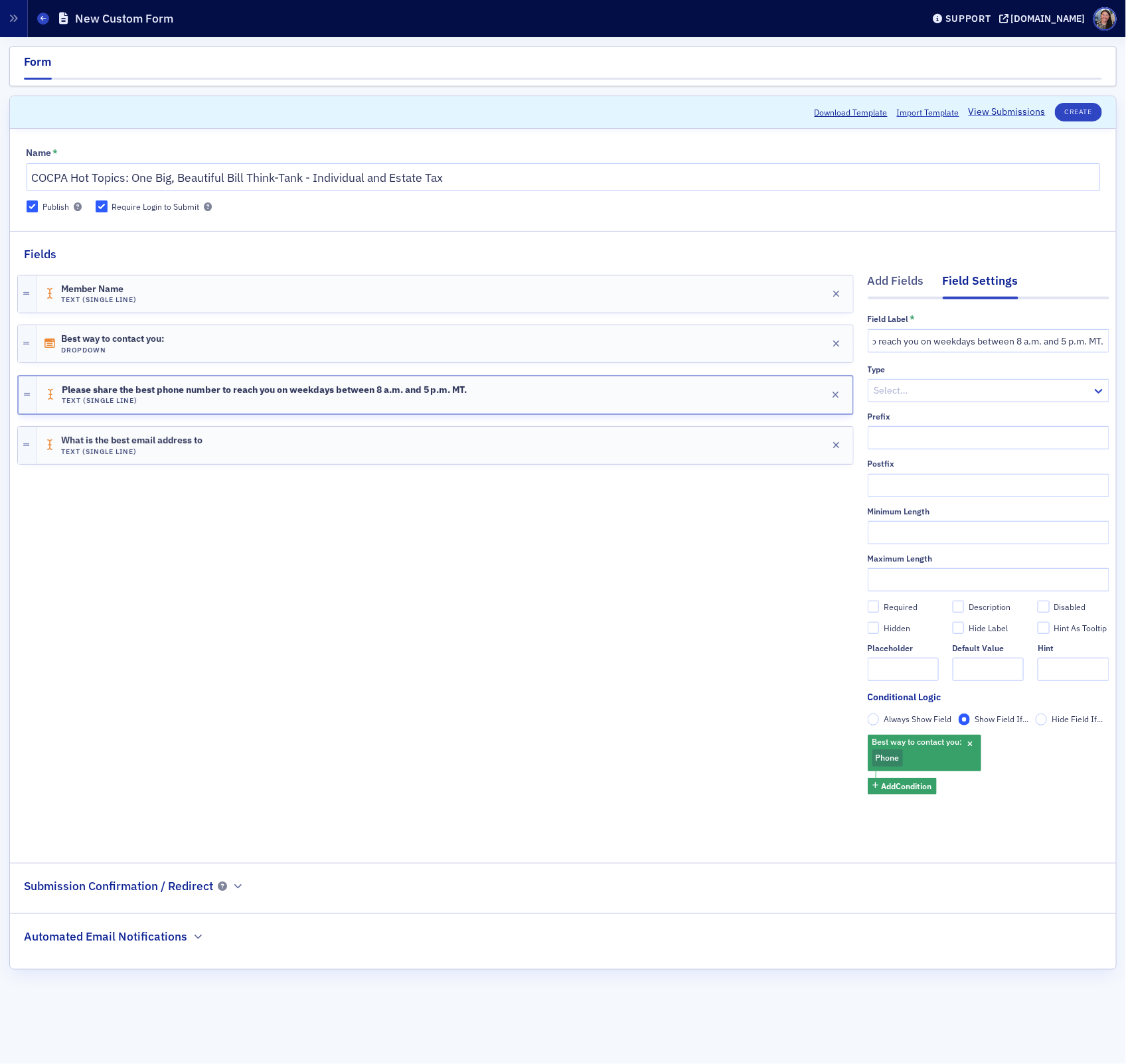
scroll to position [0, 0]
click at [640, 436] on div "What is the best email address to Text (Single Line) Edit" at bounding box center [444, 446] width 816 height 37
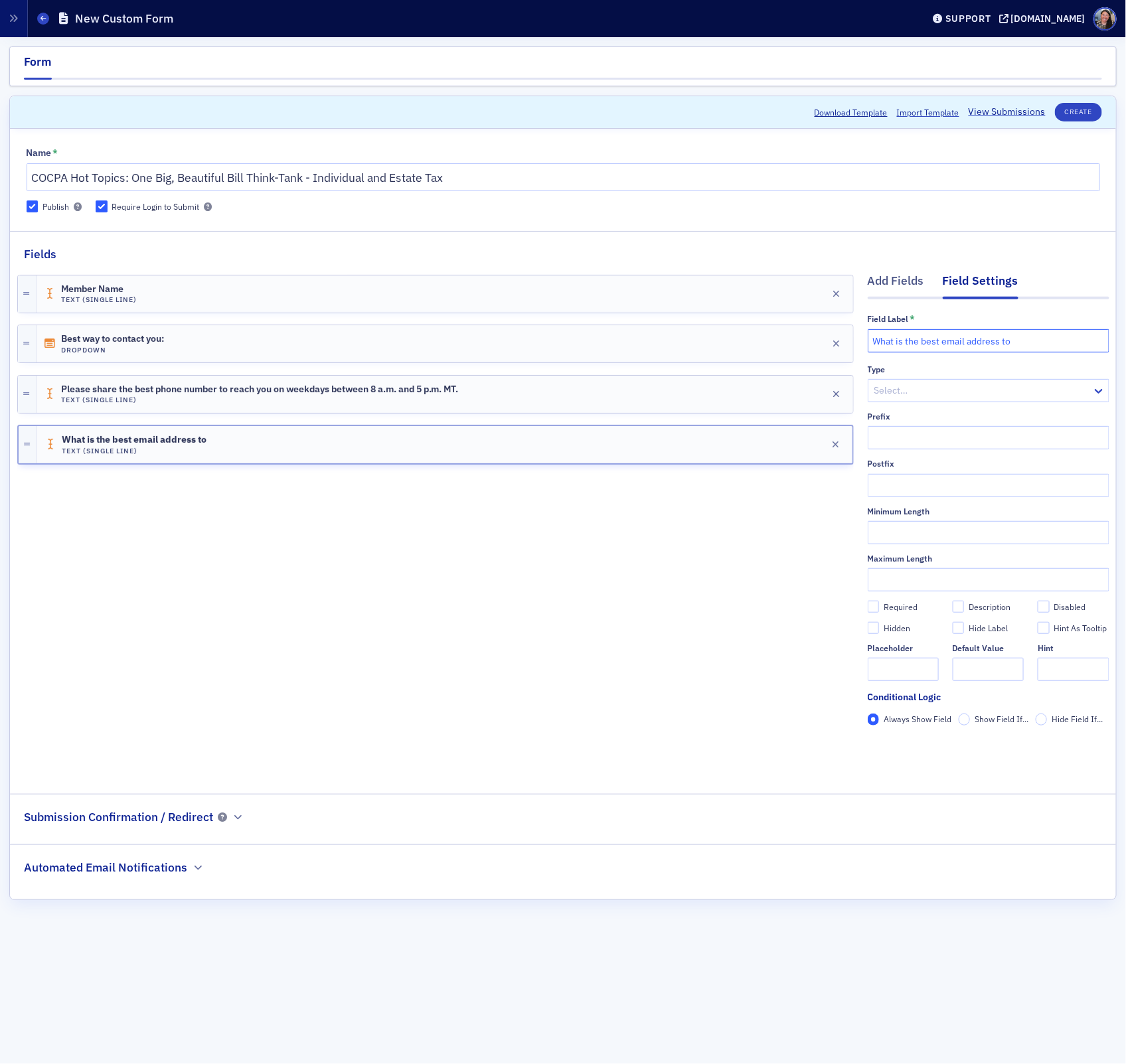
click at [969, 341] on input "What is the best email address to" at bounding box center [988, 341] width 241 height 23
paste input "Please share your preferred email address."
type input "Please share your preferred email address."
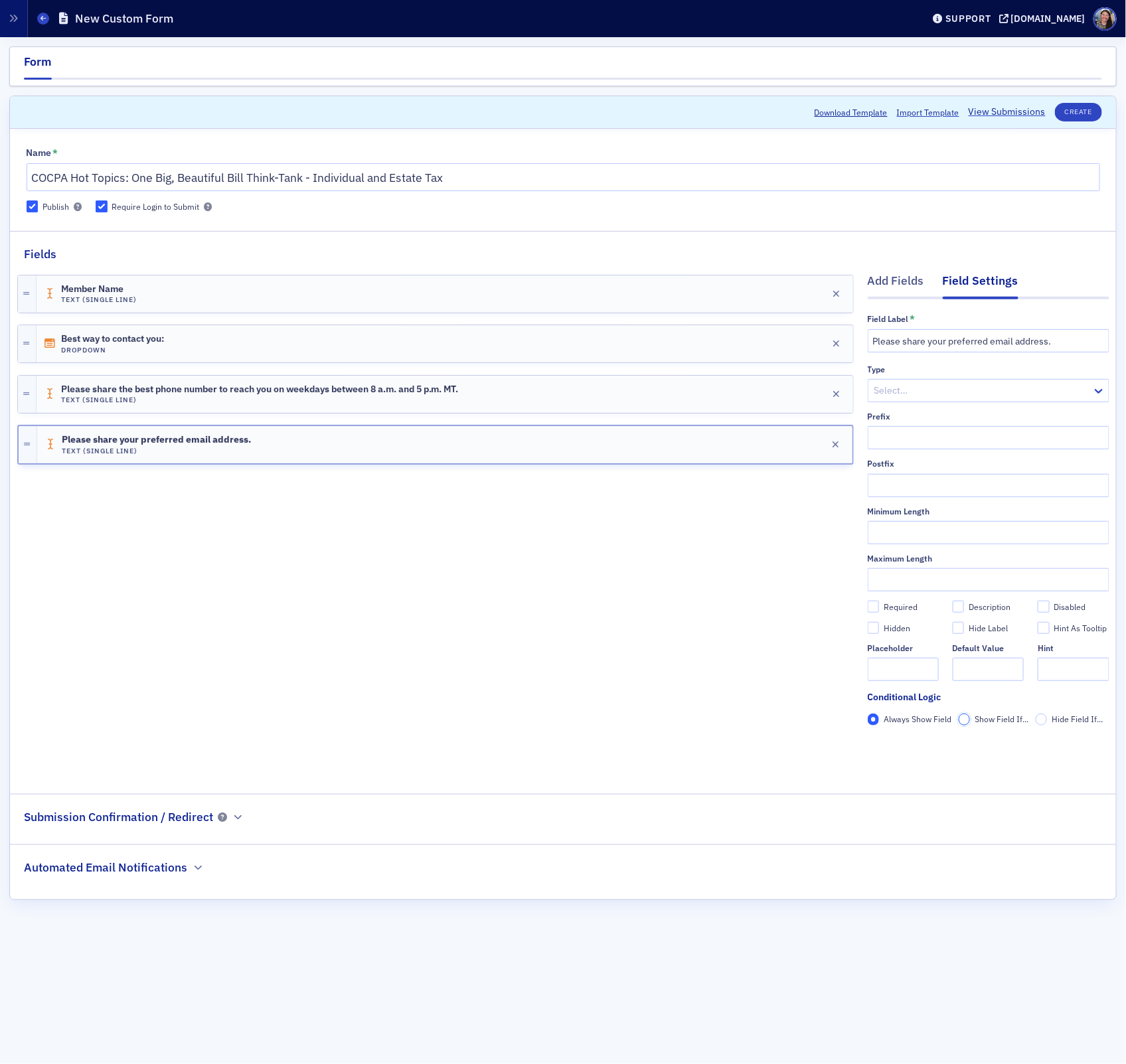
click at [964, 723] on input "Show Field If..." at bounding box center [965, 720] width 12 height 12
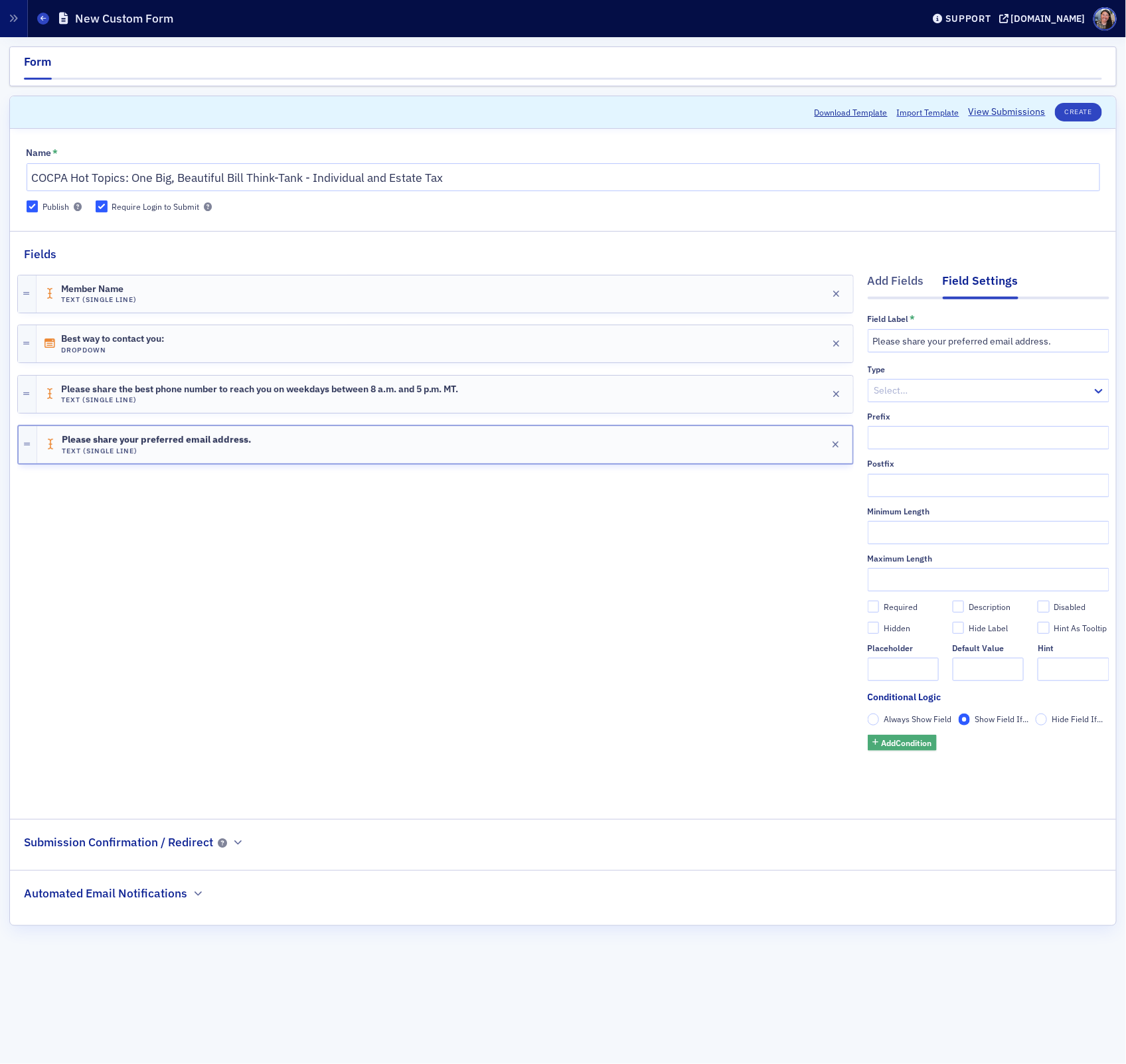
click at [903, 742] on span "Add Condition" at bounding box center [906, 743] width 50 height 12
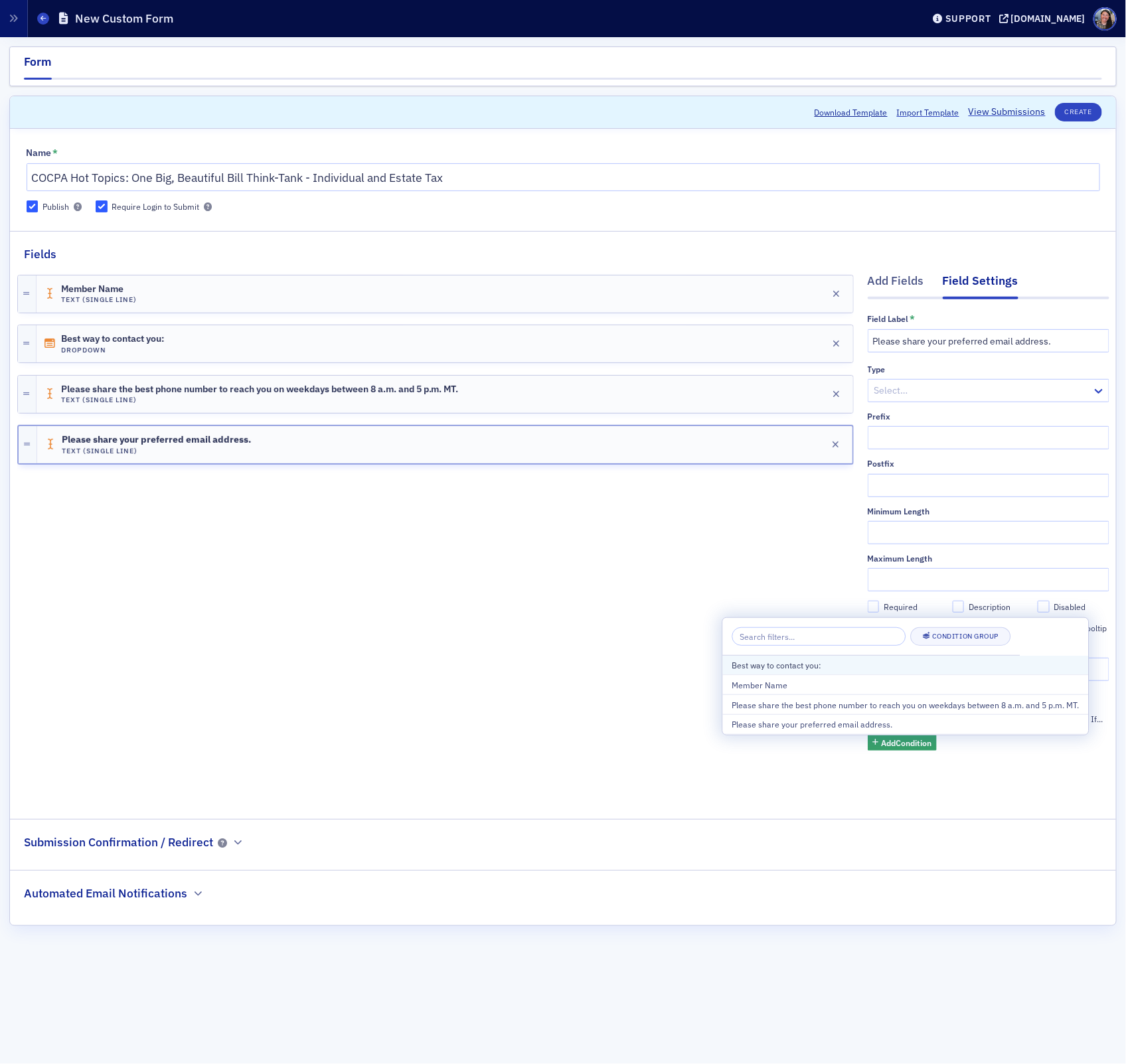
click at [793, 664] on div "Best way to contact you:" at bounding box center [906, 665] width 347 height 12
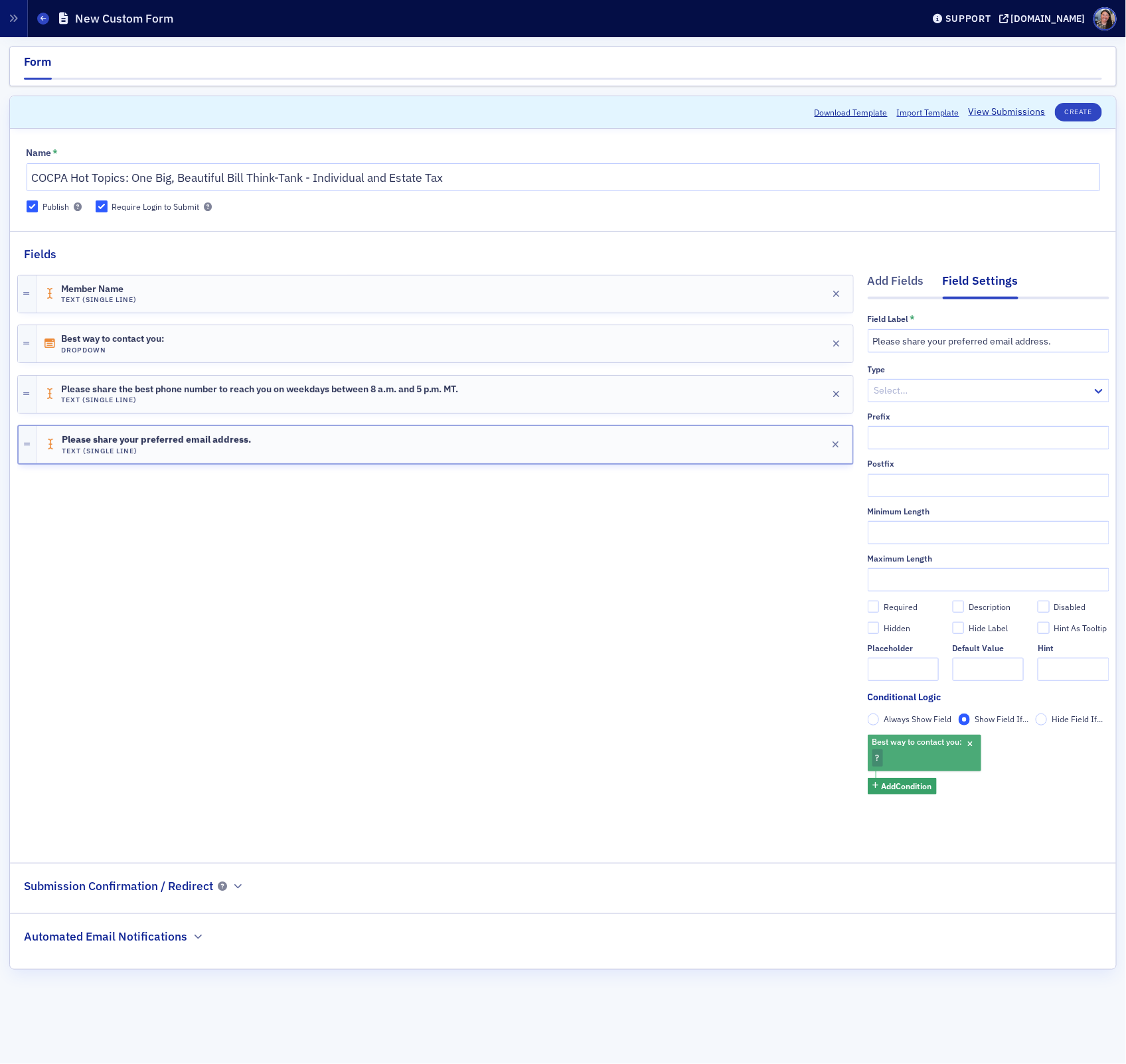
click at [883, 755] on div "Best way to contact you: ?" at bounding box center [924, 753] width 113 height 36
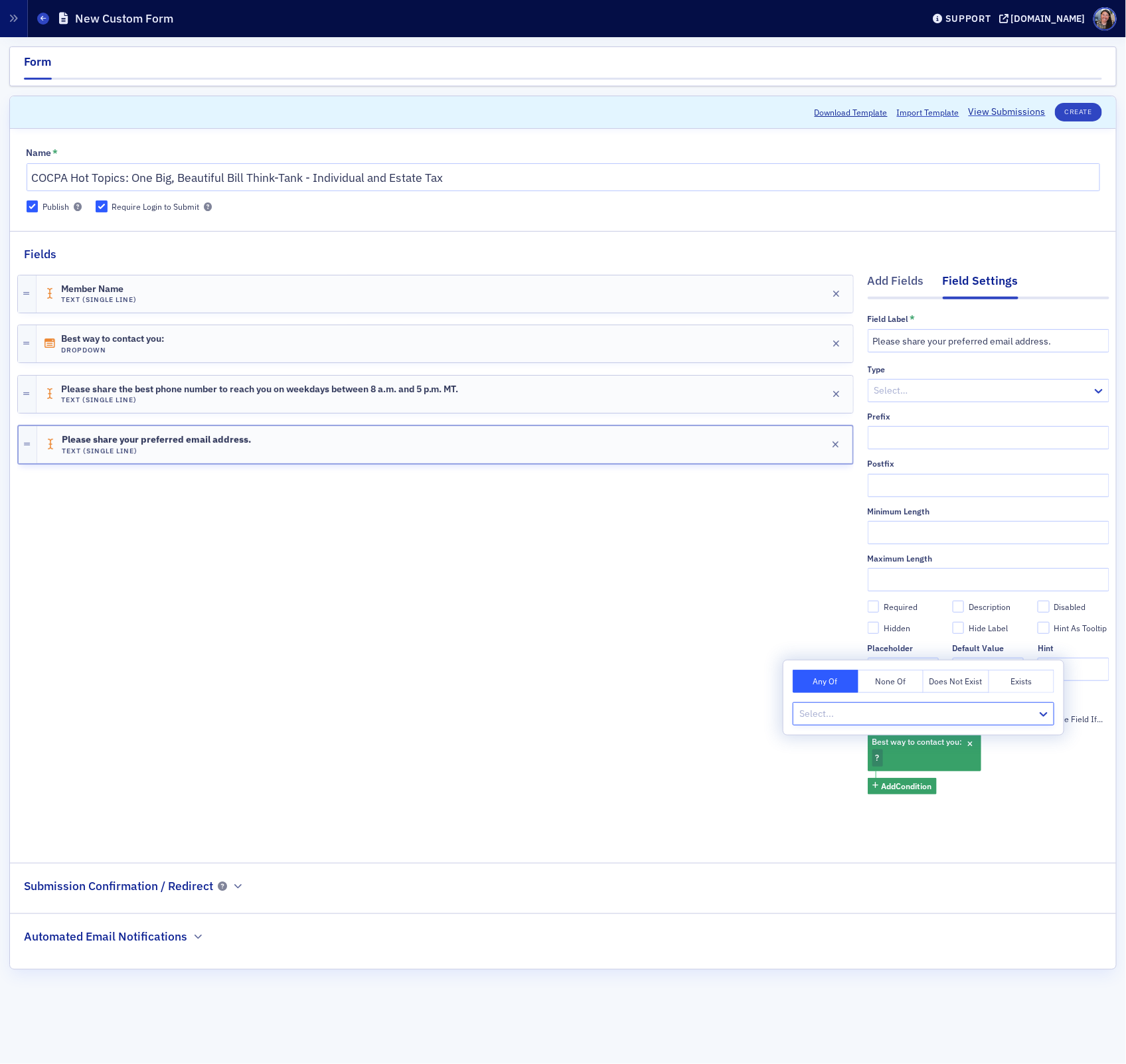
type input "e"
click at [832, 769] on div "Email" at bounding box center [924, 768] width 246 height 14
click at [748, 823] on div "Member Name Text (Single Line) Edit Best way to contact you: Dropdown Edit Plea…" at bounding box center [436, 553] width 837 height 581
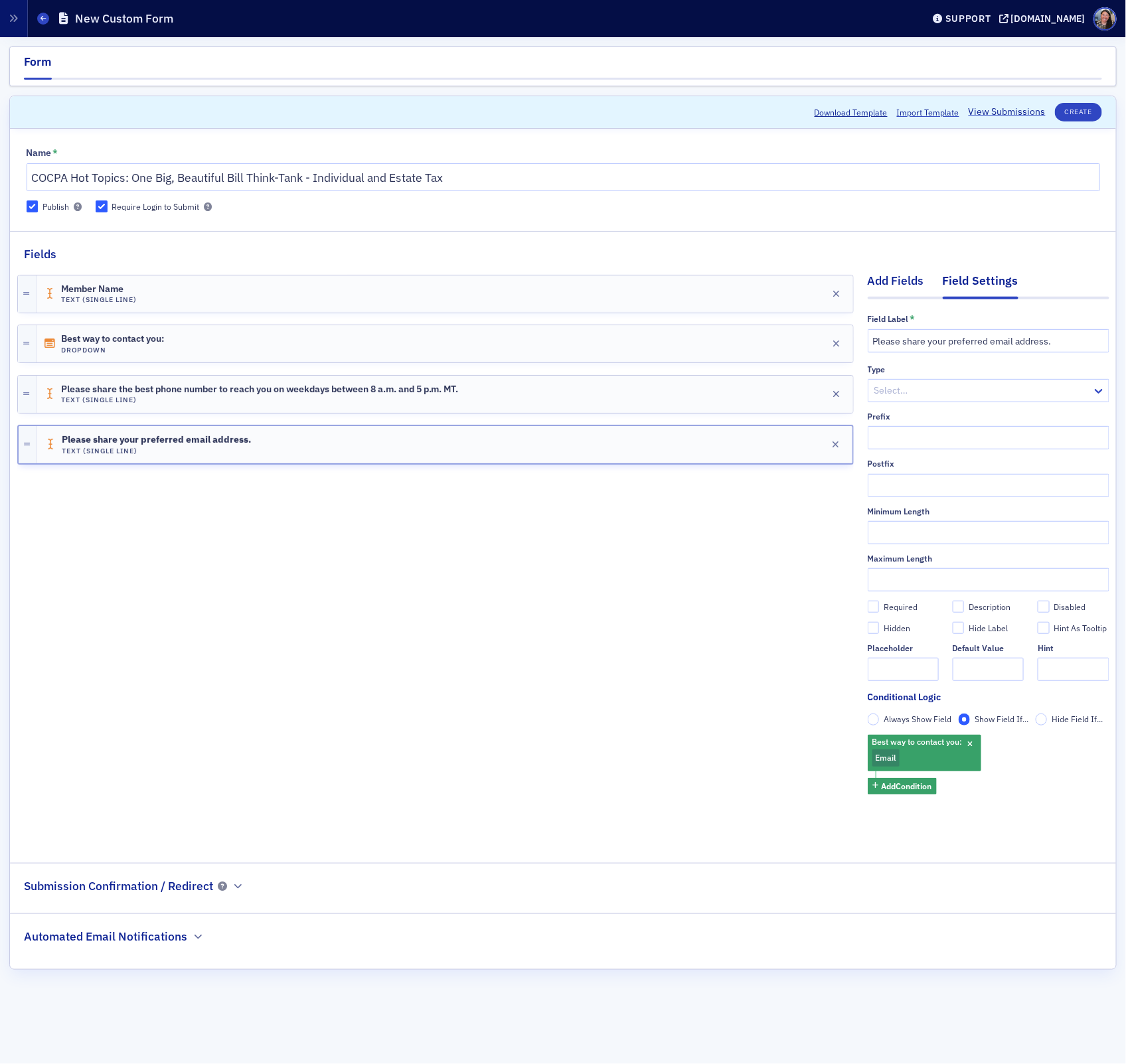
click at [889, 279] on div "Add Fields" at bounding box center [896, 285] width 57 height 25
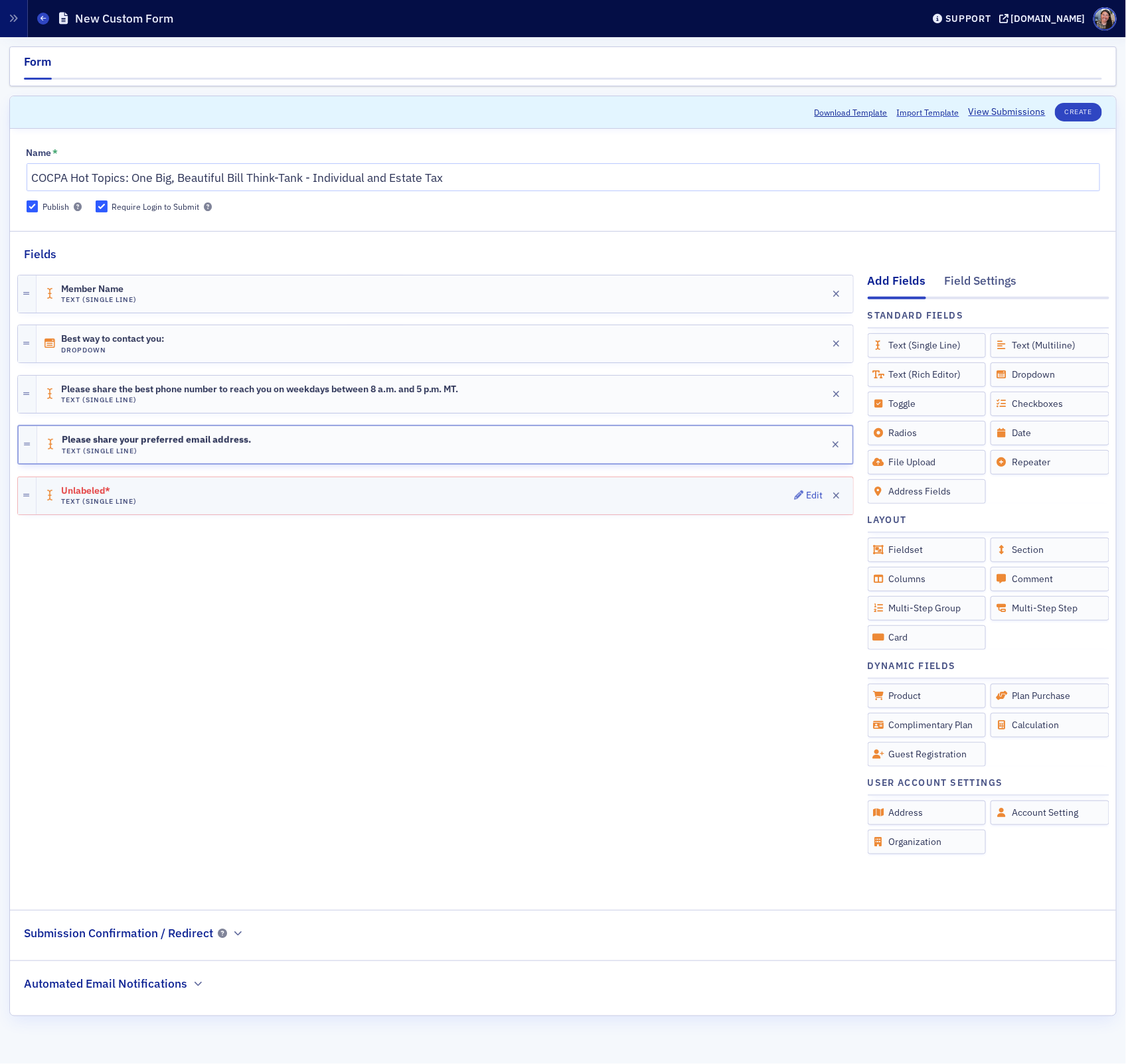
click at [706, 499] on div "Unlabeled* Text (Single Line) Edit" at bounding box center [444, 496] width 816 height 37
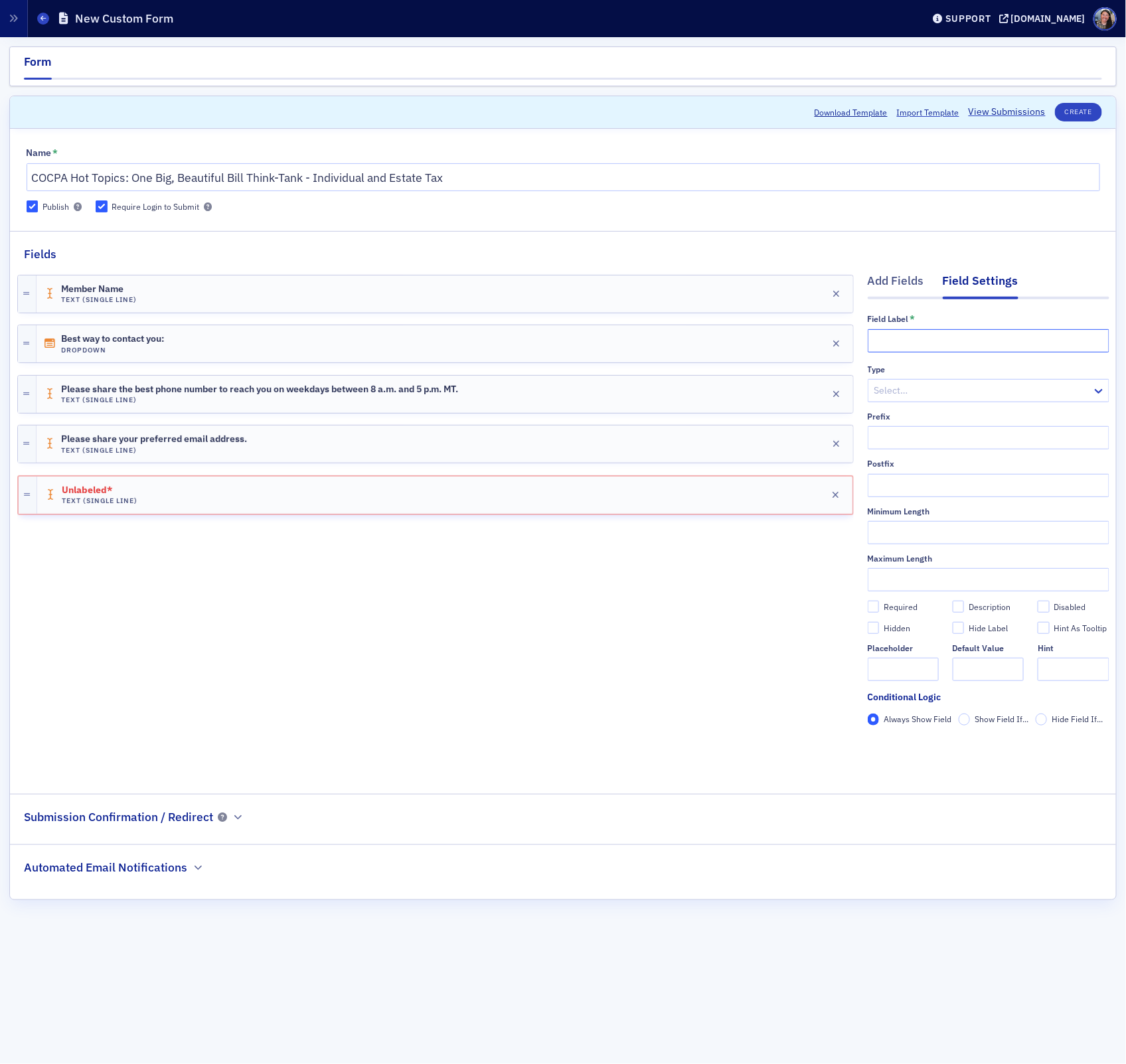
click at [895, 339] on input "text" at bounding box center [988, 341] width 241 height 23
paste input "Please share the best number for text messaging."
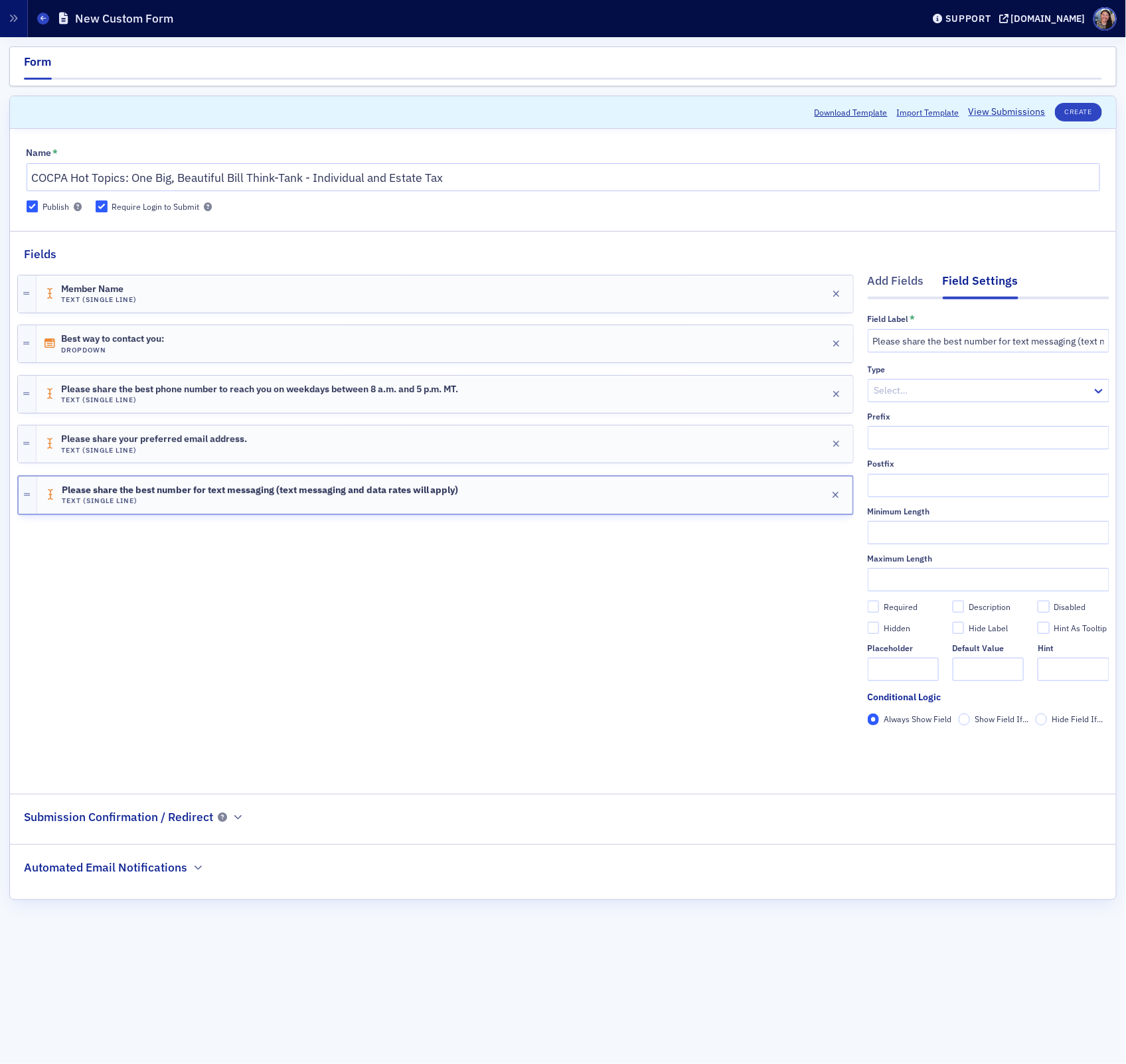
click at [715, 674] on div "Member Name Text (Single Line) Edit Best way to contact you: Dropdown Edit Plea…" at bounding box center [436, 518] width 837 height 512
click at [988, 718] on span "Show Field If..." at bounding box center [1001, 719] width 54 height 11
click at [970, 718] on input "Show Field If..." at bounding box center [965, 720] width 12 height 12
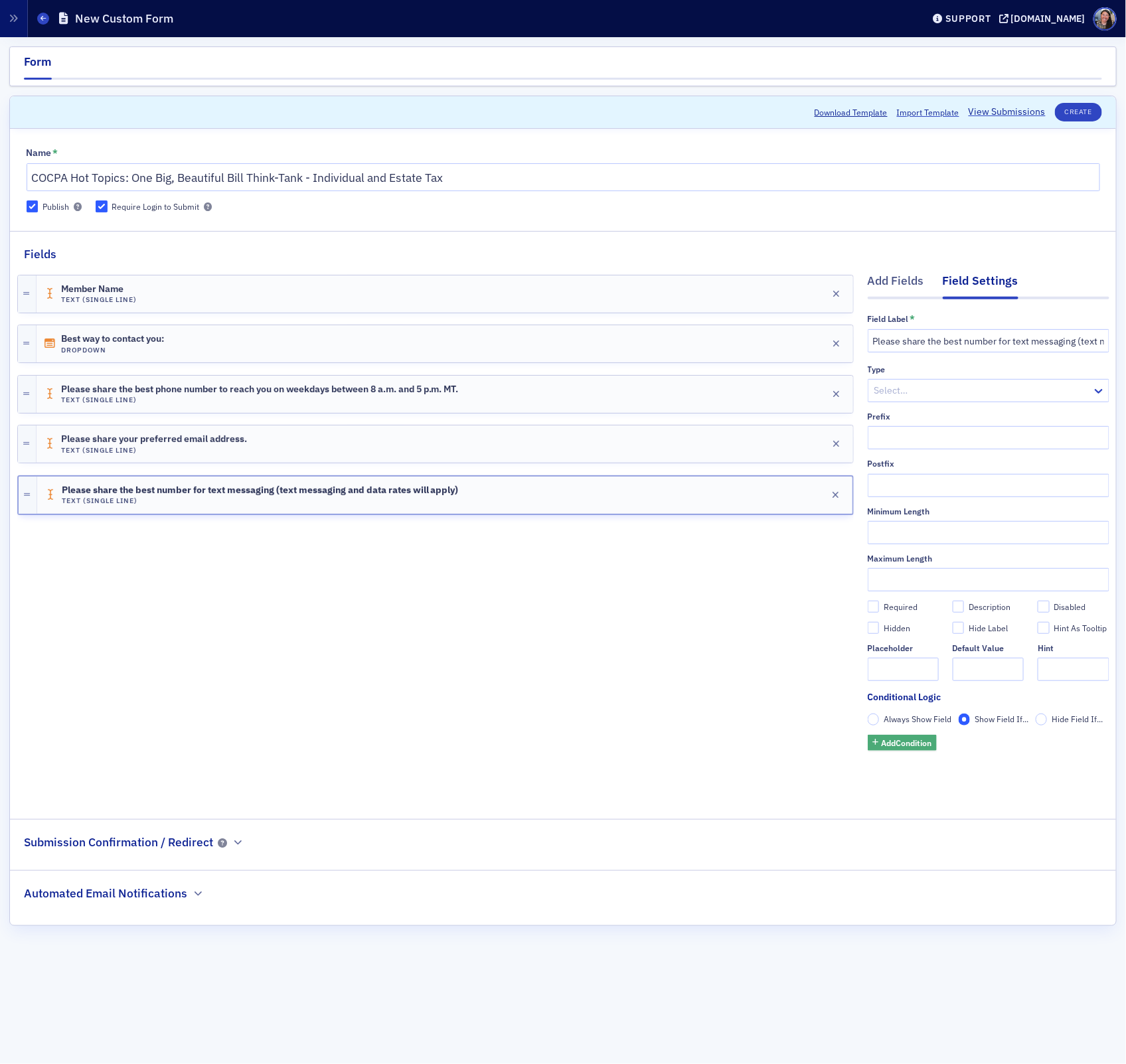
click at [927, 746] on span "Add Condition" at bounding box center [906, 743] width 50 height 12
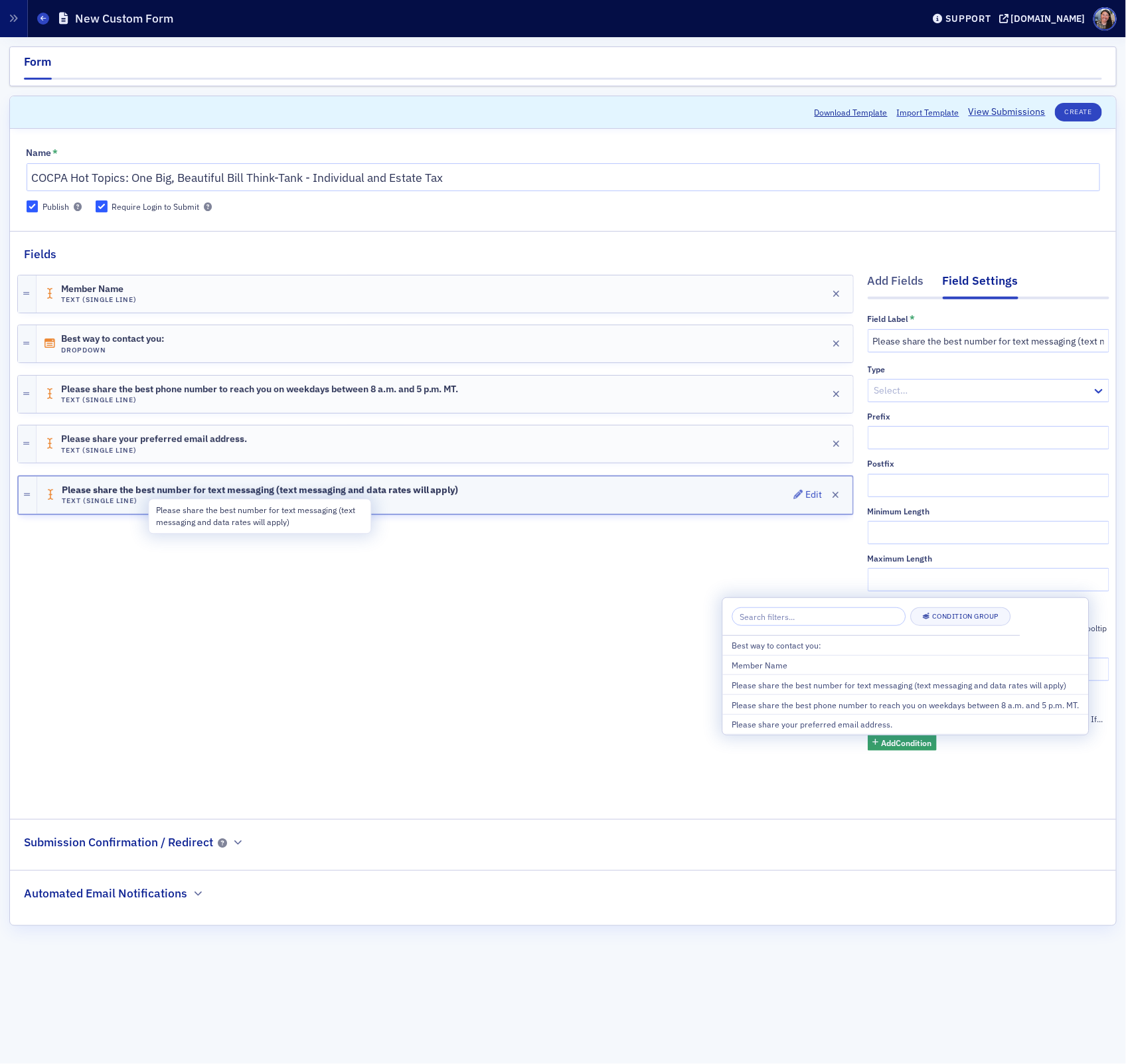
click at [426, 494] on span "Please share the best number for text messaging (text messaging and data rates …" at bounding box center [260, 491] width 397 height 11
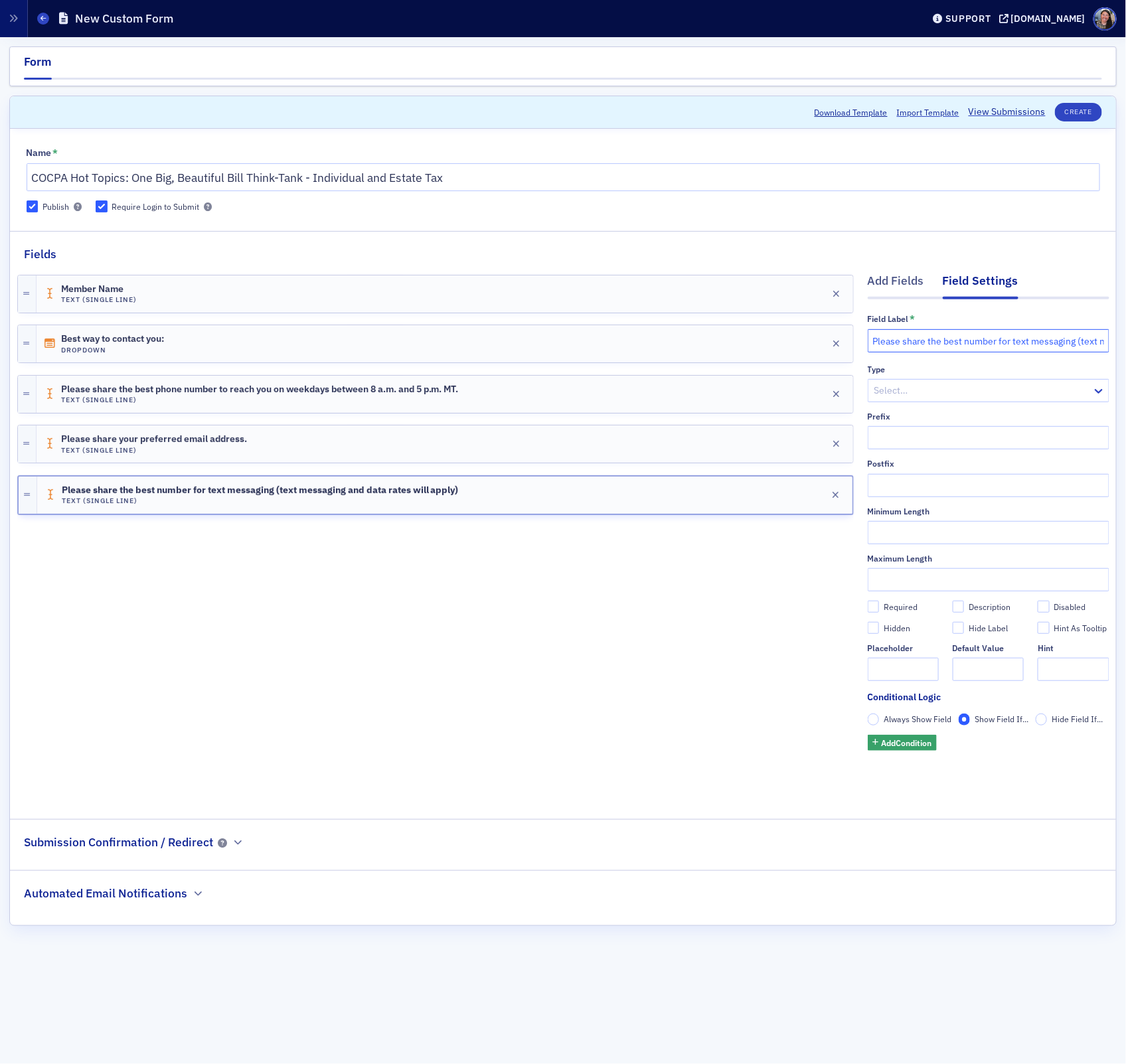
click at [1018, 336] on input "Please share the best number for text messaging (text messaging and data rates …" at bounding box center [988, 341] width 241 height 23
drag, startPoint x: 927, startPoint y: 341, endPoint x: 1187, endPoint y: 380, distance: 262.9
click at [1125, 380] on html "Users Organizations Events & Products Orders Registrations Subscriptions Member…" at bounding box center [563, 532] width 1126 height 1064
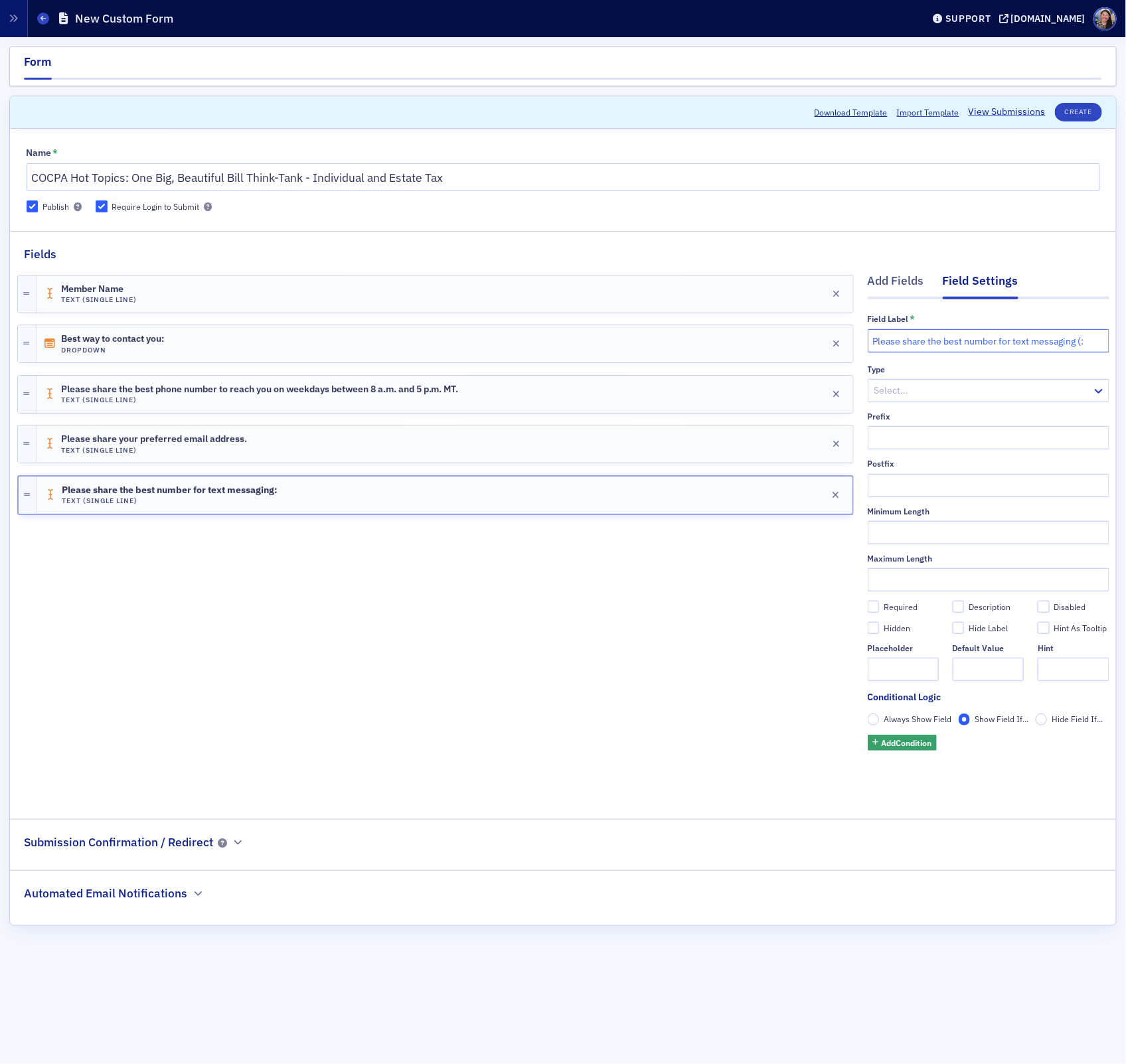
paste input "message and data rates may apply"
type input "Please share the best number for text messaging (message and data rates may app…"
click at [666, 666] on div "Member Name Text (Single Line) Edit Best way to contact you: Dropdown Edit Plea…" at bounding box center [436, 532] width 837 height 538
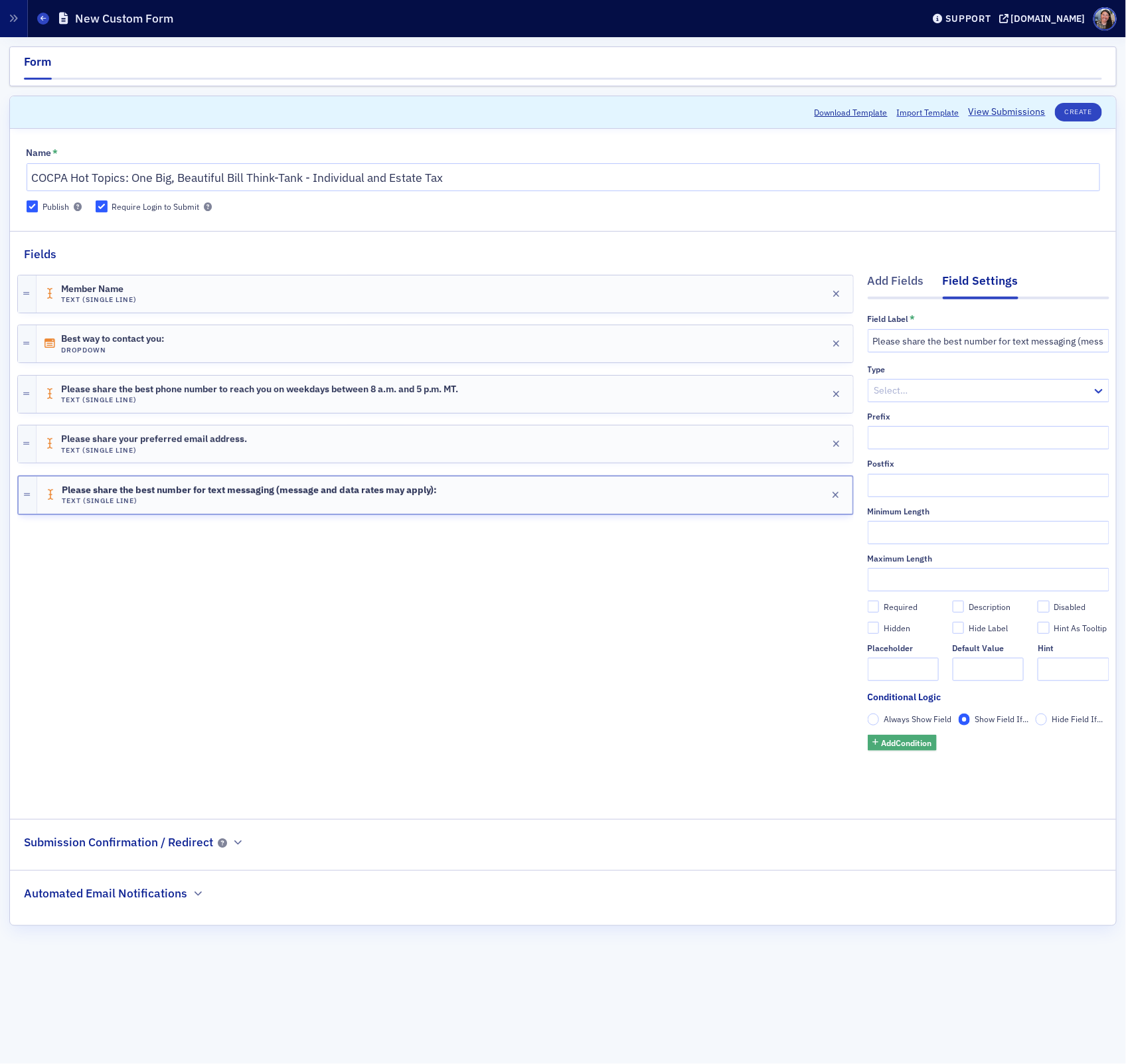
click at [906, 751] on button "Add Condition" at bounding box center [902, 743] width 70 height 17
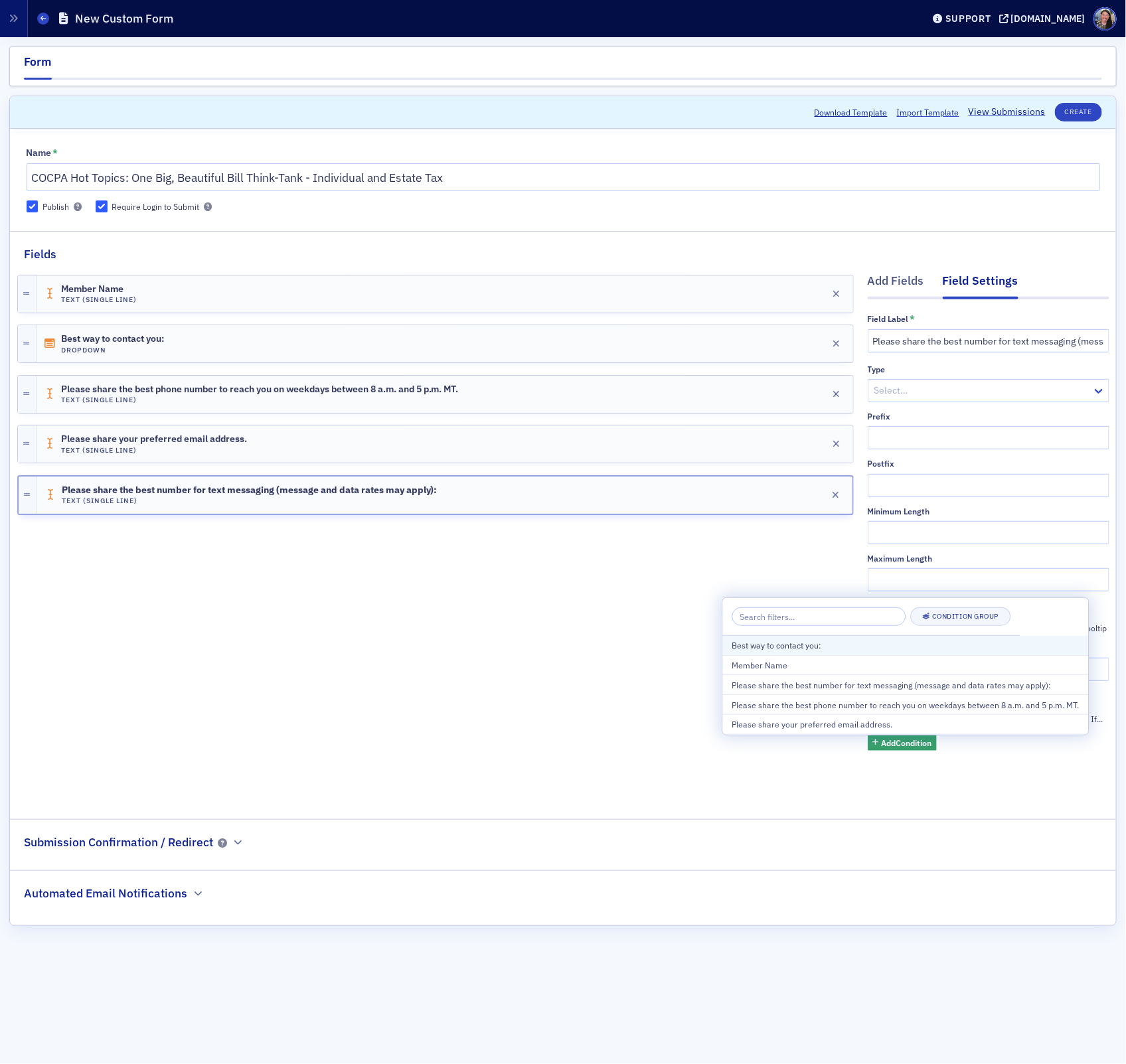
click at [805, 647] on div "Best way to contact you:" at bounding box center [906, 646] width 347 height 12
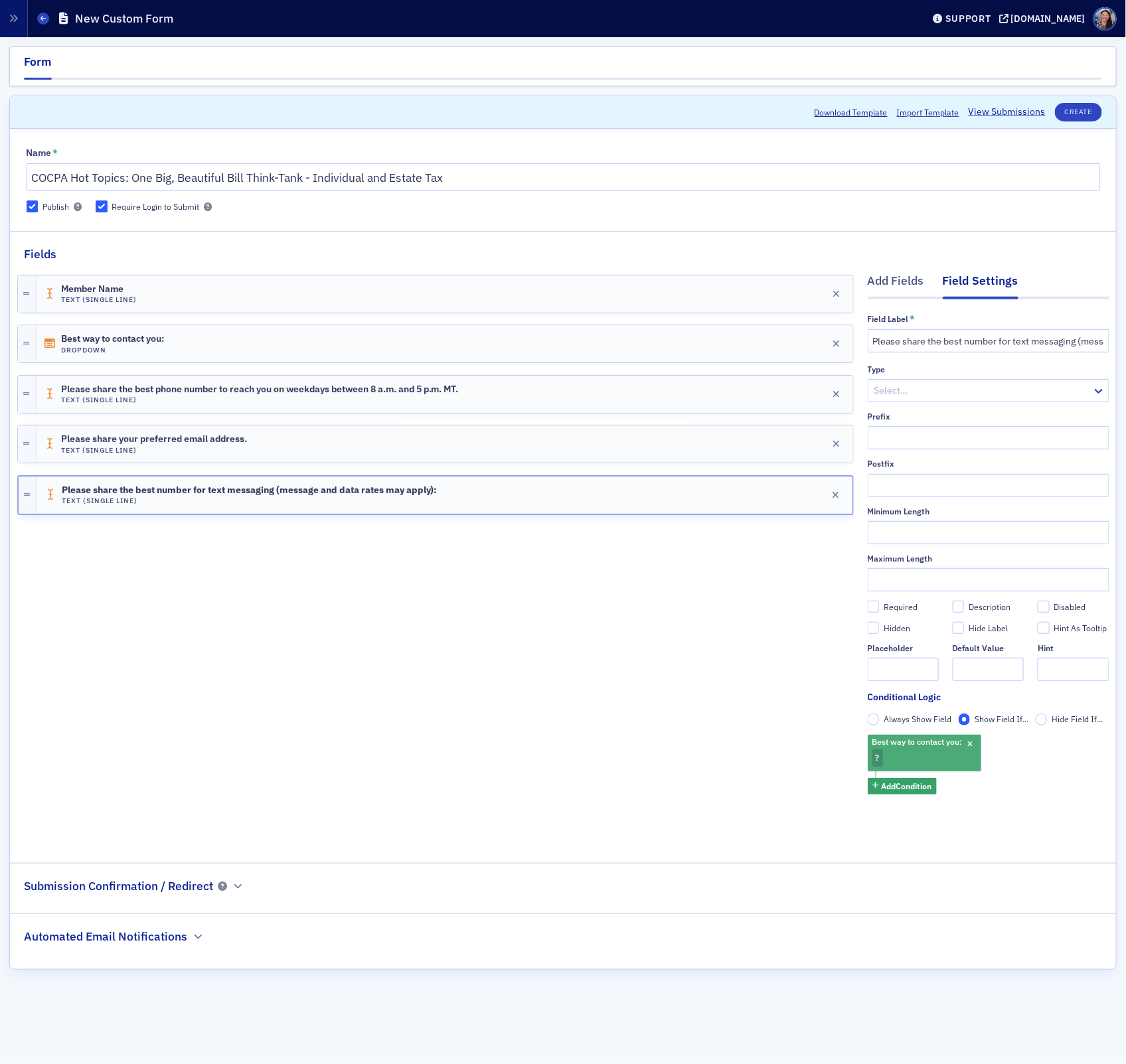
click at [927, 755] on div "Best way to contact you: ?" at bounding box center [924, 753] width 113 height 36
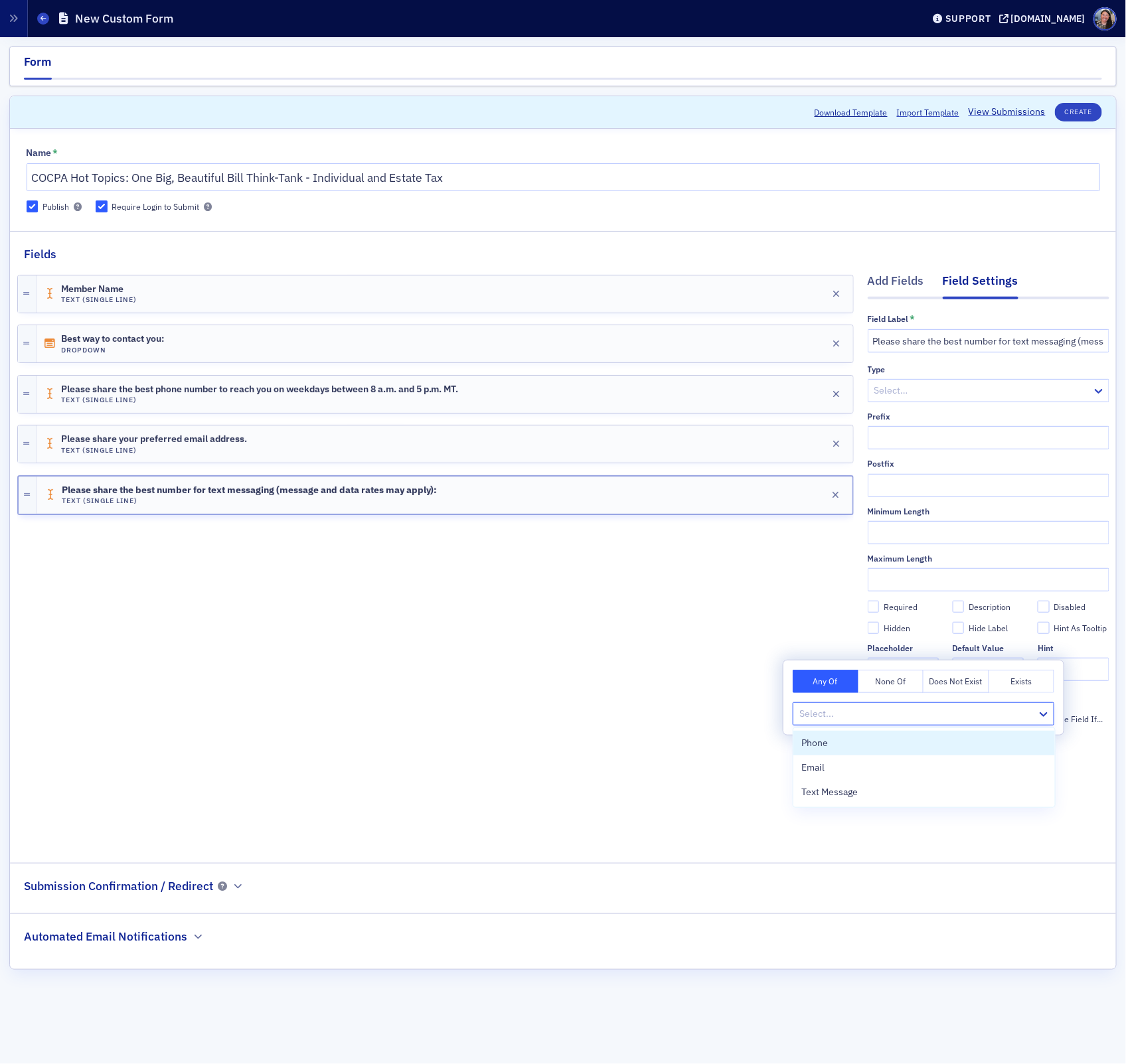
click at [877, 720] on div at bounding box center [916, 714] width 238 height 17
click at [823, 794] on span "Text Message" at bounding box center [830, 792] width 57 height 14
click at [649, 793] on div "Member Name Text (Single Line) Edit Best way to contact you: Dropdown Edit Plea…" at bounding box center [436, 553] width 837 height 581
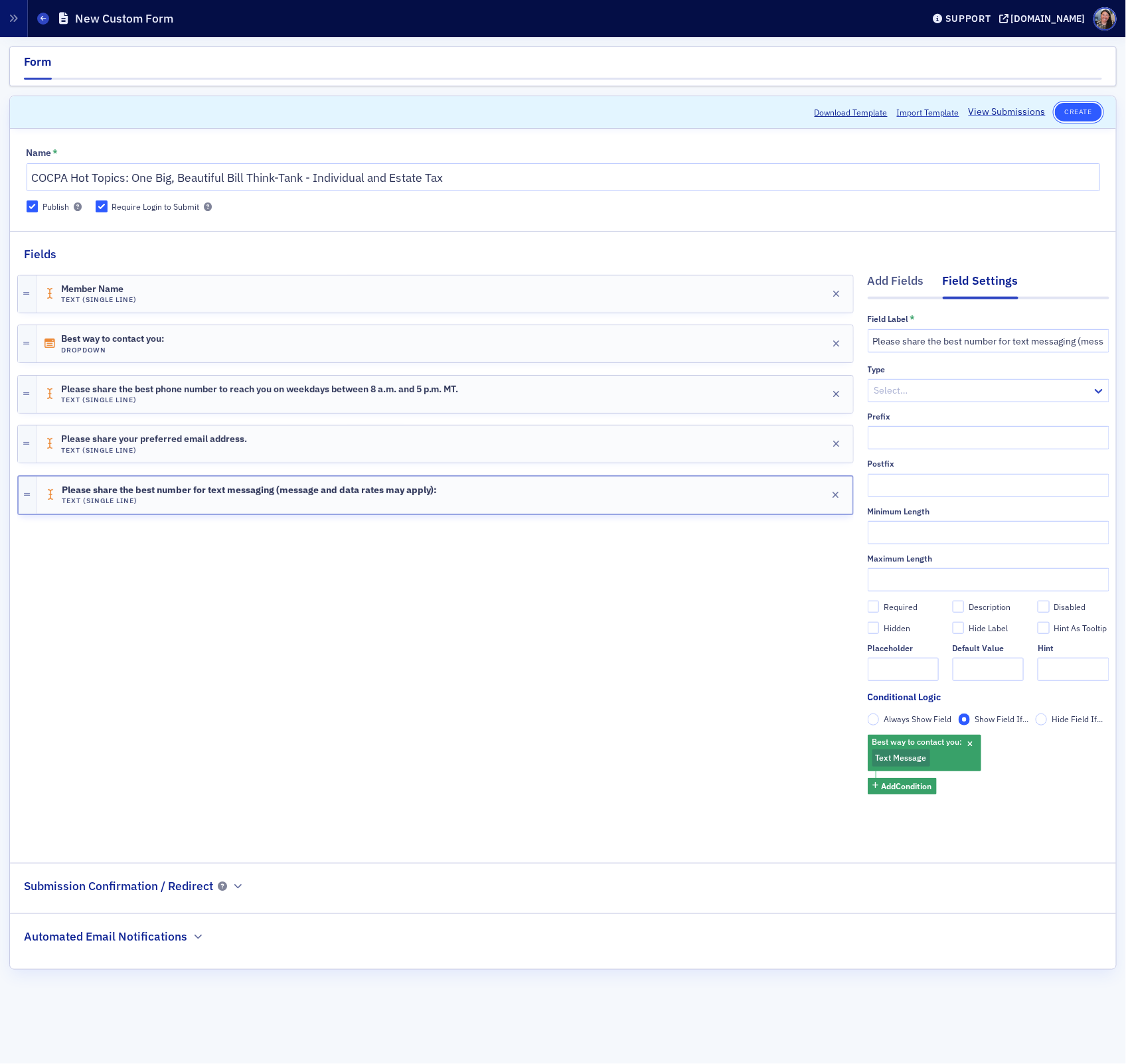
click at [1081, 107] on button "Create" at bounding box center [1077, 111] width 47 height 19
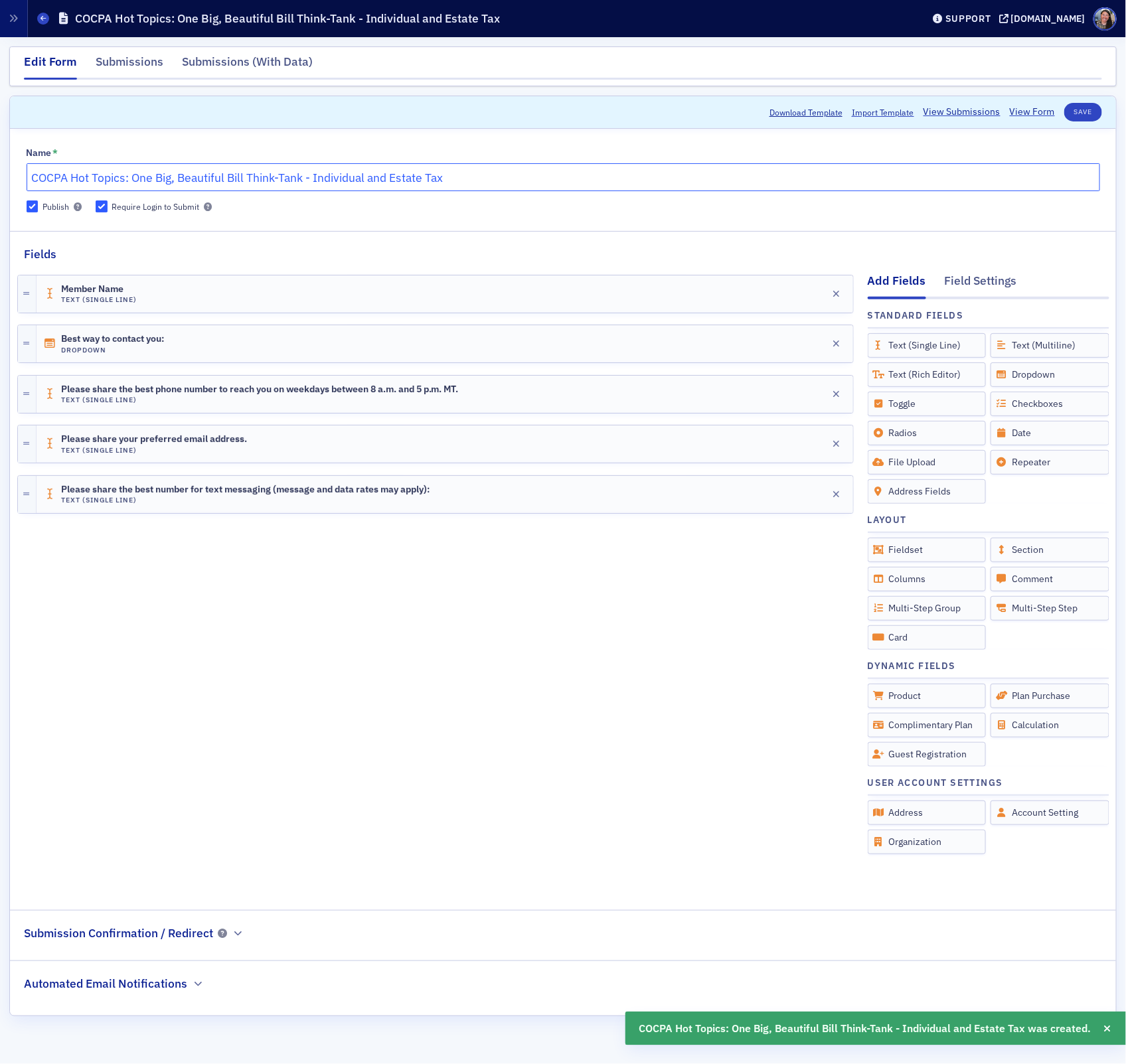
click at [456, 171] on input "COCPA Hot Topics: One Big, Beautiful Bill Think-Tank - Individual and Estate Tax" at bounding box center [563, 178] width 1073 height 28
click at [34, 174] on input "COCPA Hot Topics: One Big, Beautiful Bill Think-Tank - Individual and Estate Tax" at bounding box center [563, 178] width 1073 height 28
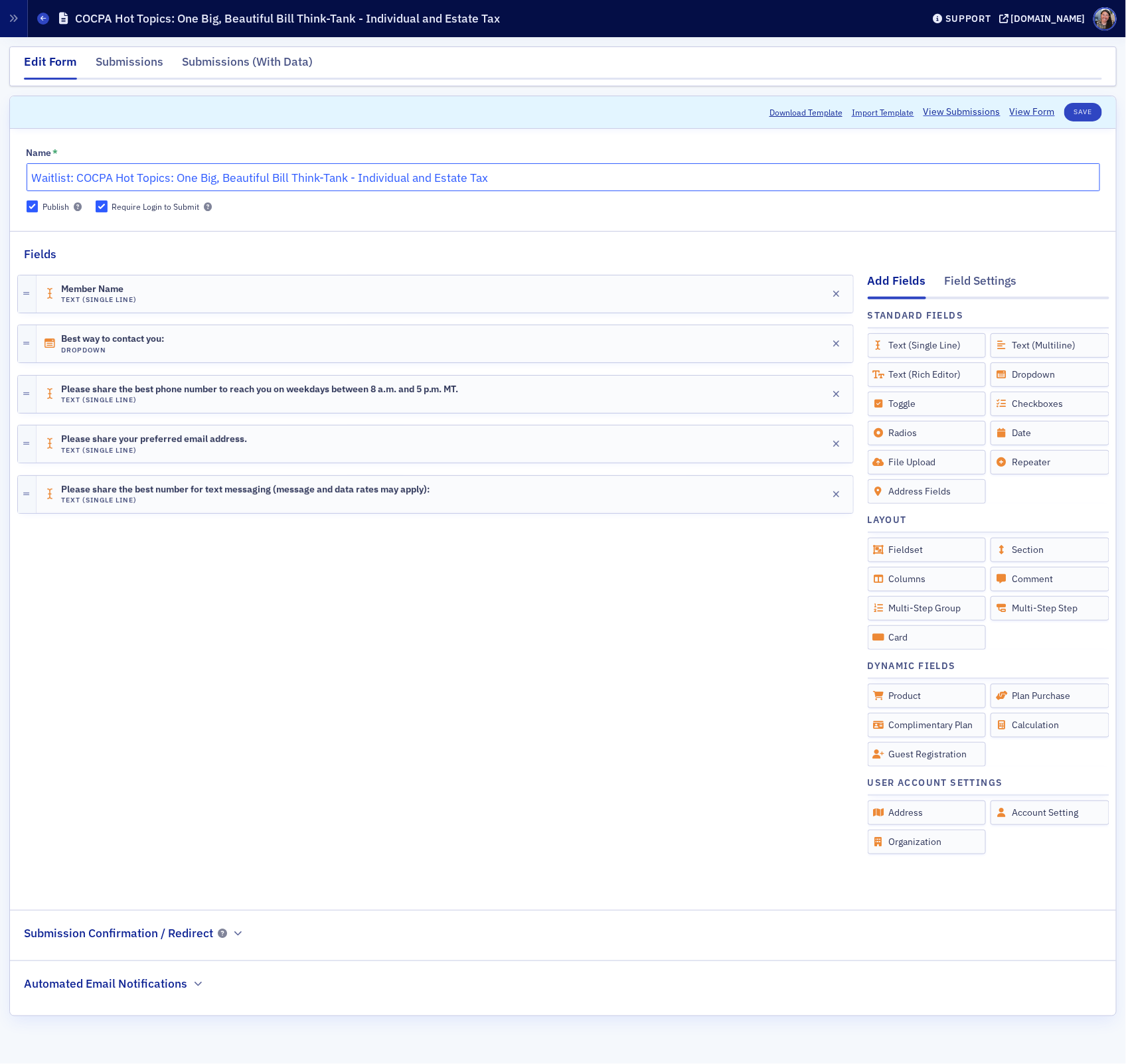
type input "Waitlist: COCPA Hot Topics: One Big, Beautiful Bill Think-Tank - Individual and…"
click at [483, 226] on div "Name * Waitlist: COCPA Hot Topics: One Big, Beautiful Bill Think-Tank - Individ…" at bounding box center [563, 572] width 1106 height 887
click at [1086, 109] on button "Save" at bounding box center [1083, 111] width 38 height 19
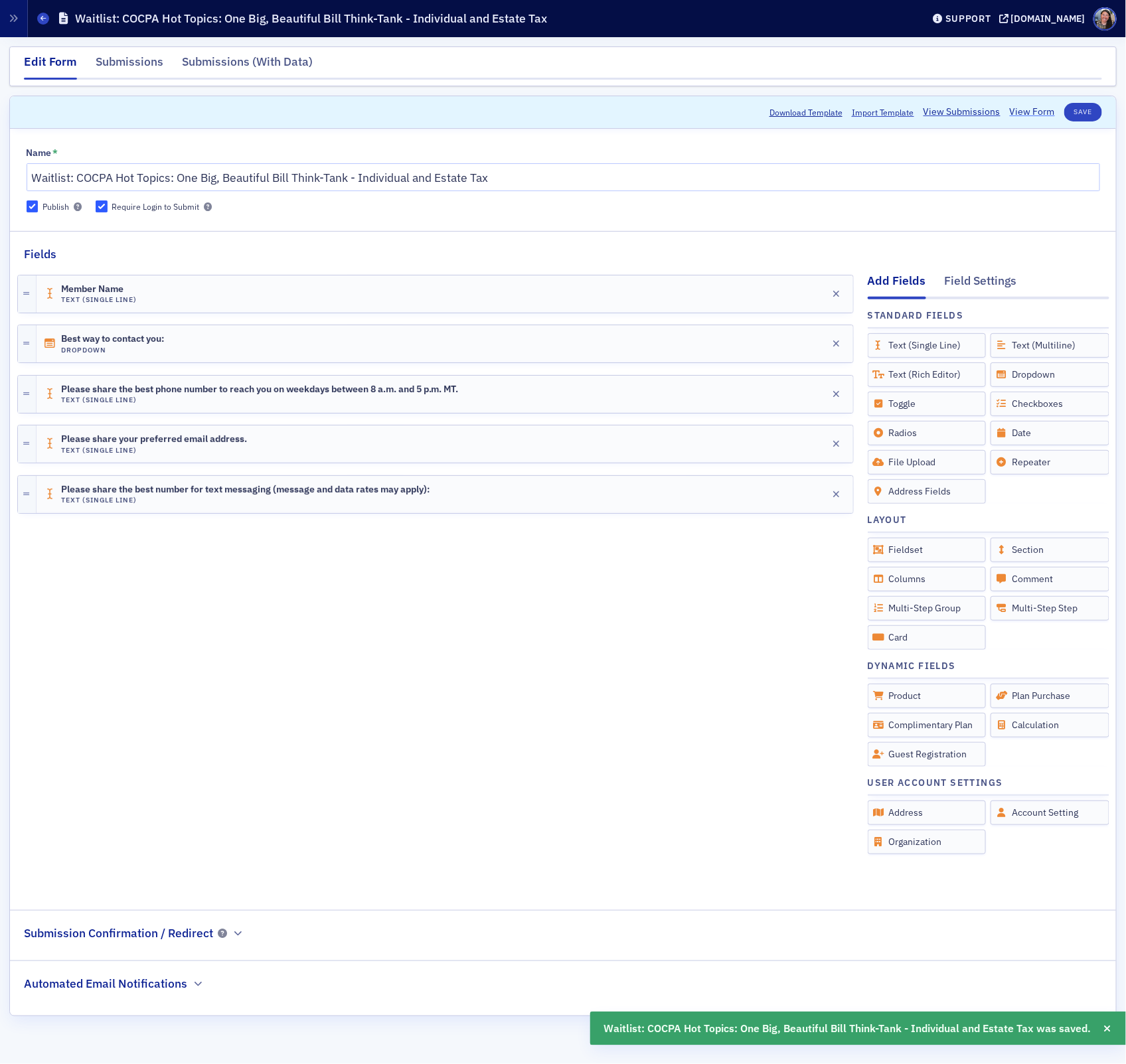
click at [1036, 109] on link "View Form" at bounding box center [1031, 112] width 45 height 14
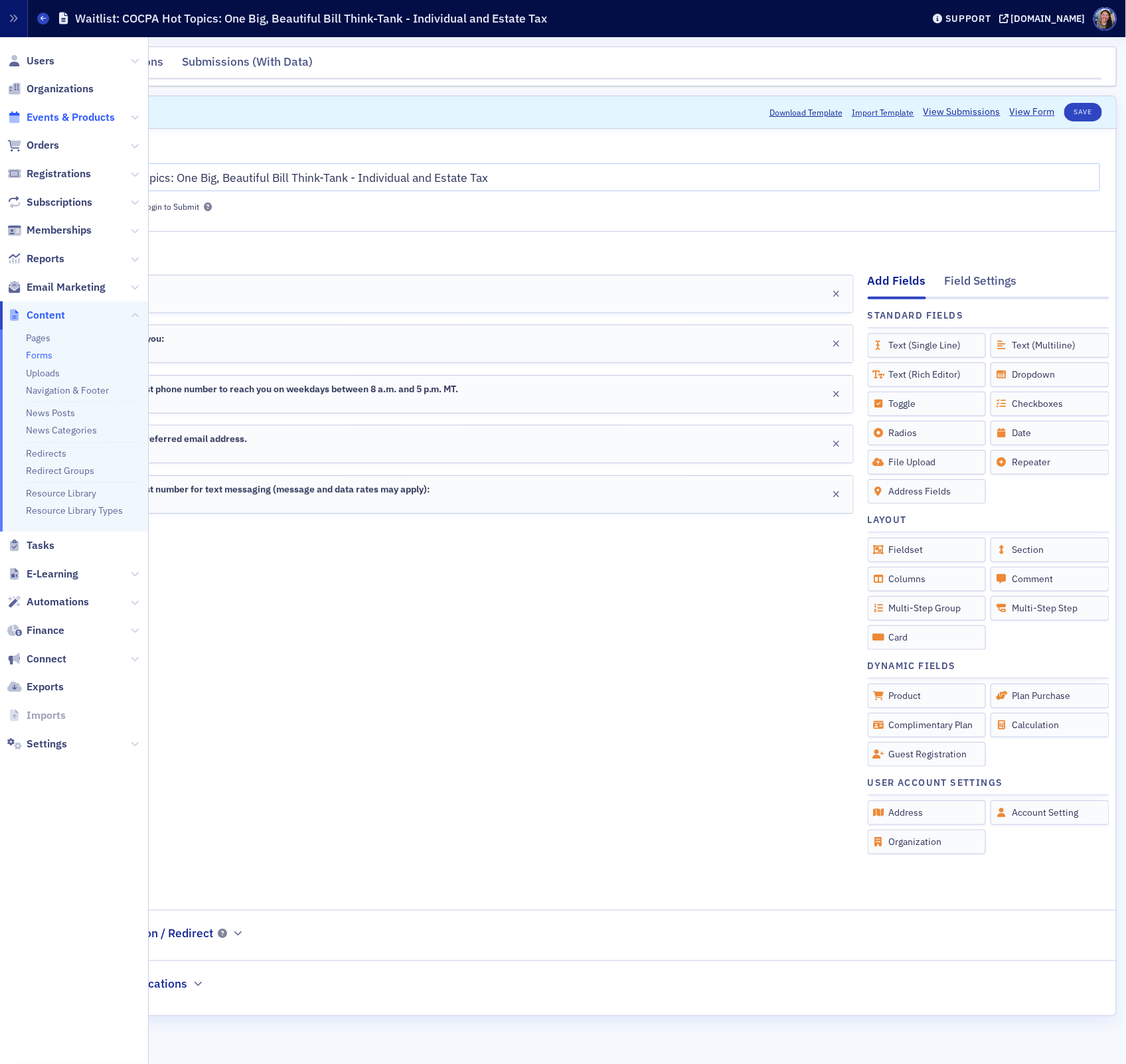
click at [47, 116] on span "Events & Products" at bounding box center [71, 118] width 88 height 15
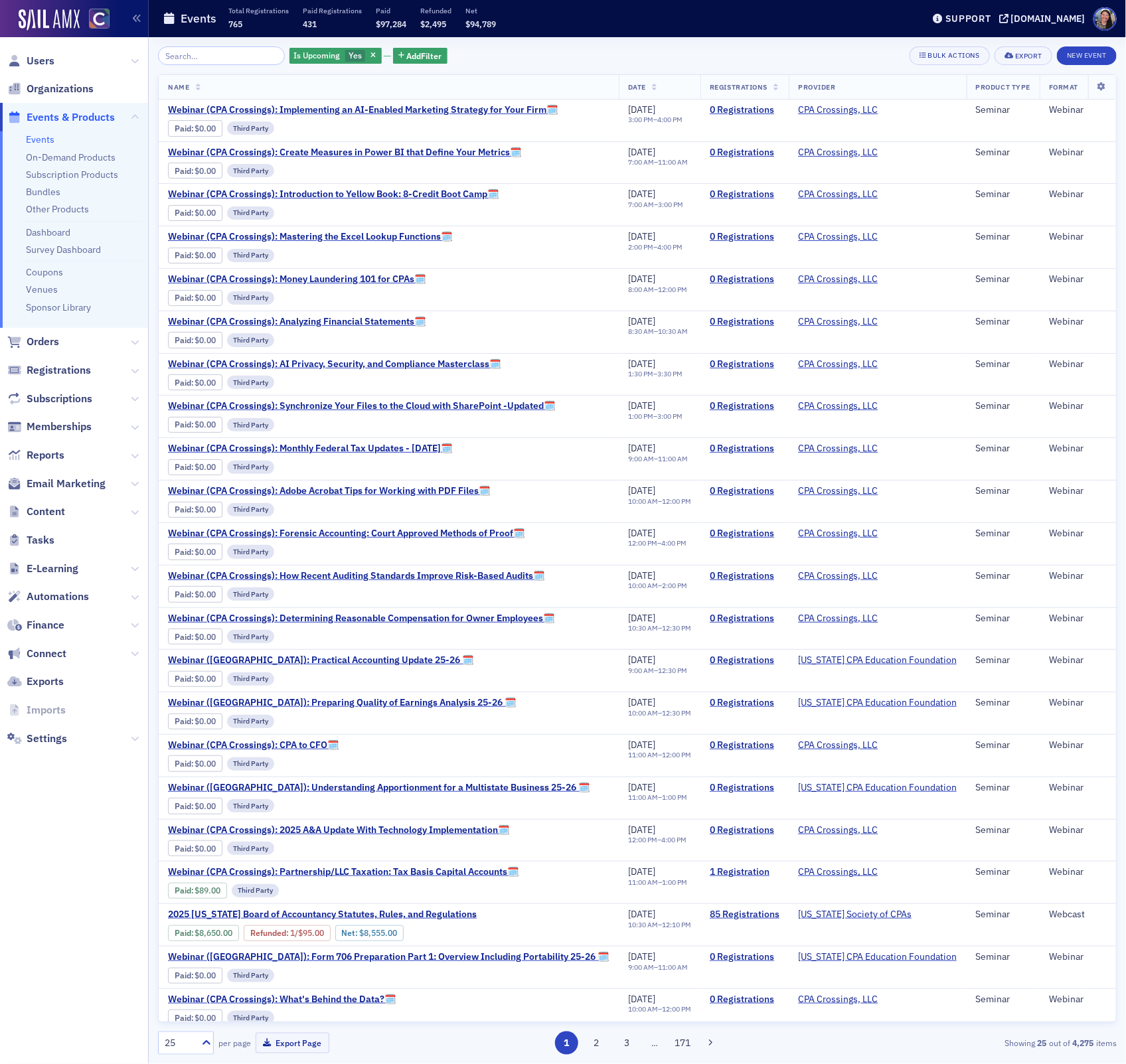
click at [216, 57] on input "search" at bounding box center [221, 56] width 126 height 19
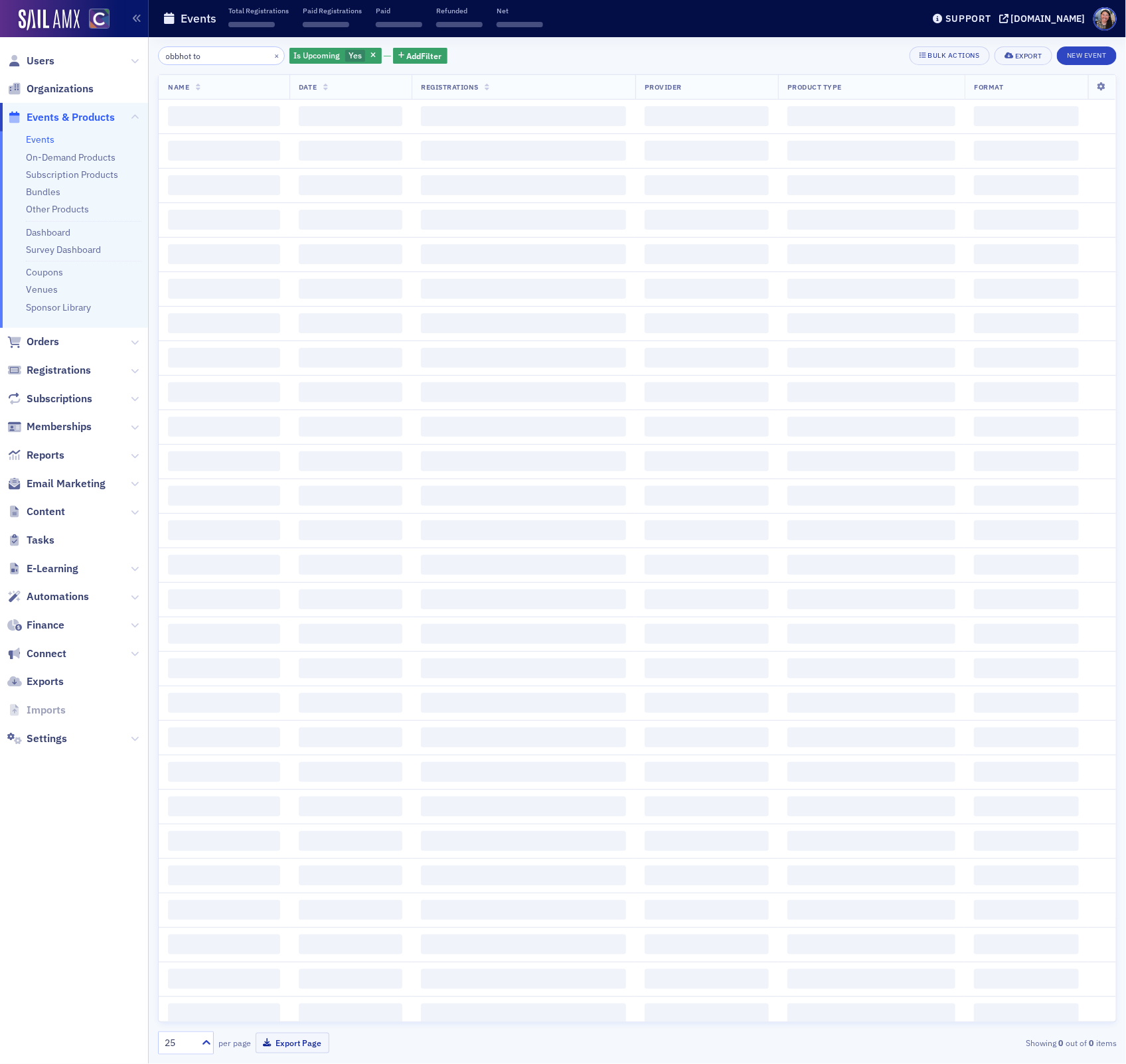
type input "obbhot top"
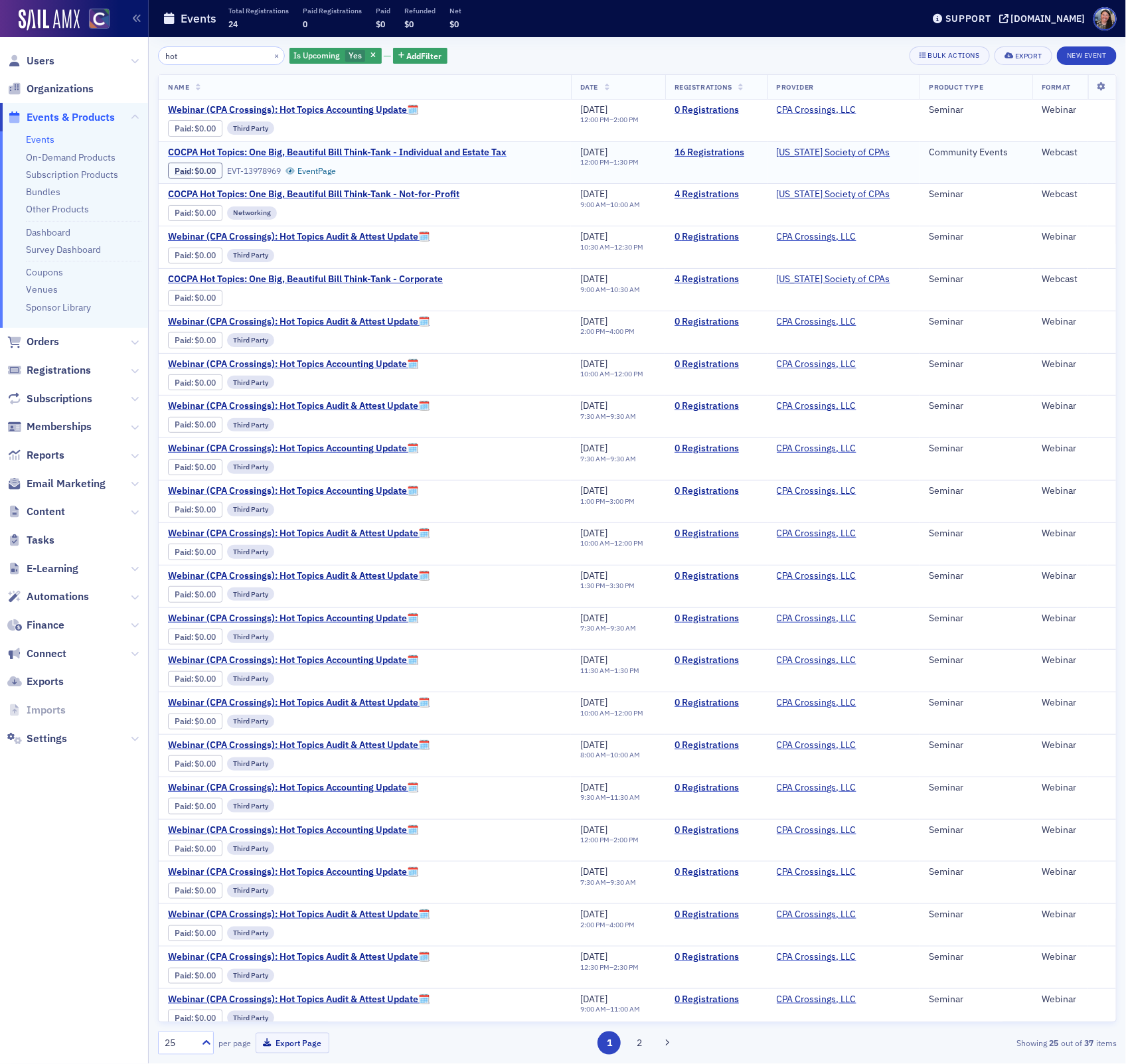
type input "hot"
click at [218, 150] on span "COCPA Hot Topics: One Big, Beautiful Bill Think-Tank - Individual and Estate Tax" at bounding box center [337, 153] width 339 height 12
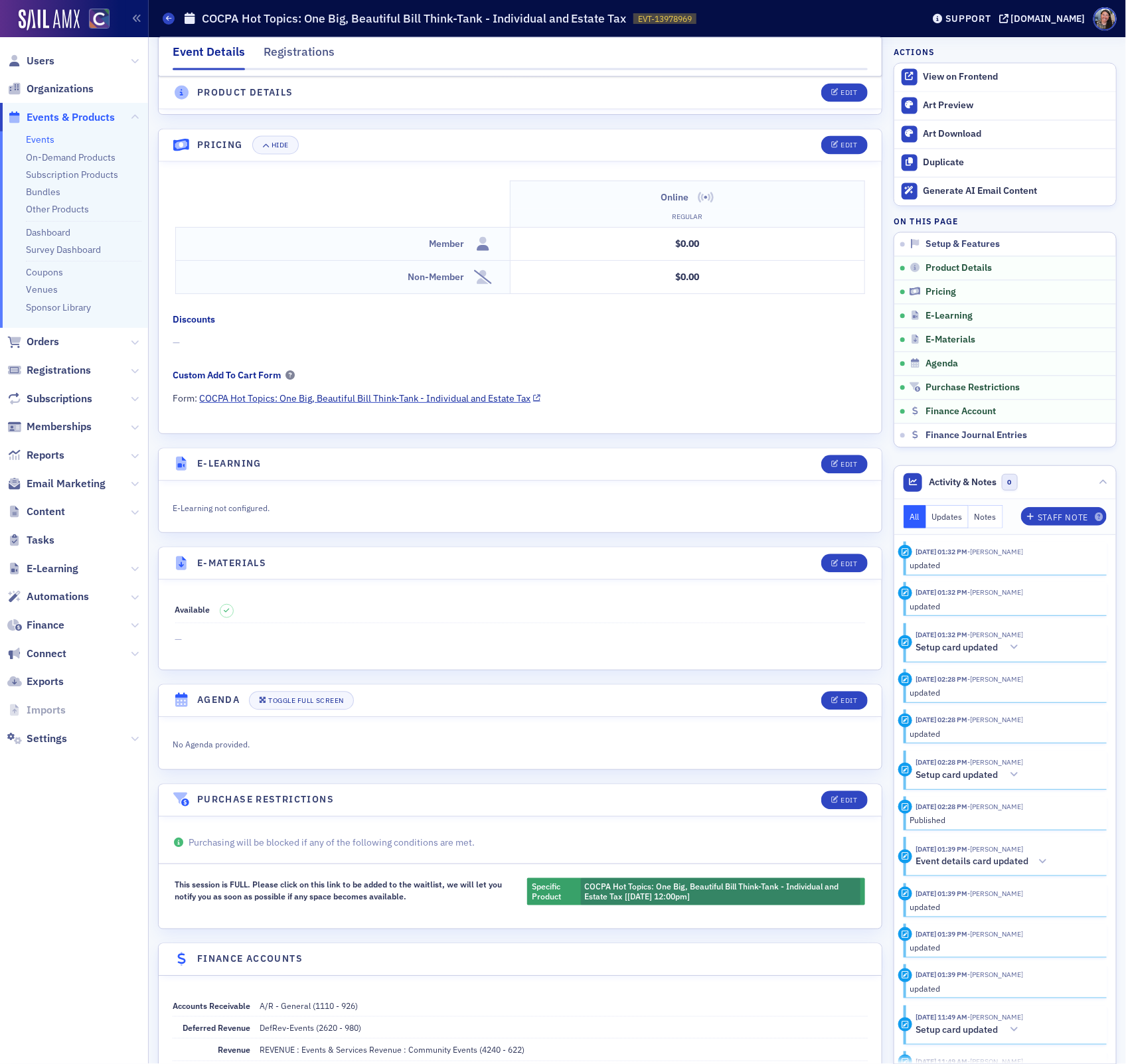
scroll to position [1187, 0]
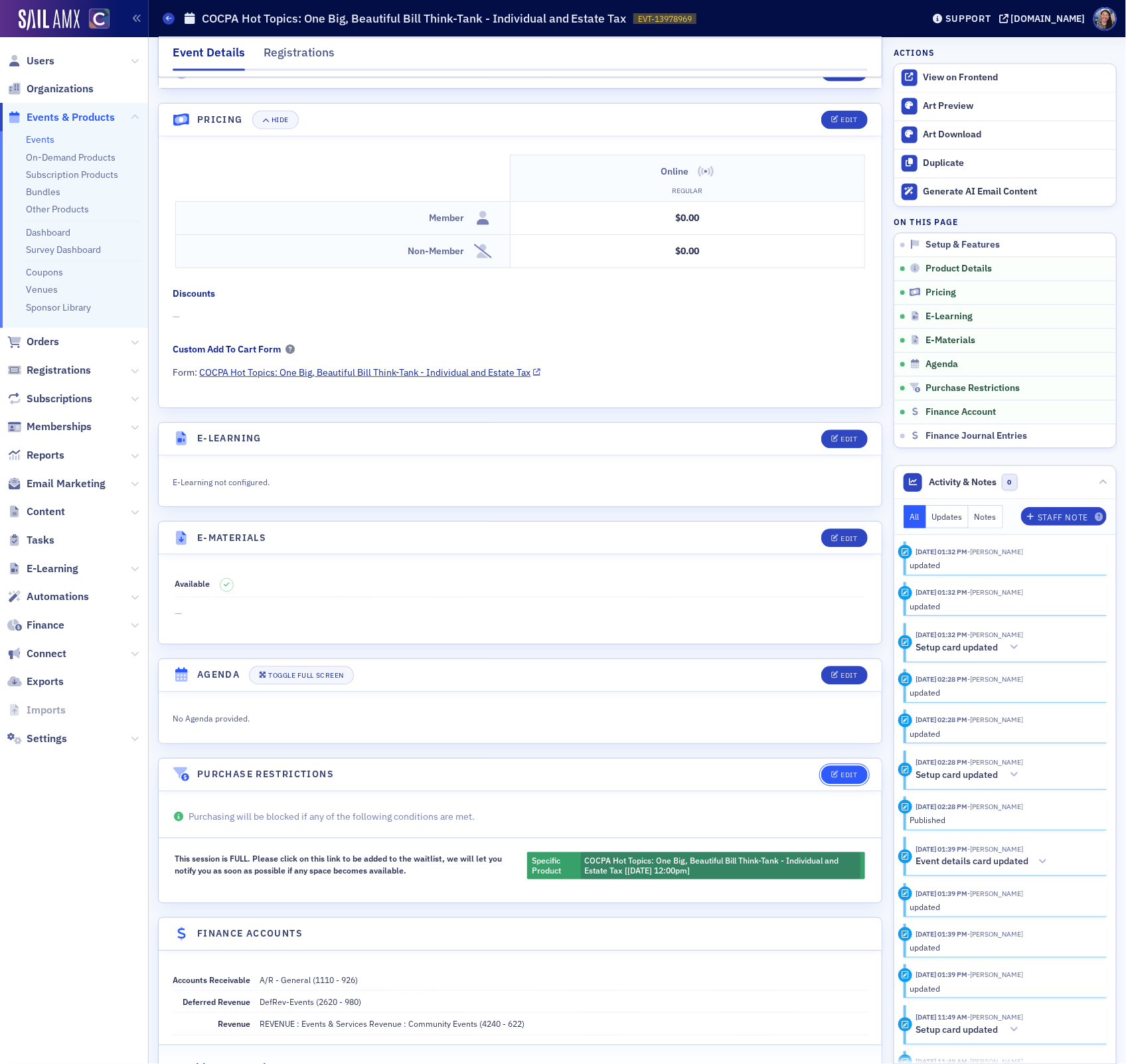
click at [839, 784] on button "Edit" at bounding box center [844, 774] width 46 height 19
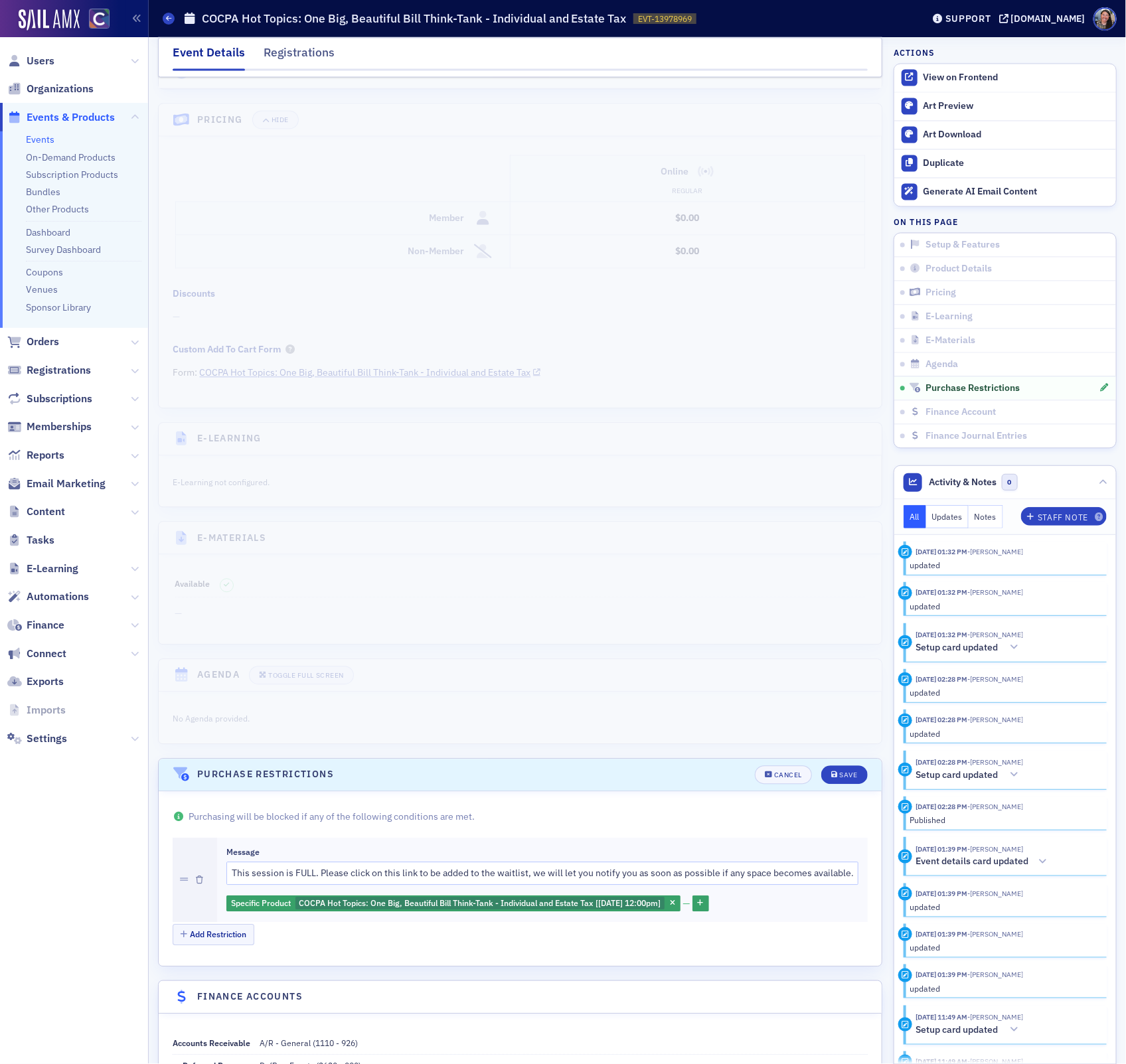
scroll to position [1394, 0]
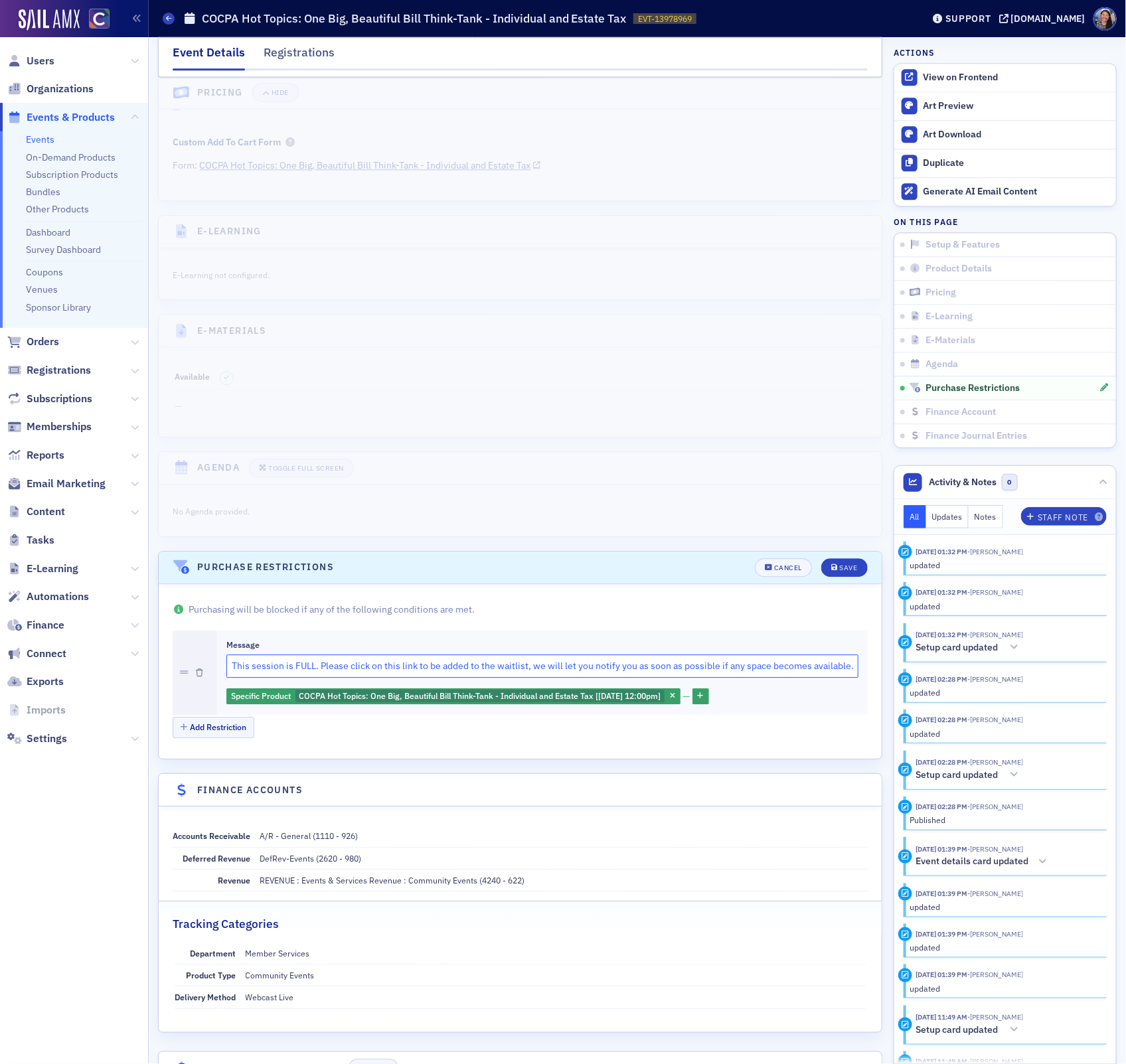
click at [394, 677] on input "This session is FULL. Please click on this link to be added to the waitlist, we…" at bounding box center [542, 666] width 632 height 23
drag, startPoint x: 417, startPoint y: 685, endPoint x: 320, endPoint y: 687, distance: 97.0
click at [320, 677] on input "This session is FULL. Please click on this link to be added to the waitlist, we…" at bounding box center [542, 666] width 632 height 23
click at [367, 677] on input "This session is FULL. Please click on this link to be added to the waitlist, we…" at bounding box center [542, 666] width 632 height 23
click at [417, 677] on input "This session is FULL. Please click on this link to be added to the waitlist, we…" at bounding box center [542, 666] width 632 height 23
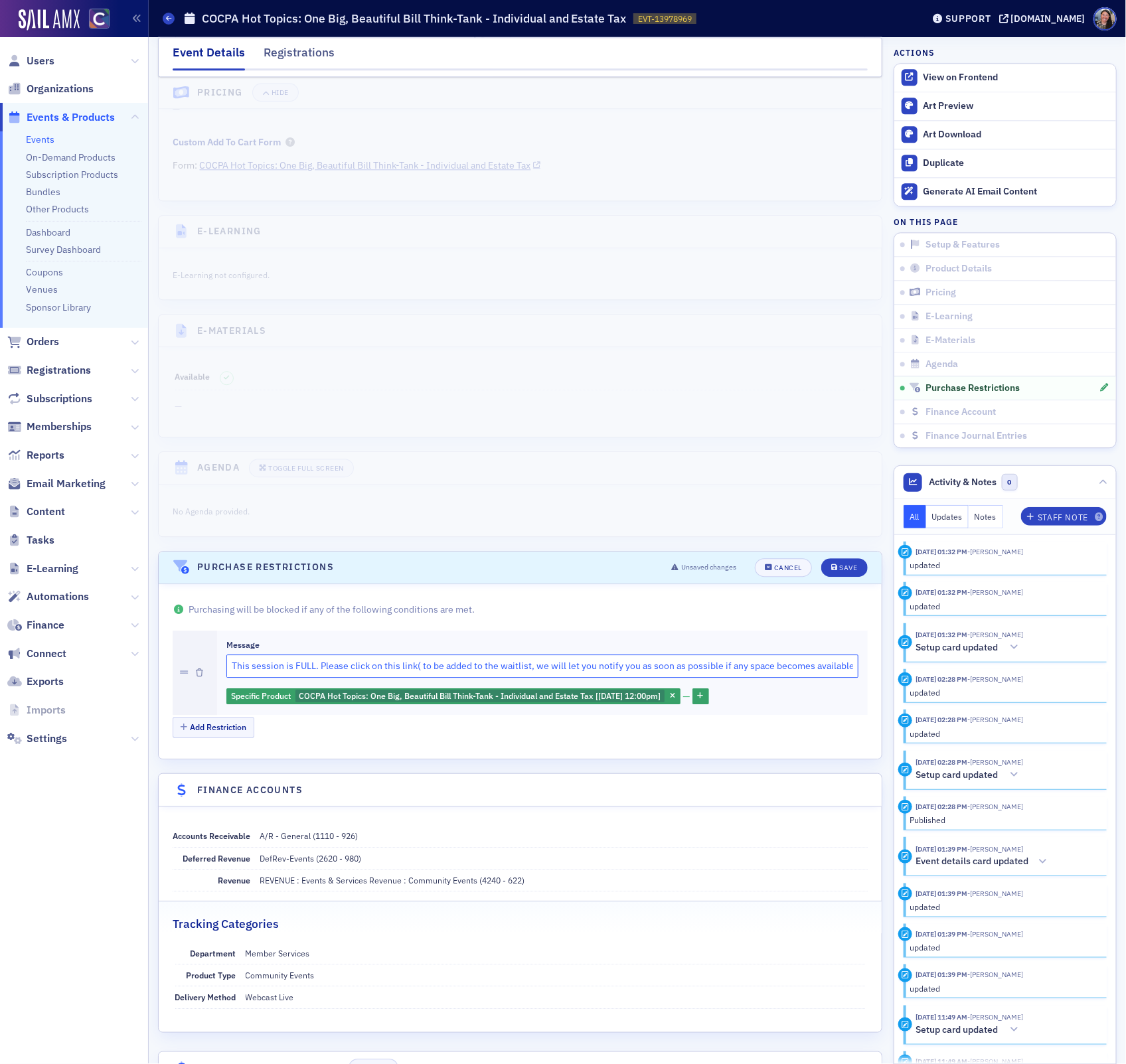
click at [420, 677] on input "This session is FULL. Please click on this link( to be added to the waitlist, w…" at bounding box center [542, 666] width 632 height 23
paste input "https://cocpa.org/form/1f076cd3-3100-6a04-95be-62762ce5ee57"
click at [772, 677] on input "This session is FULL. Please click on this link([URL][DOMAIN_NAME]) to be added…" at bounding box center [542, 666] width 632 height 23
type input "This session is FULL. Please click on this link([URL][DOMAIN_NAME]) to be added…"
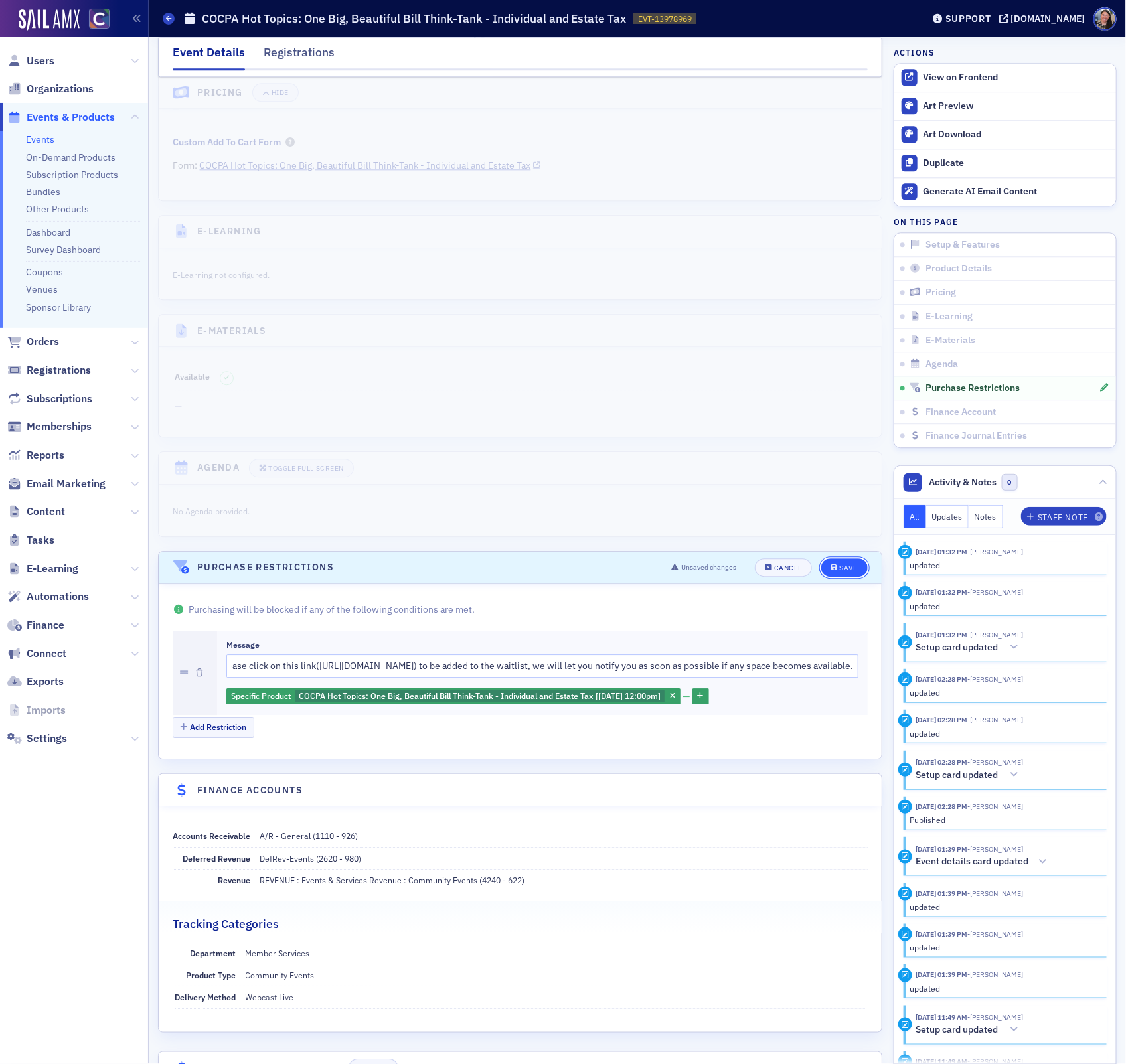
click at [850, 571] on div "Save" at bounding box center [848, 568] width 18 height 7
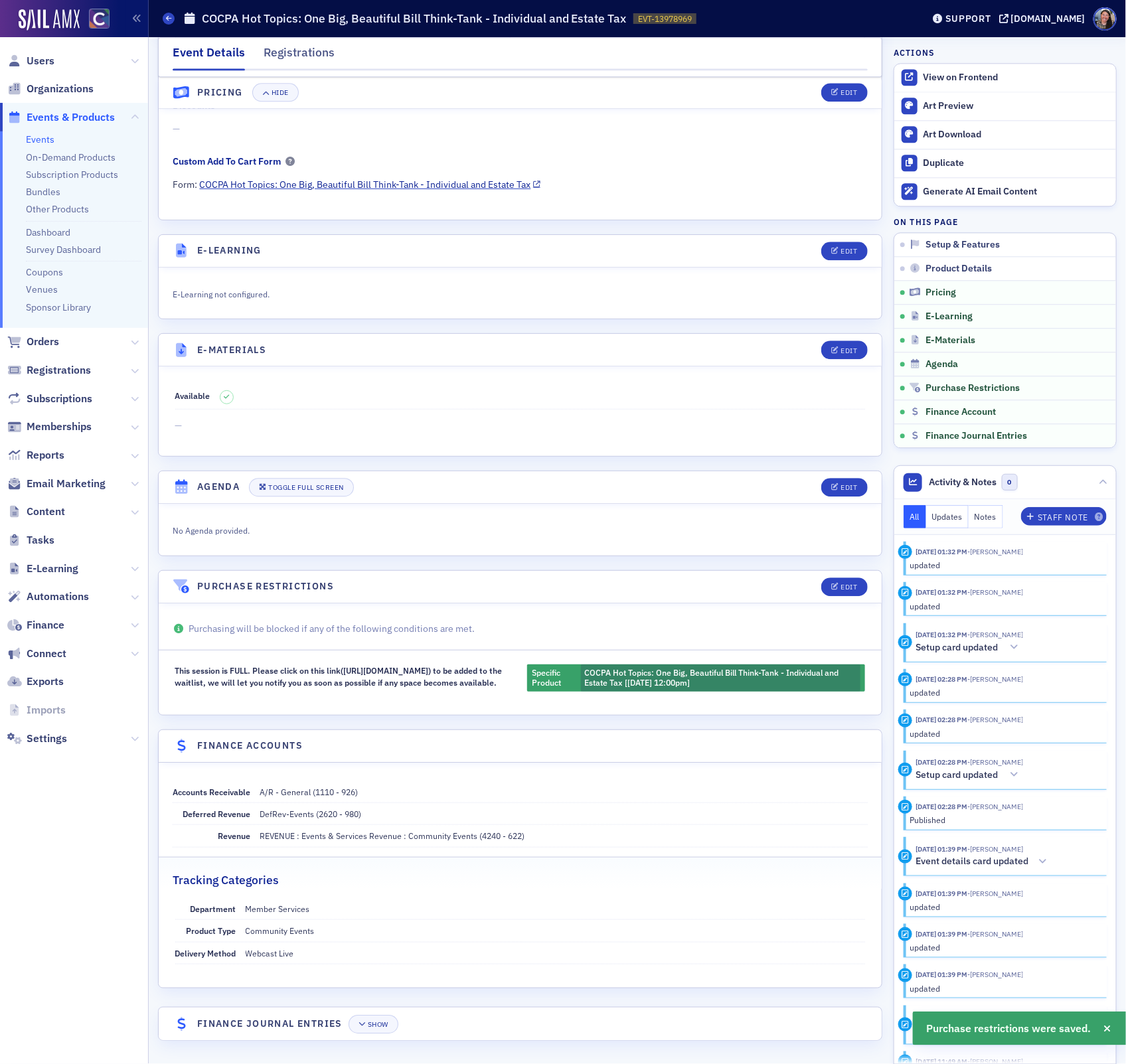
scroll to position [1400, 0]
click at [425, 688] on div "This session is FULL. Please click on this link([URL][DOMAIN_NAME]) to be added…" at bounding box center [344, 677] width 338 height 27
click at [424, 664] on div "This session is FULL. Please click on this link([URL][DOMAIN_NAME]) to be added…" at bounding box center [344, 677] width 338 height 27
click at [834, 584] on icon "button" at bounding box center [835, 587] width 8 height 7
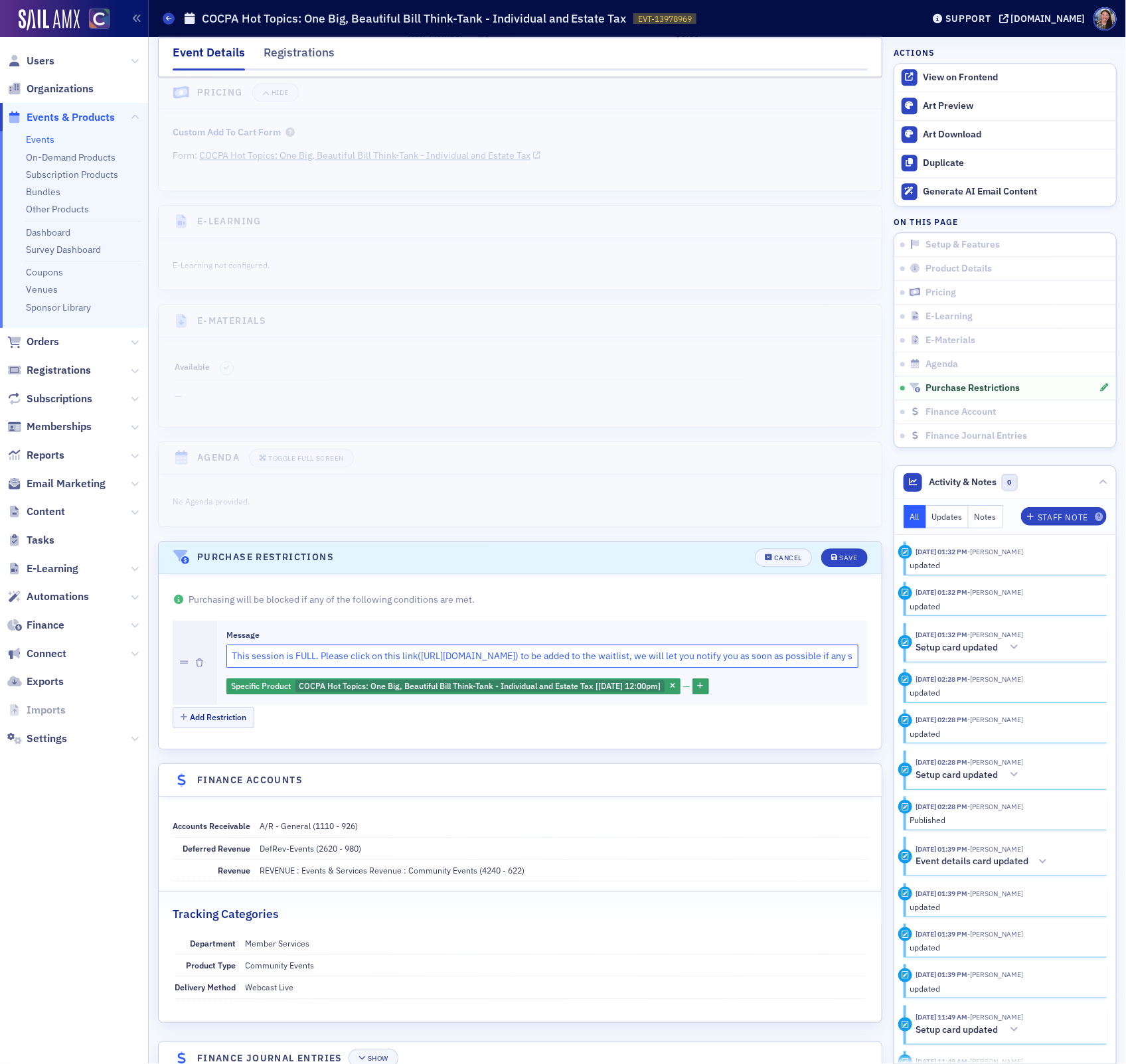
drag, startPoint x: 417, startPoint y: 673, endPoint x: 458, endPoint y: 667, distance: 41.4
click at [418, 668] on input "This session is FULL. Please click on this link([URL][DOMAIN_NAME]) to be added…" at bounding box center [542, 656] width 632 height 23
click at [421, 668] on input "This session is FULL. Please click on this link (https://cocpa.org/form/1f076cd…" at bounding box center [542, 656] width 632 height 23
paste input "bit.ly/4m8sHIN"
type input "This session is FULL. Please click on this link ([URL][DOMAIN_NAME]) to be adde…"
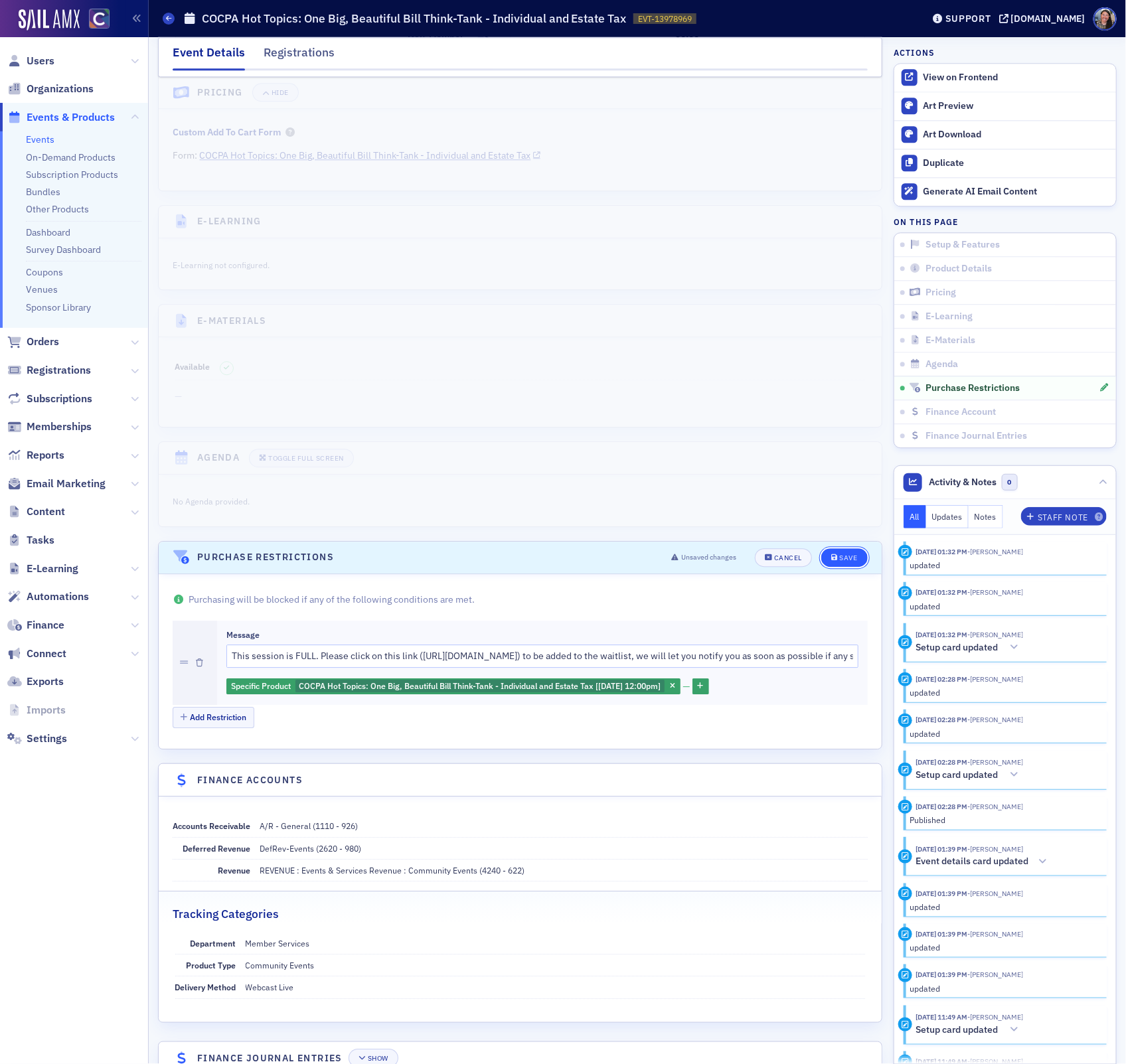
click at [849, 562] on div "Save" at bounding box center [848, 558] width 18 height 7
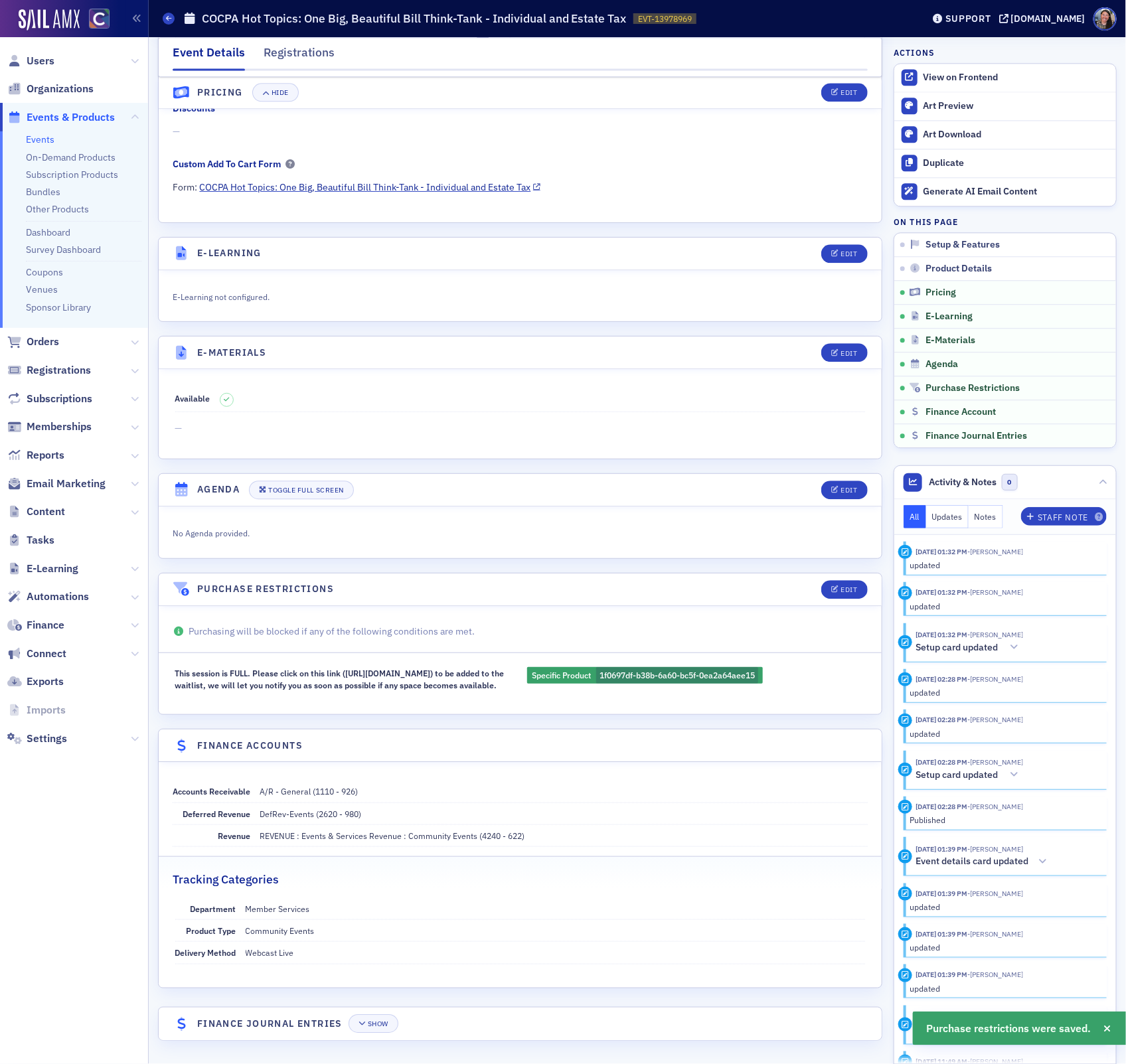
scroll to position [1394, 0]
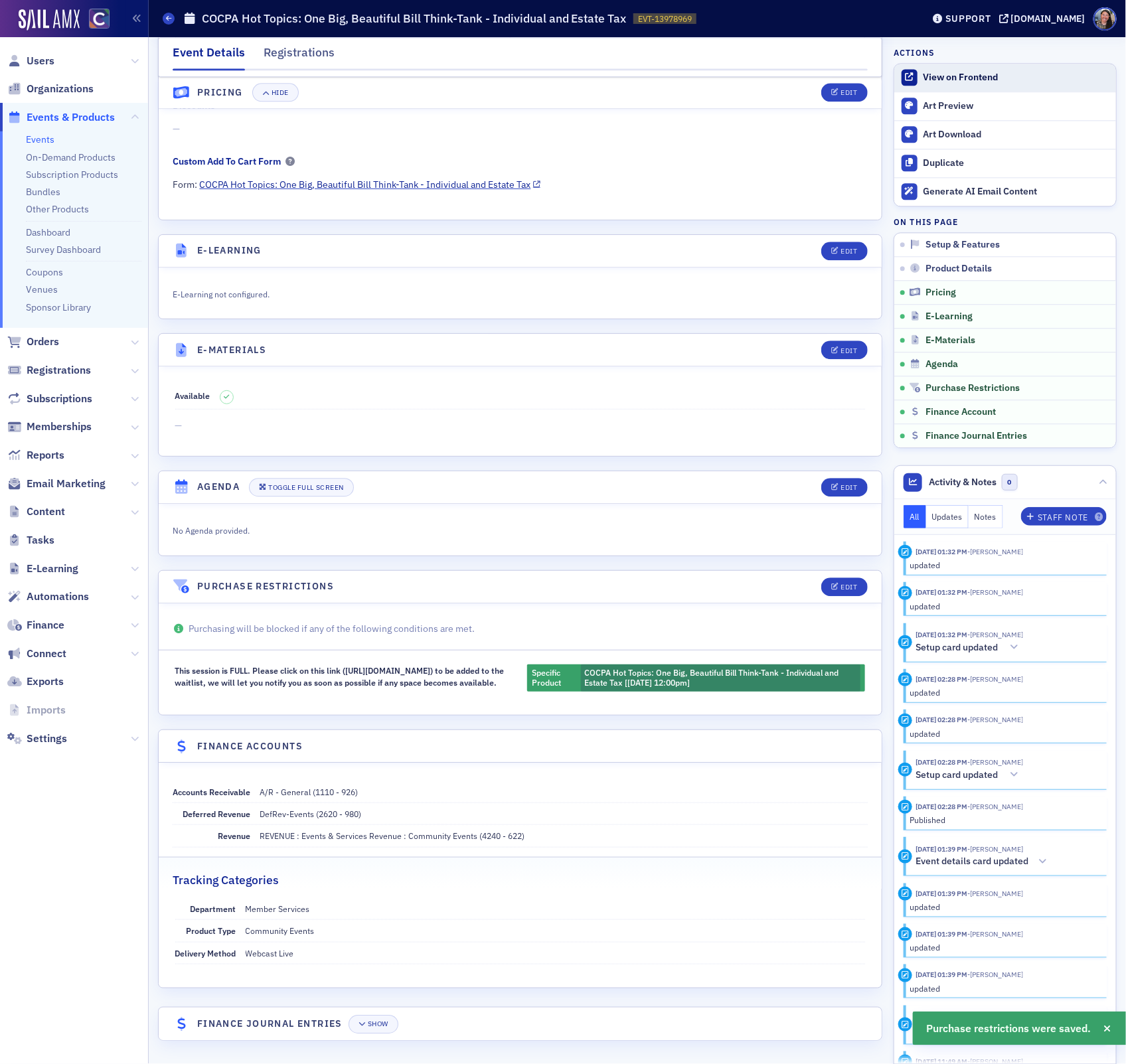
click at [962, 72] on div "View on Frontend" at bounding box center [1016, 78] width 186 height 12
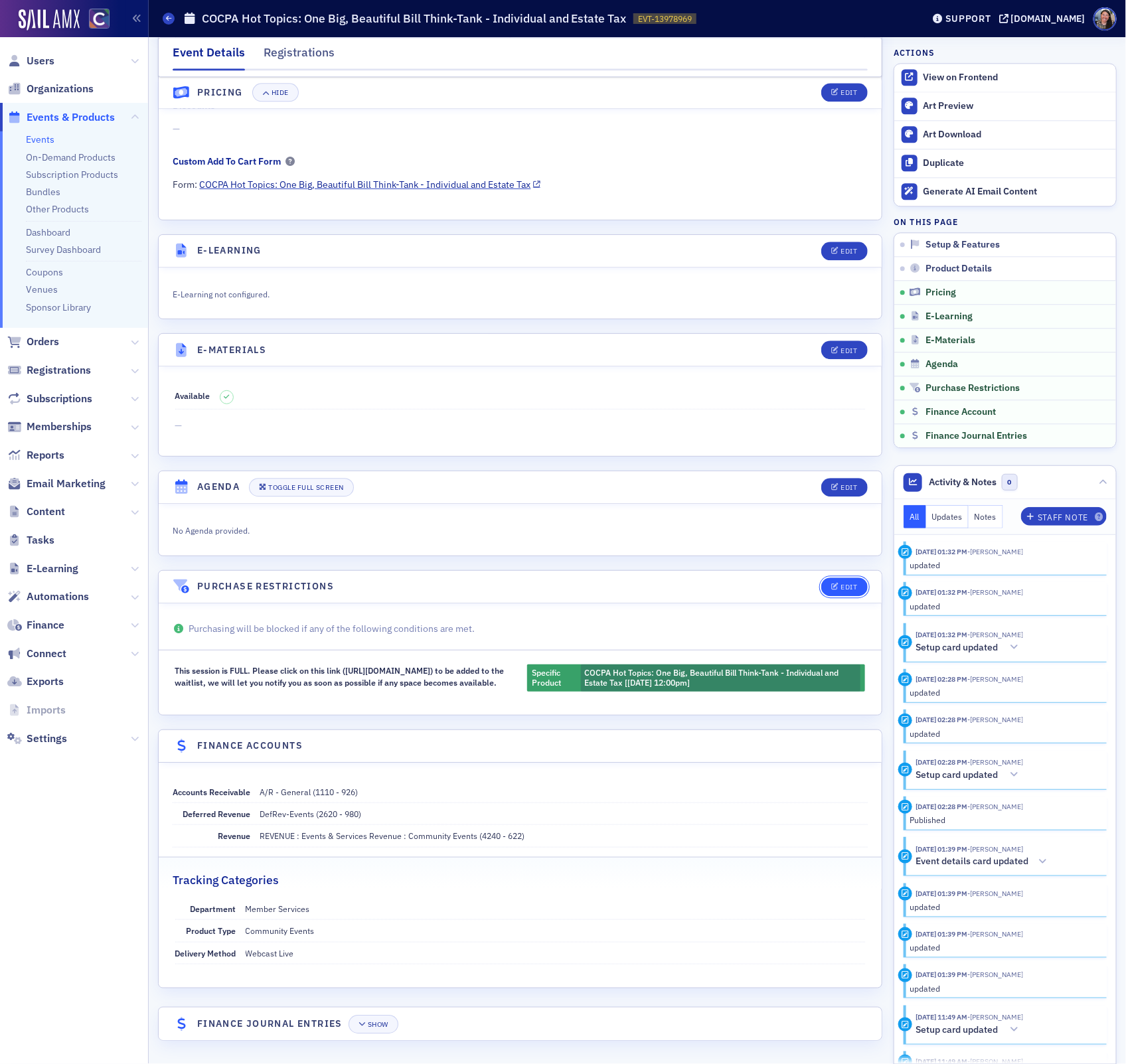
click at [842, 578] on button "Edit" at bounding box center [844, 586] width 46 height 19
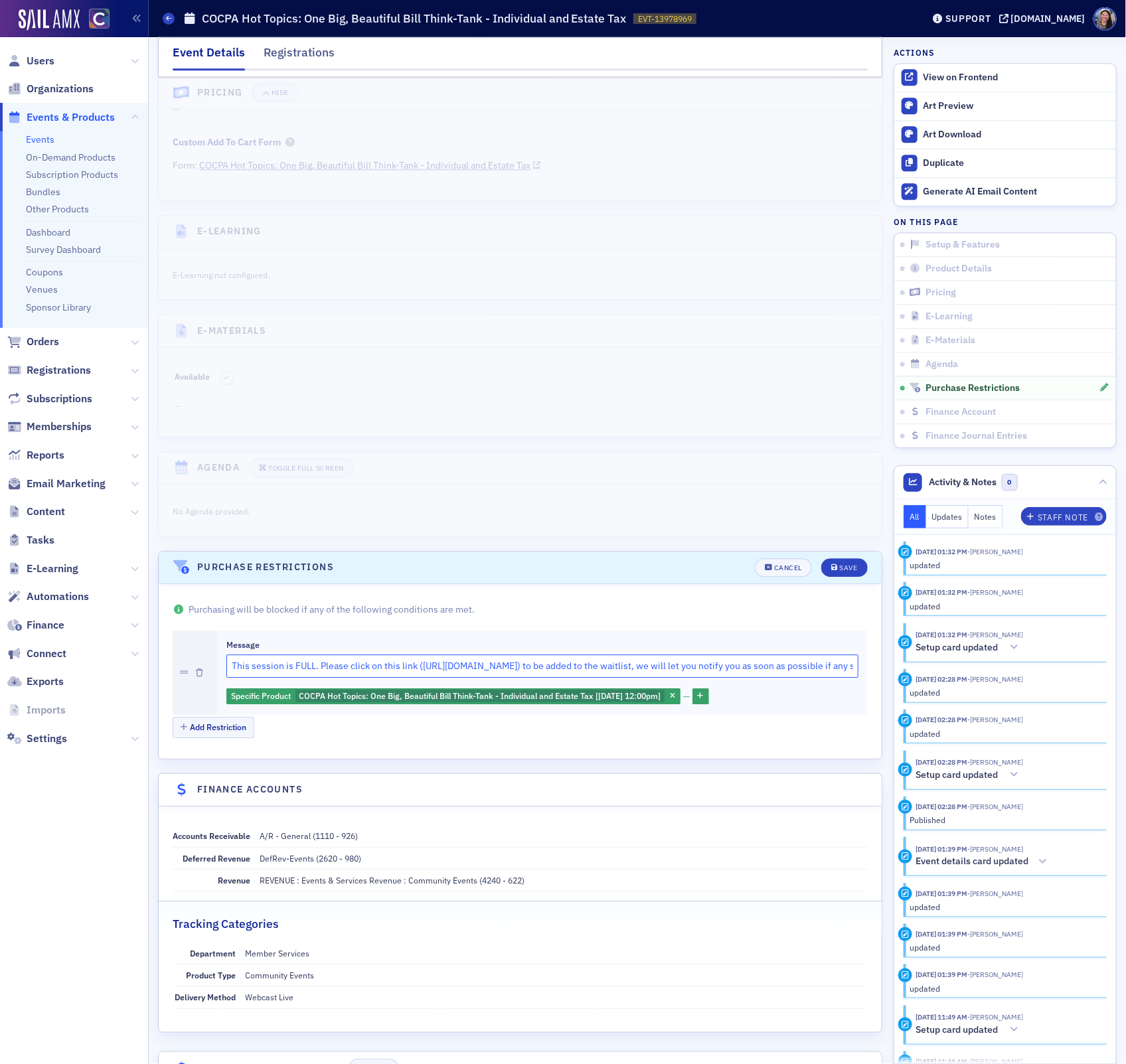
click at [321, 677] on input "This session is FULL. Please click on this link ([URL][DOMAIN_NAME]) to be adde…" at bounding box center [542, 666] width 632 height 23
click at [353, 677] on input "This session is FULL. Please click on this link ([URL][DOMAIN_NAME]) to be adde…" at bounding box center [542, 666] width 632 height 23
click at [356, 677] on input "This session is FULL. Please c on this link (https://bit.ly/4m8sHIN) to be adde…" at bounding box center [542, 666] width 632 height 23
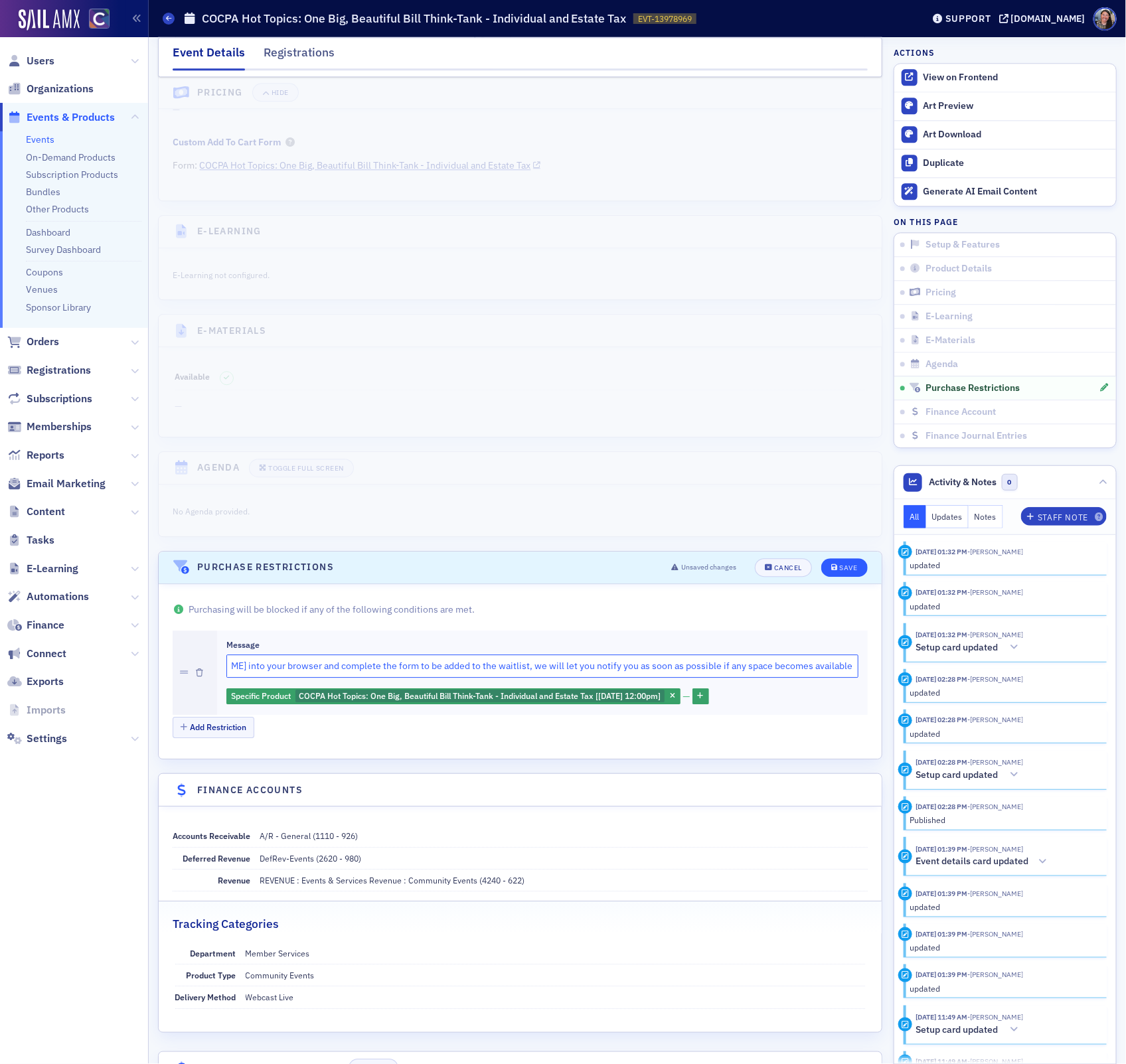
type input "This session is FULL. Please copy this link [URL][DOMAIN_NAME] into your browse…"
click at [846, 571] on div "Save" at bounding box center [848, 568] width 18 height 7
